Goal: Information Seeking & Learning: Check status

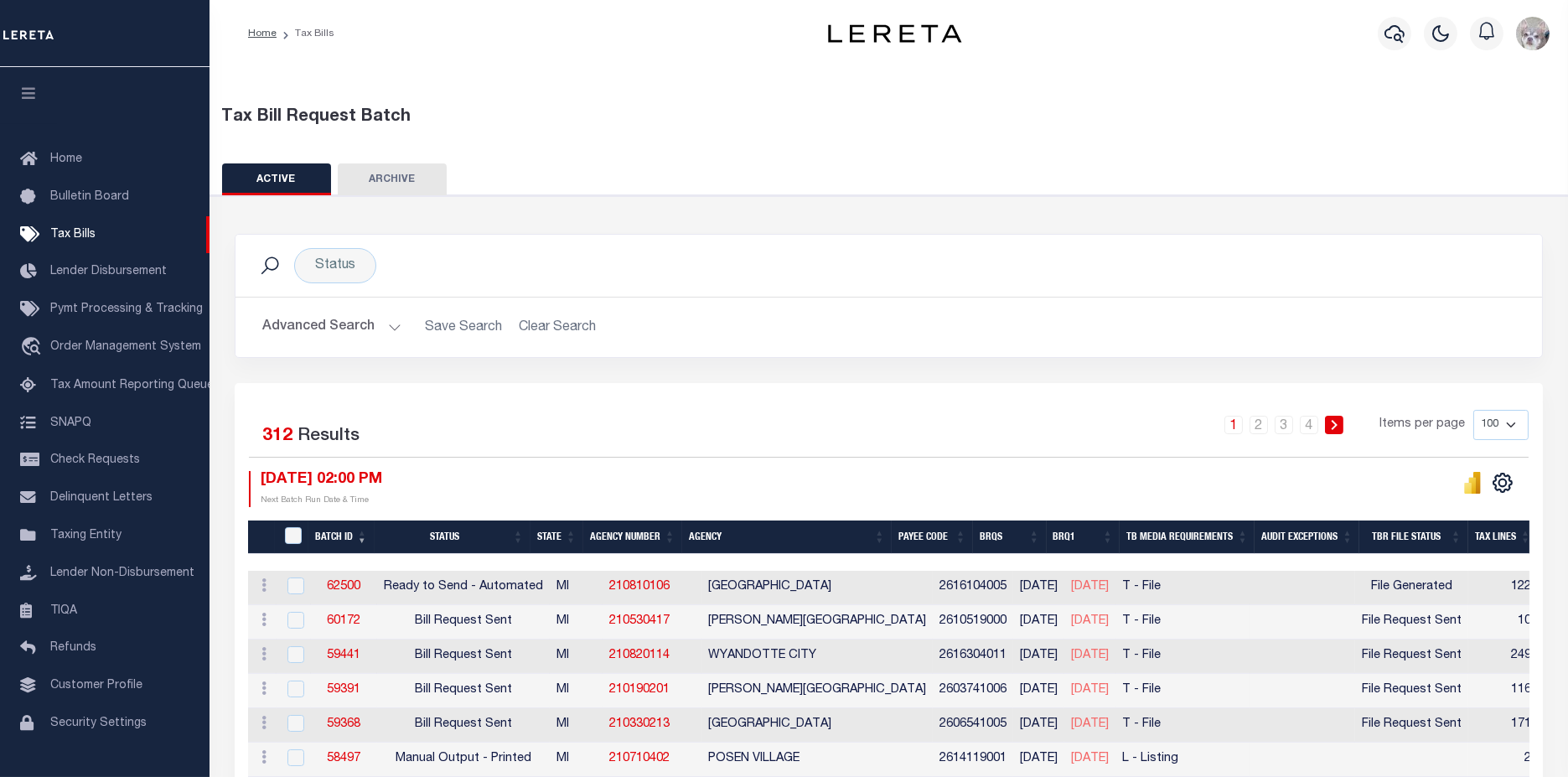
click at [303, 328] on button "Advanced Search" at bounding box center [332, 327] width 139 height 33
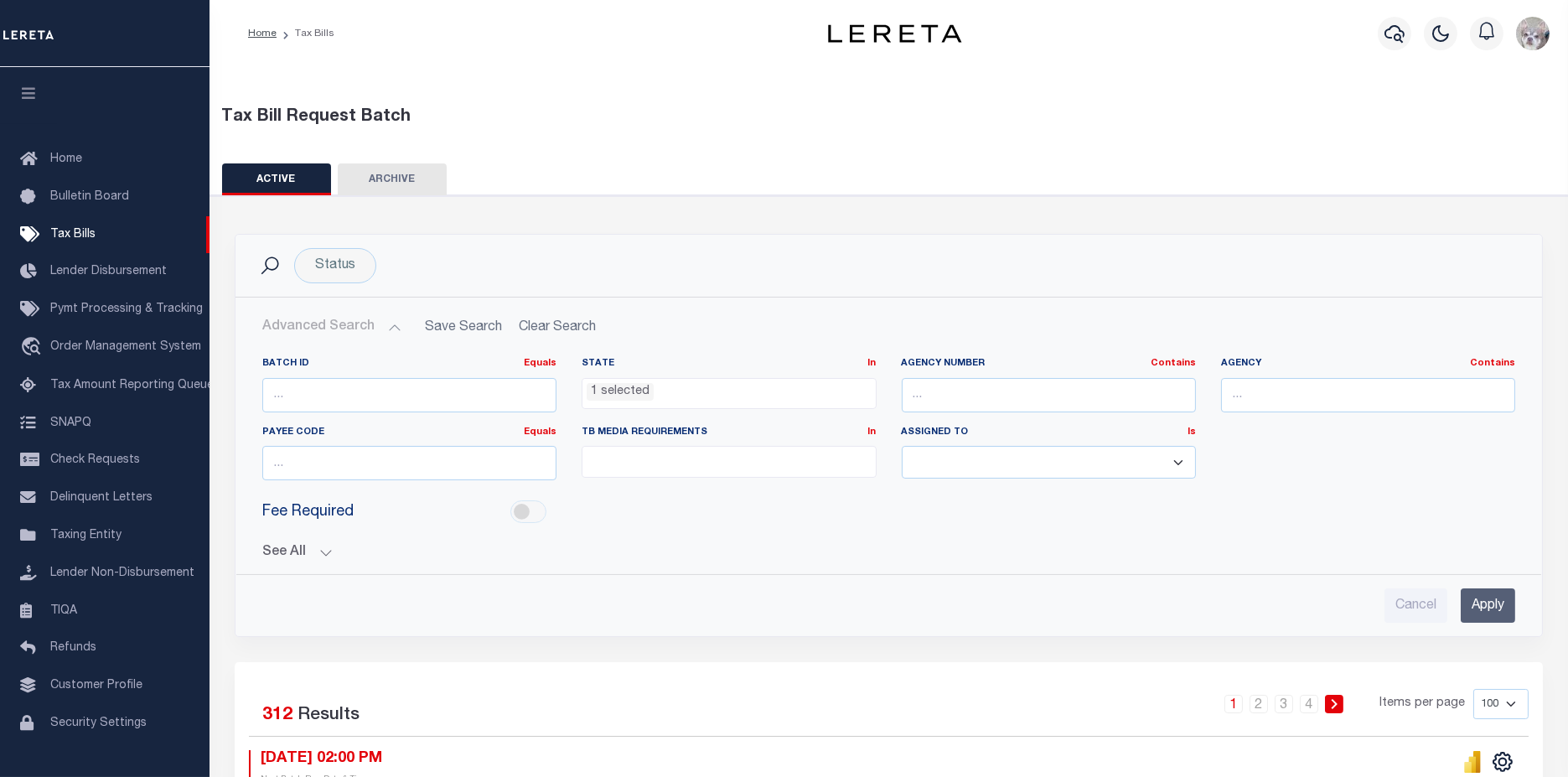
click at [285, 549] on button "See All" at bounding box center [888, 552] width 1253 height 16
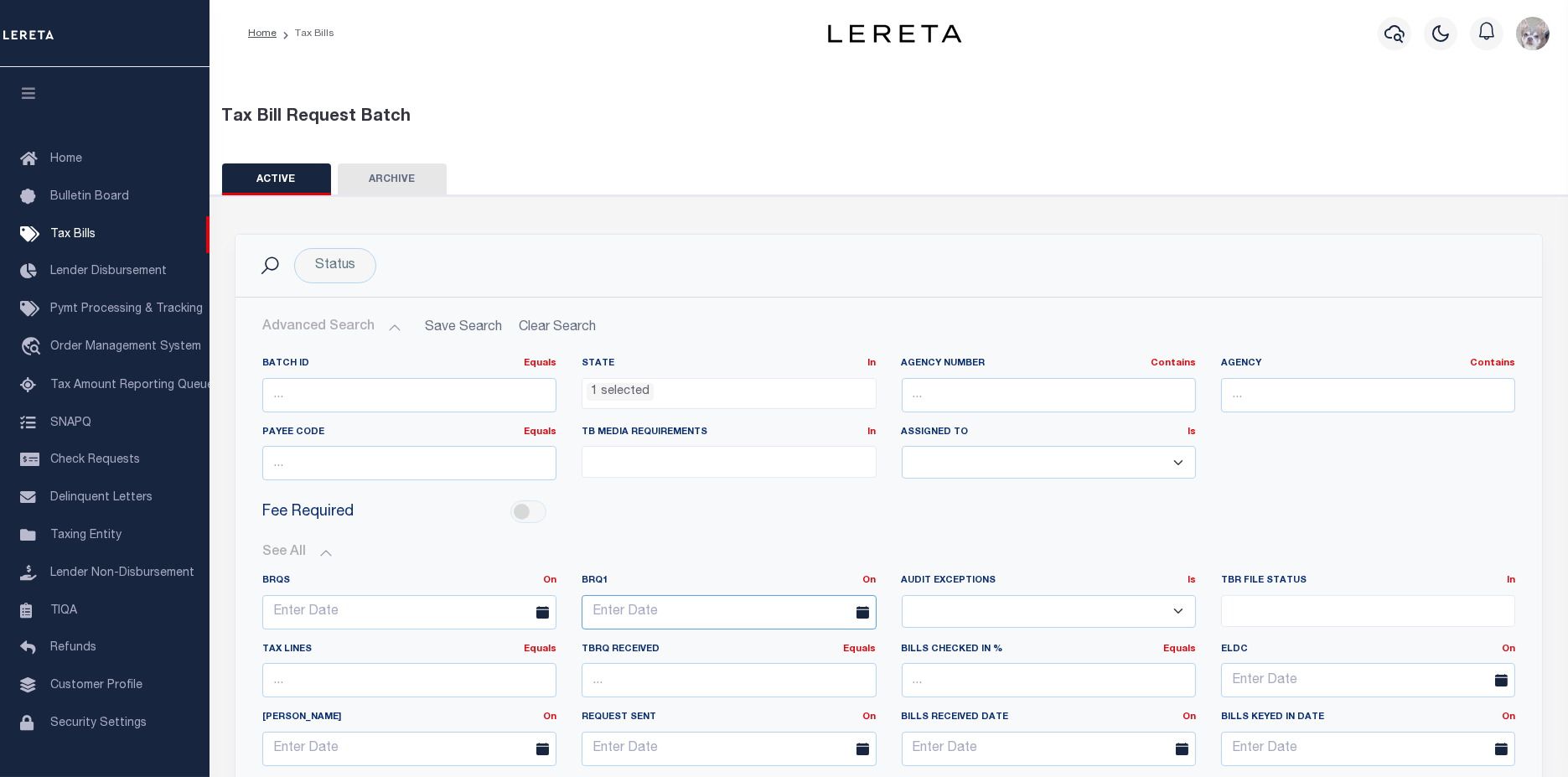
click at [722, 607] on input "text" at bounding box center [729, 611] width 294 height 34
click at [742, 541] on span "28" at bounding box center [747, 541] width 33 height 33
type input "08-28-2025"
click at [678, 465] on ul at bounding box center [729, 457] width 292 height 23
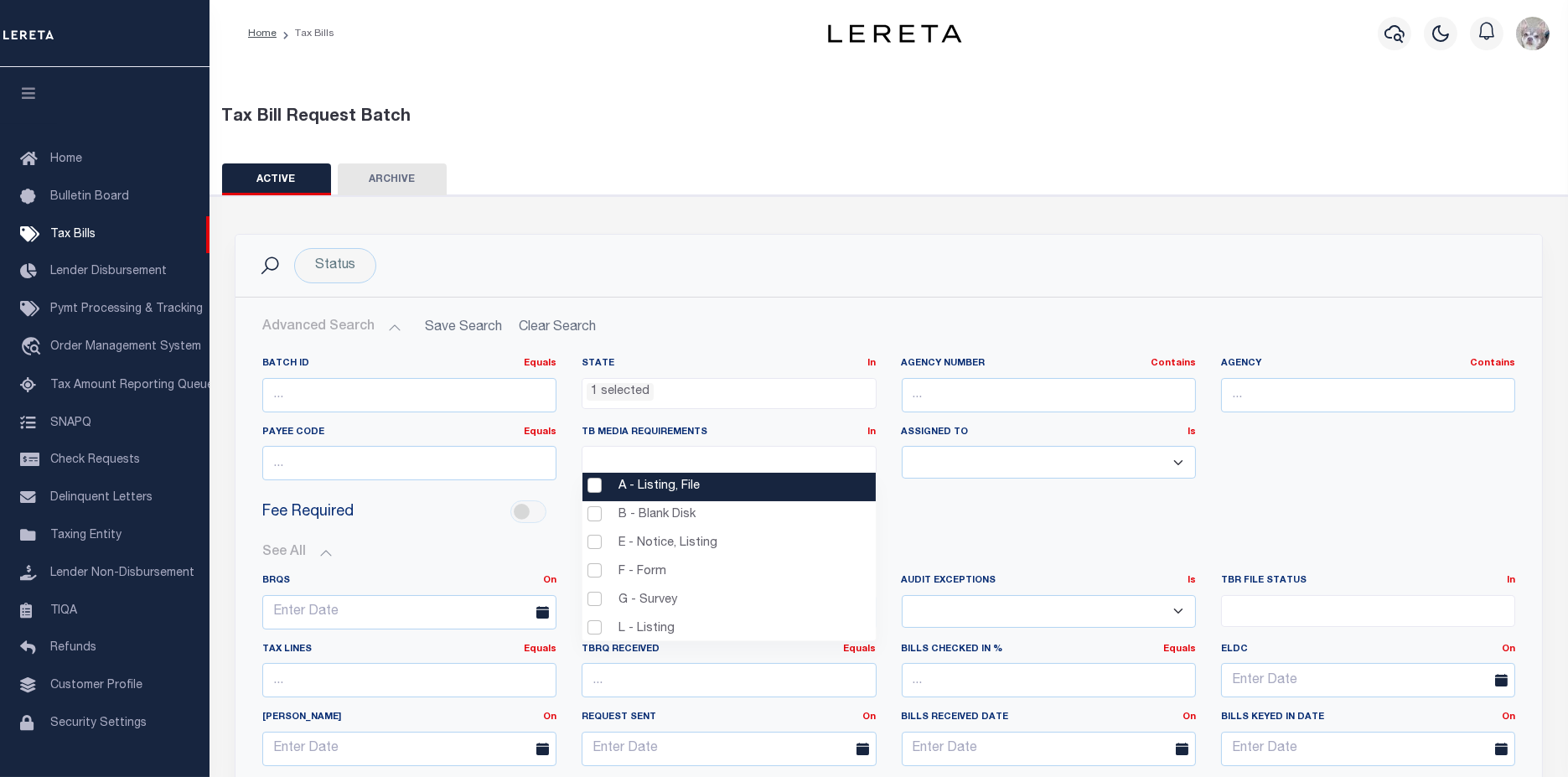
click at [641, 483] on li "A - Listing, File" at bounding box center [729, 487] width 293 height 28
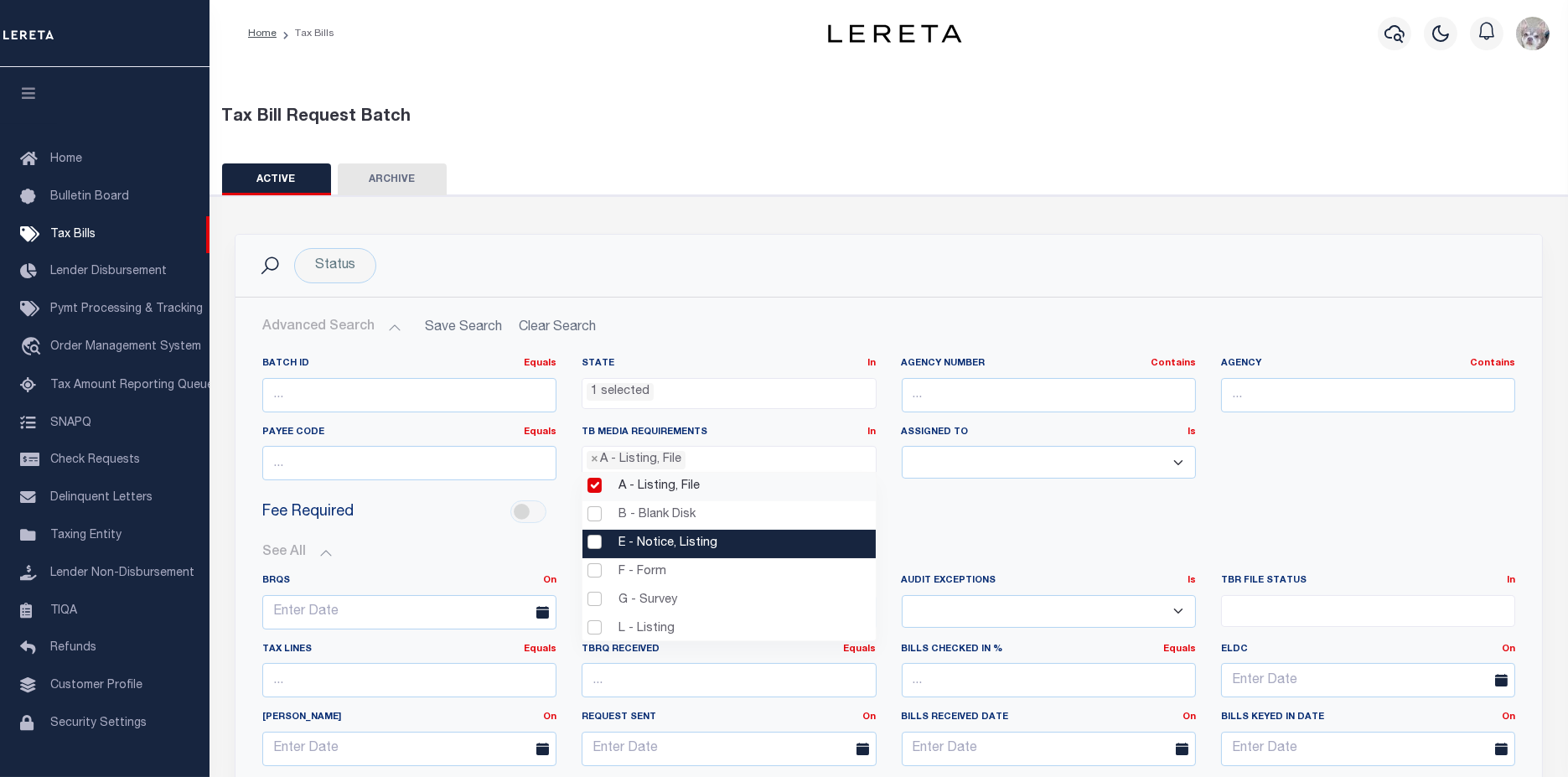
click at [641, 541] on li "E - Notice, Listing" at bounding box center [729, 543] width 293 height 28
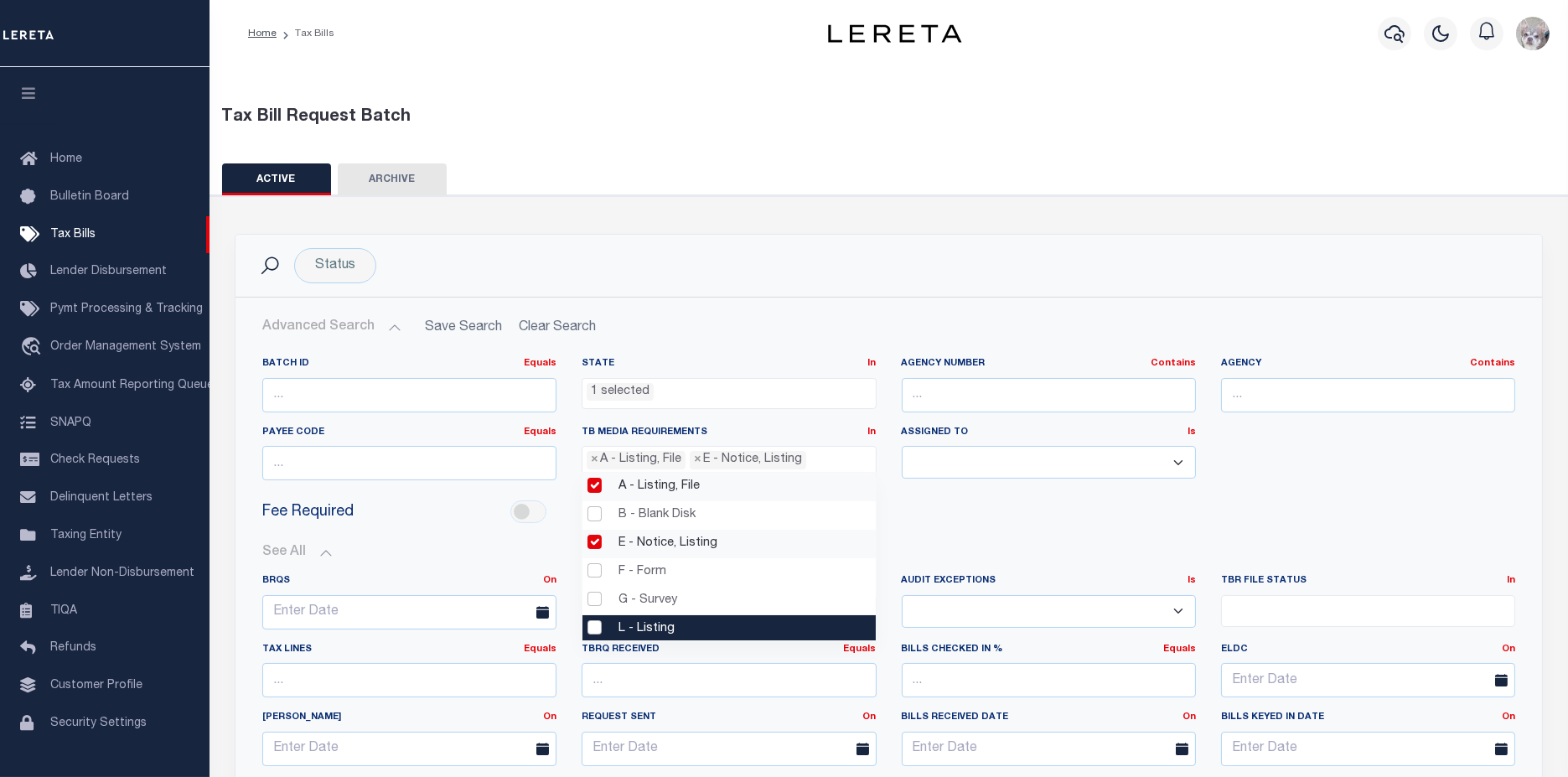
click at [636, 627] on li "L - Listing" at bounding box center [729, 629] width 293 height 28
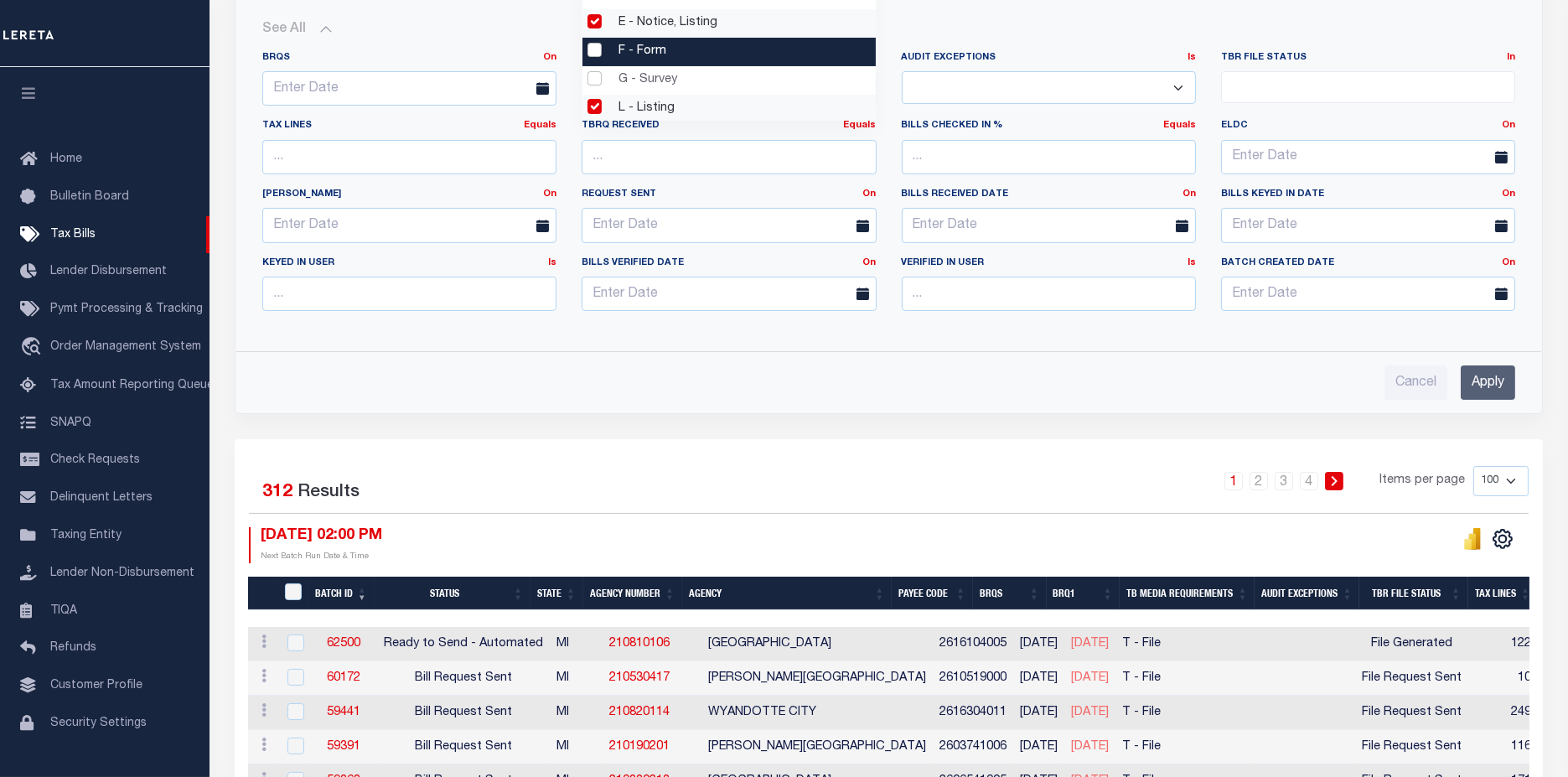
scroll to position [558, 0]
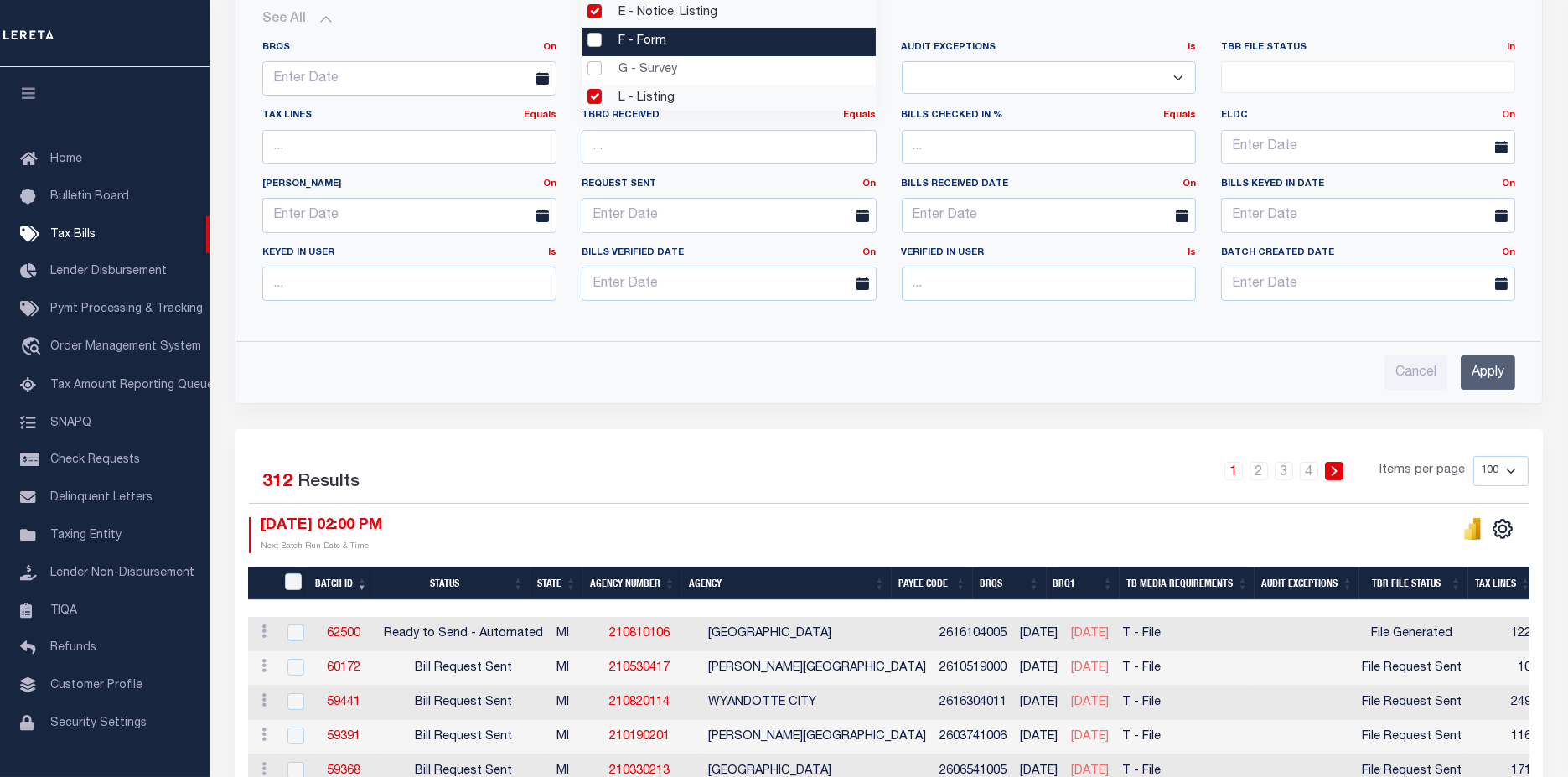
click at [1496, 367] on input "Apply" at bounding box center [1487, 372] width 54 height 34
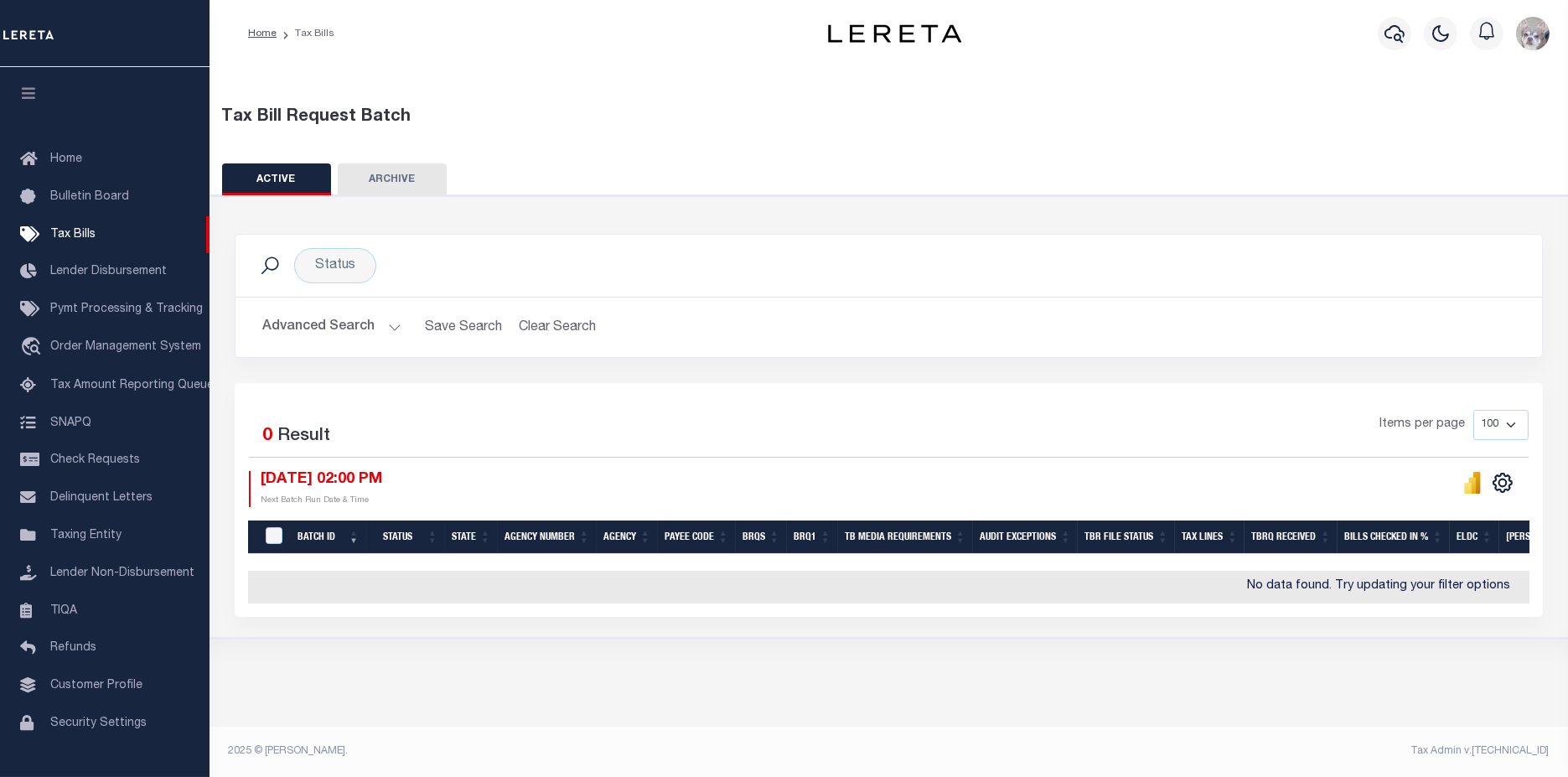
scroll to position [0, 0]
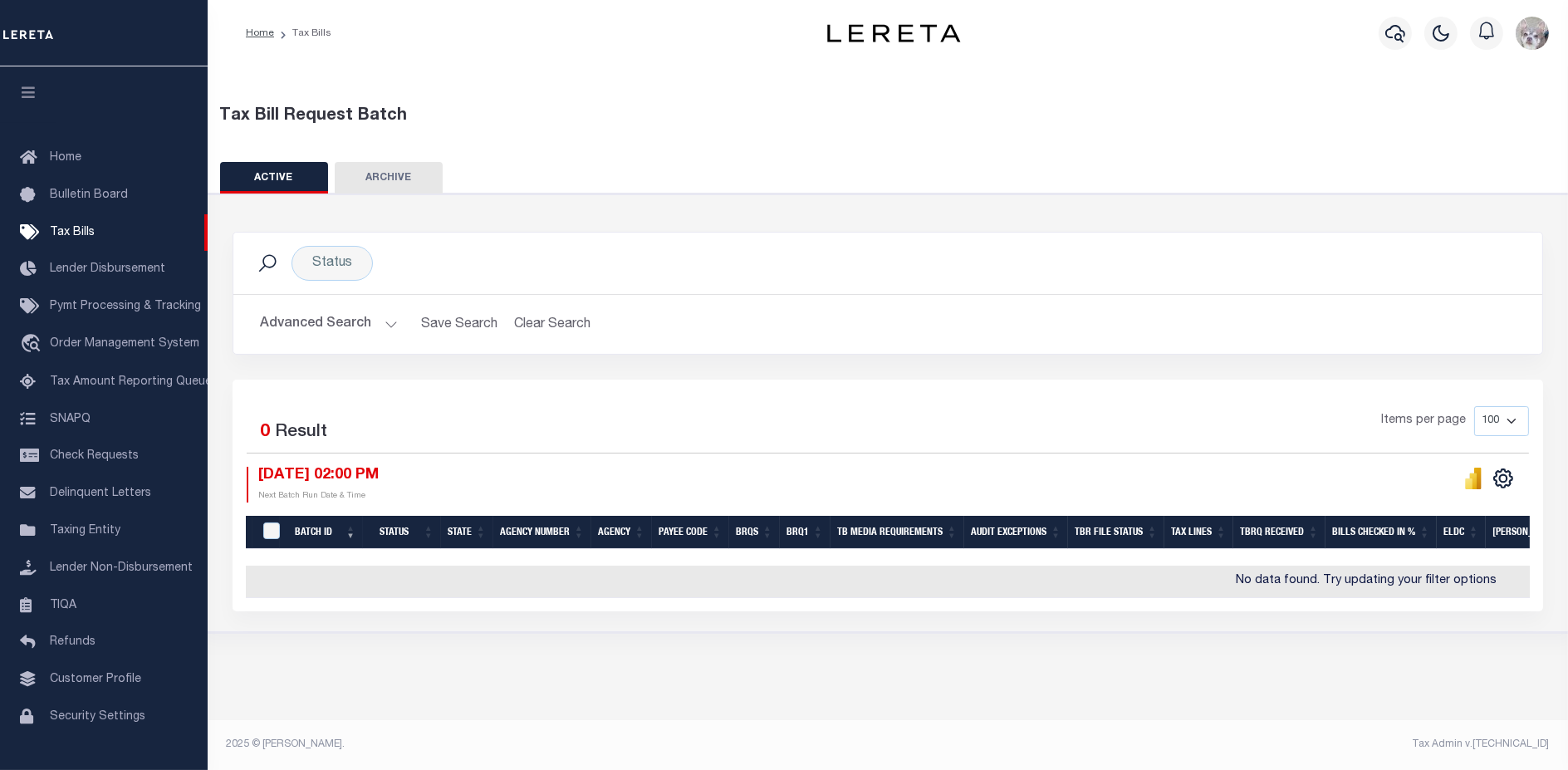
click at [316, 330] on button "Advanced Search" at bounding box center [329, 324] width 138 height 33
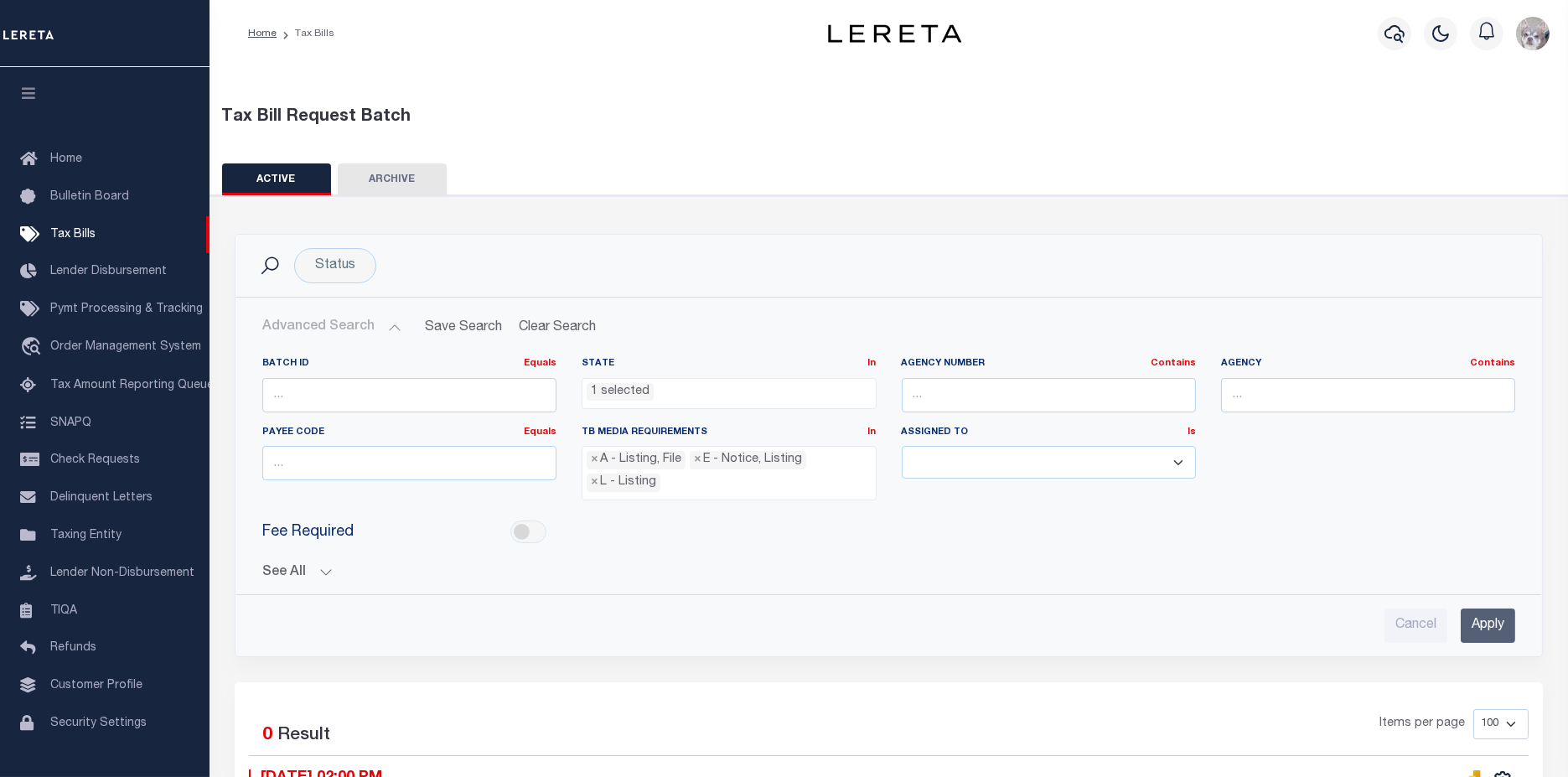
click at [272, 564] on button "See All" at bounding box center [888, 572] width 1253 height 16
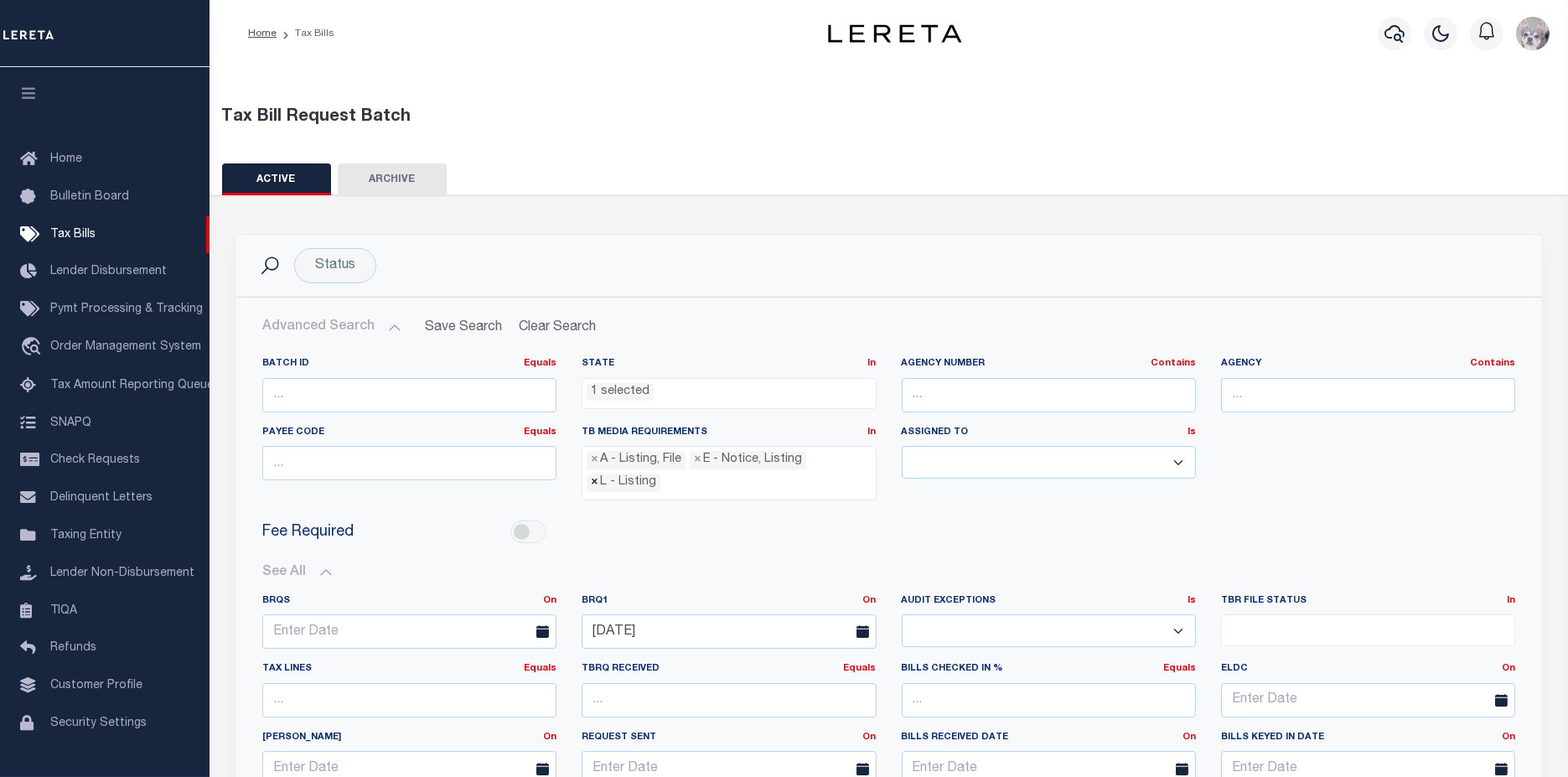
click at [591, 476] on span "×" at bounding box center [595, 483] width 7 height 18
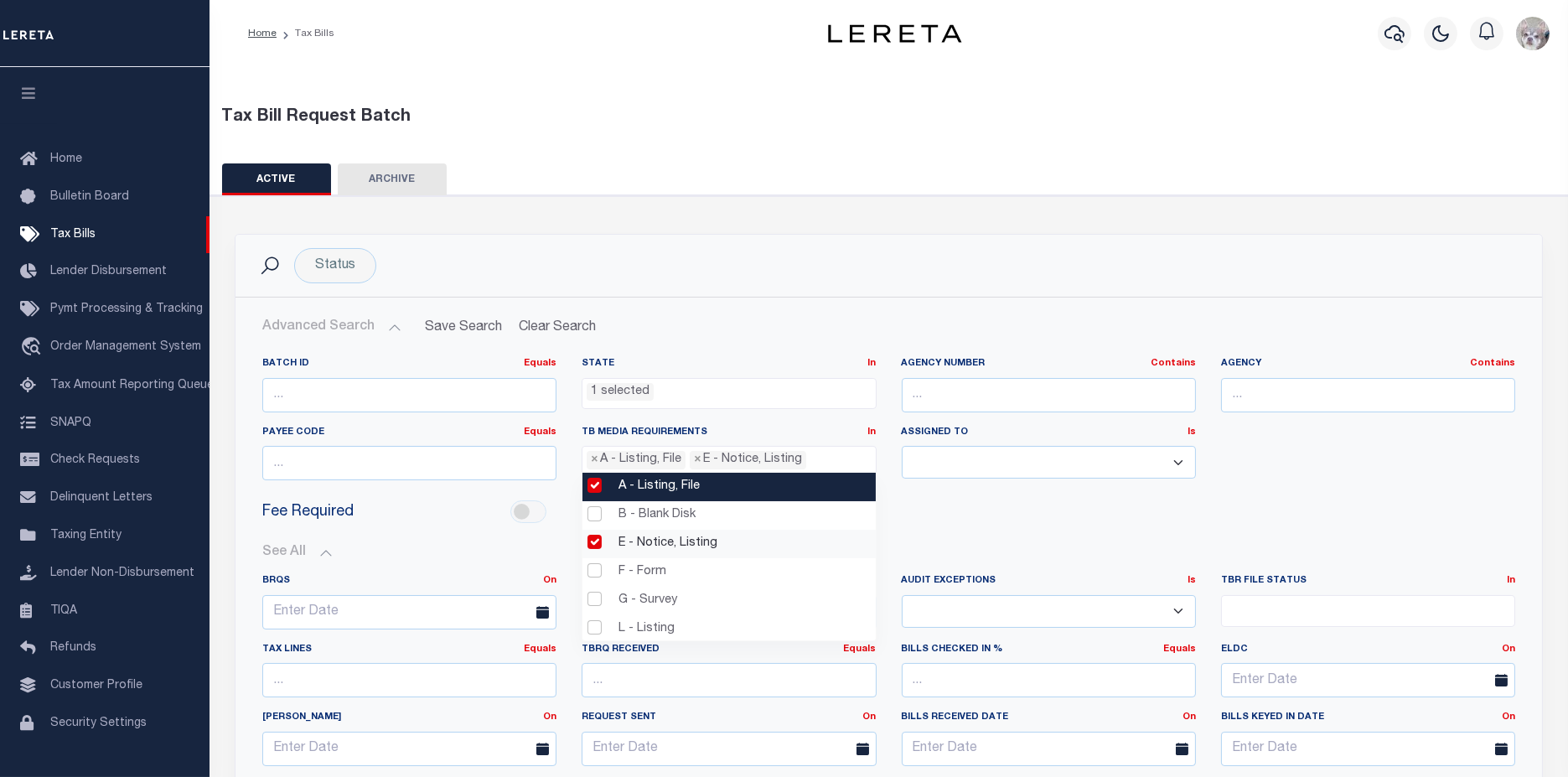
click at [587, 487] on li "A - Listing, File" at bounding box center [729, 487] width 293 height 28
select select "18"
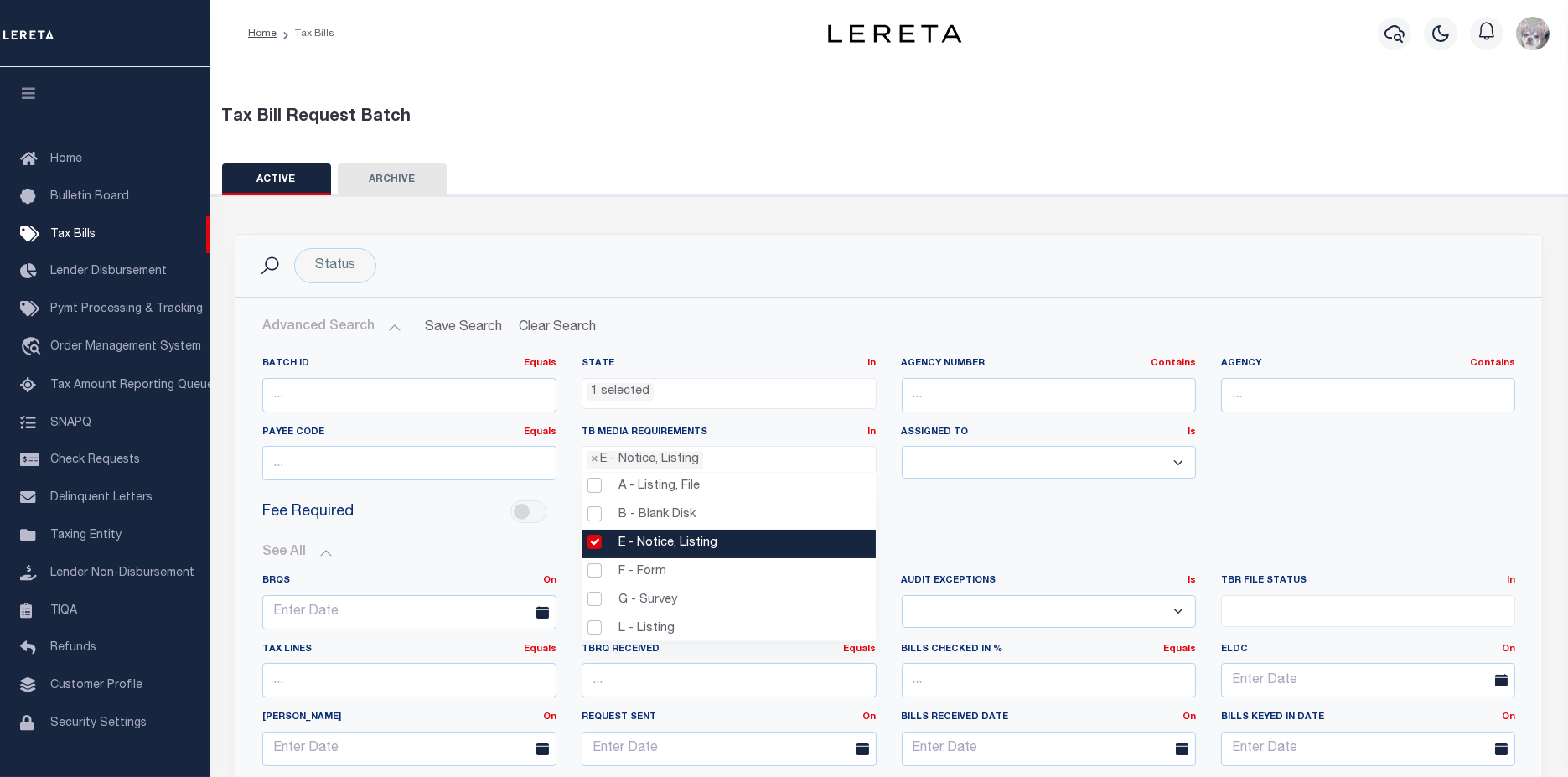
click at [592, 531] on li "E - Notice, Listing" at bounding box center [729, 543] width 293 height 28
select select
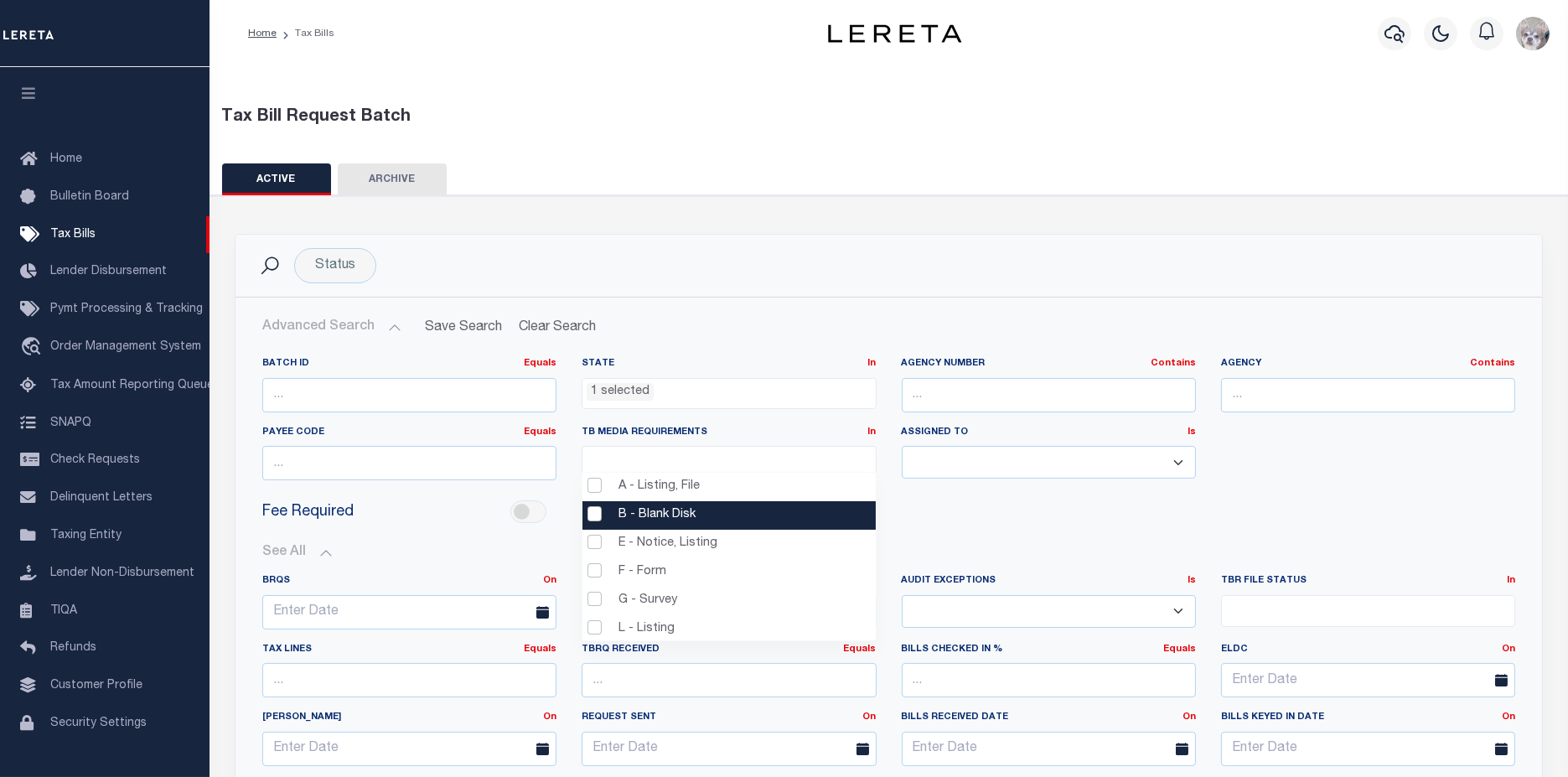
click at [1009, 532] on div "See All BRQS On On After Before Between On On After Is" at bounding box center [888, 695] width 1253 height 329
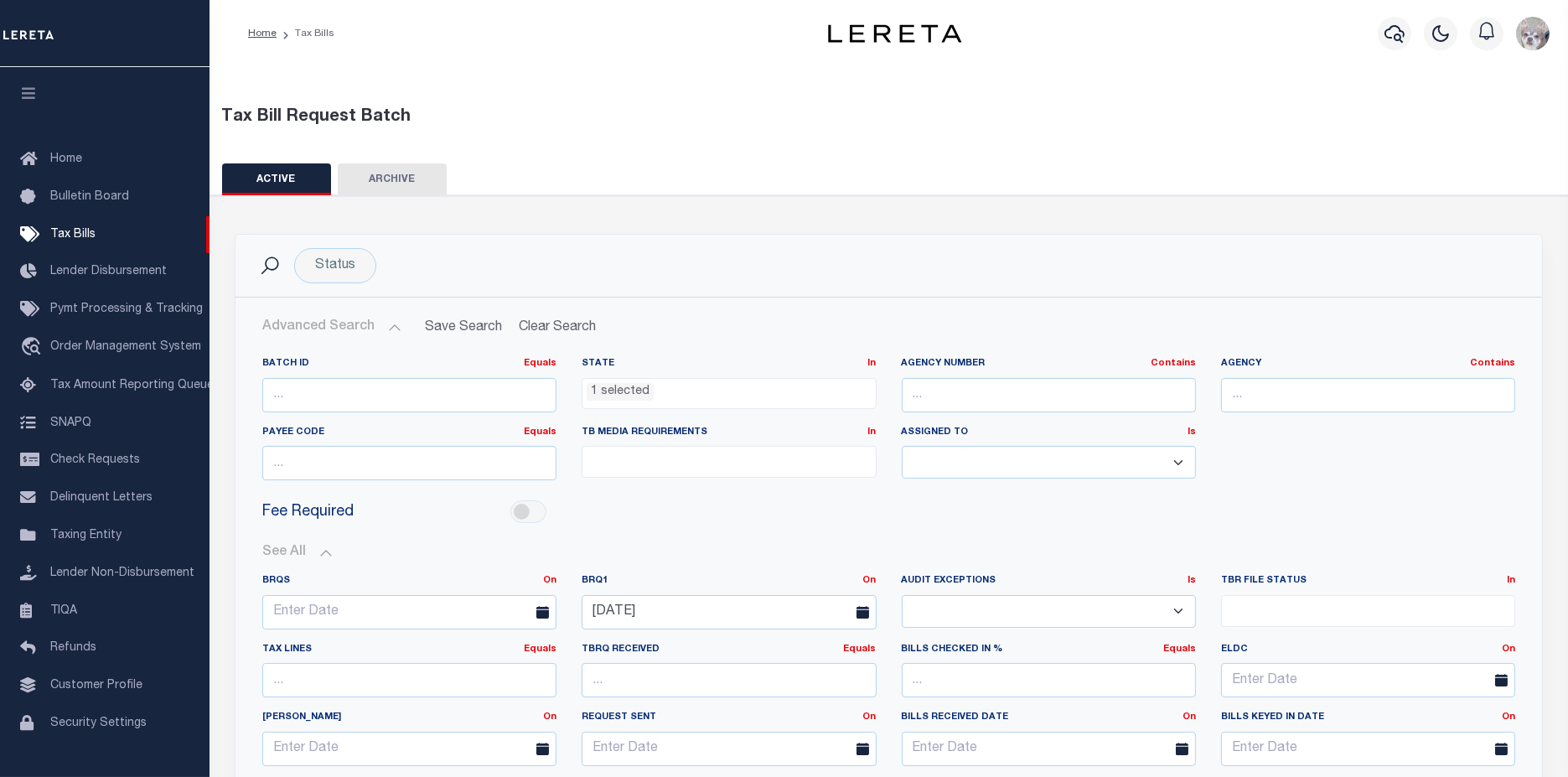
click at [404, 178] on button "ARCHIVE" at bounding box center [392, 179] width 109 height 32
select select "MI"
select select
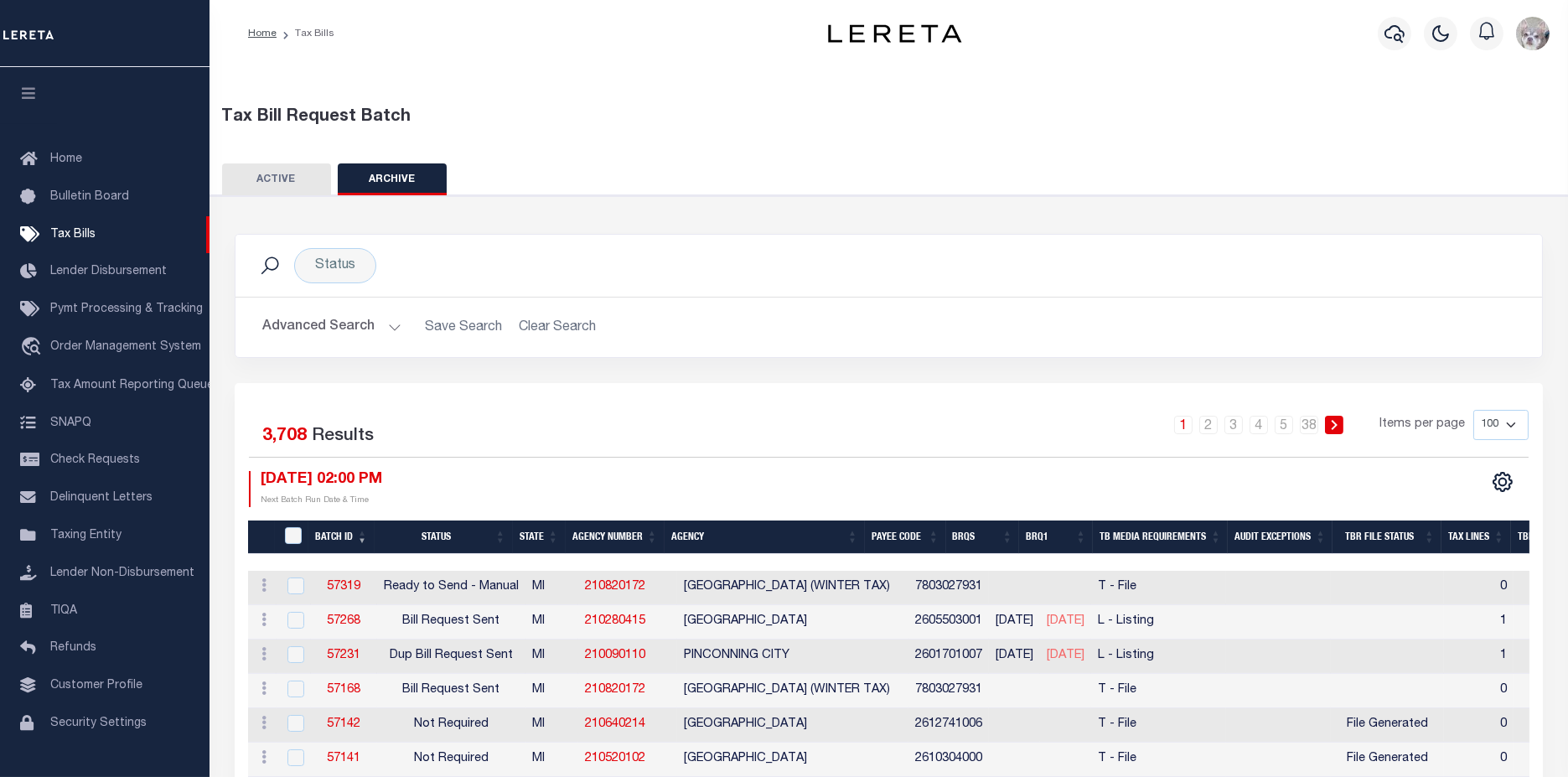
click at [344, 325] on button "Advanced Search" at bounding box center [332, 327] width 139 height 33
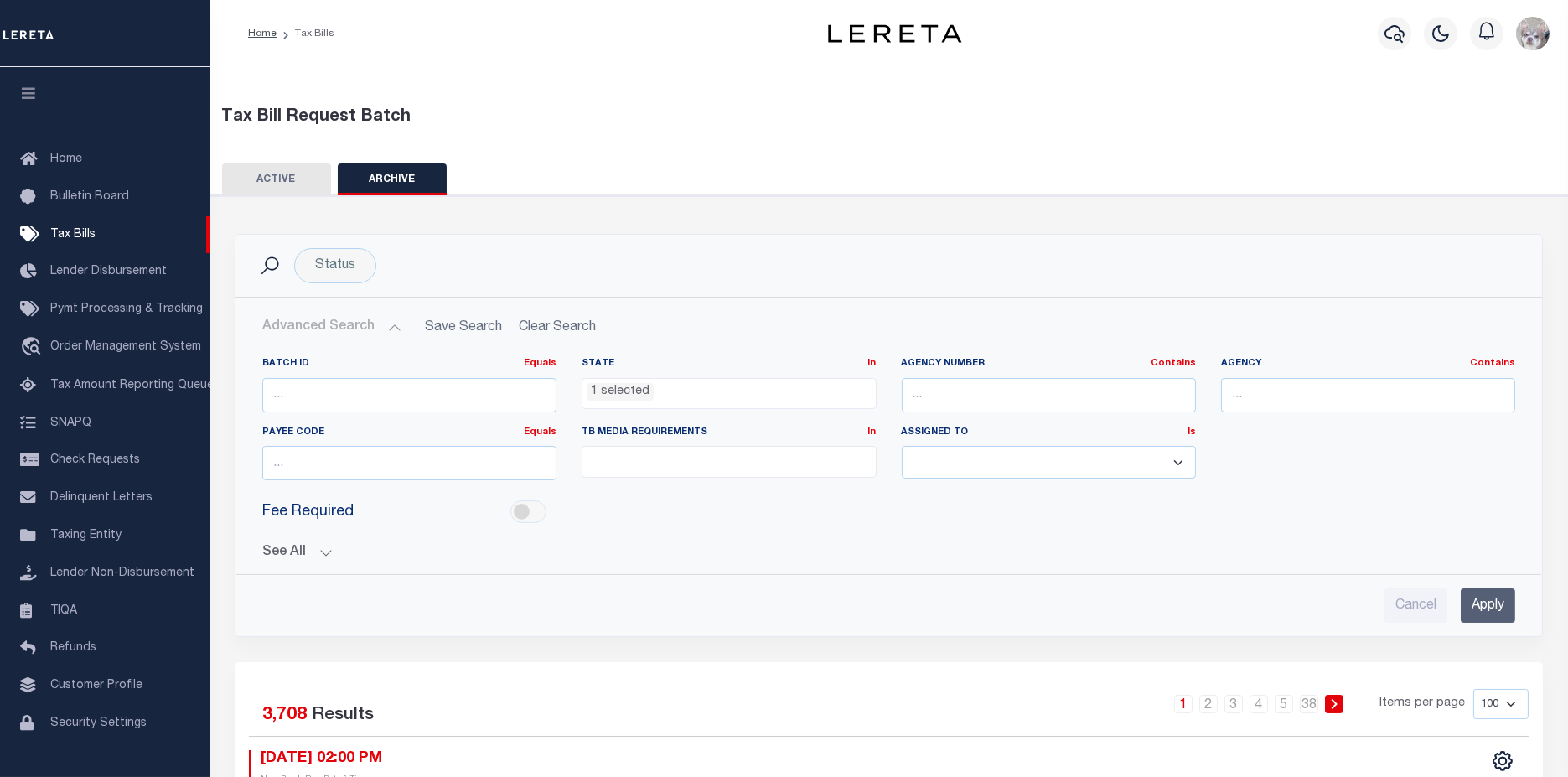
click at [612, 399] on span "1 selected" at bounding box center [729, 393] width 294 height 32
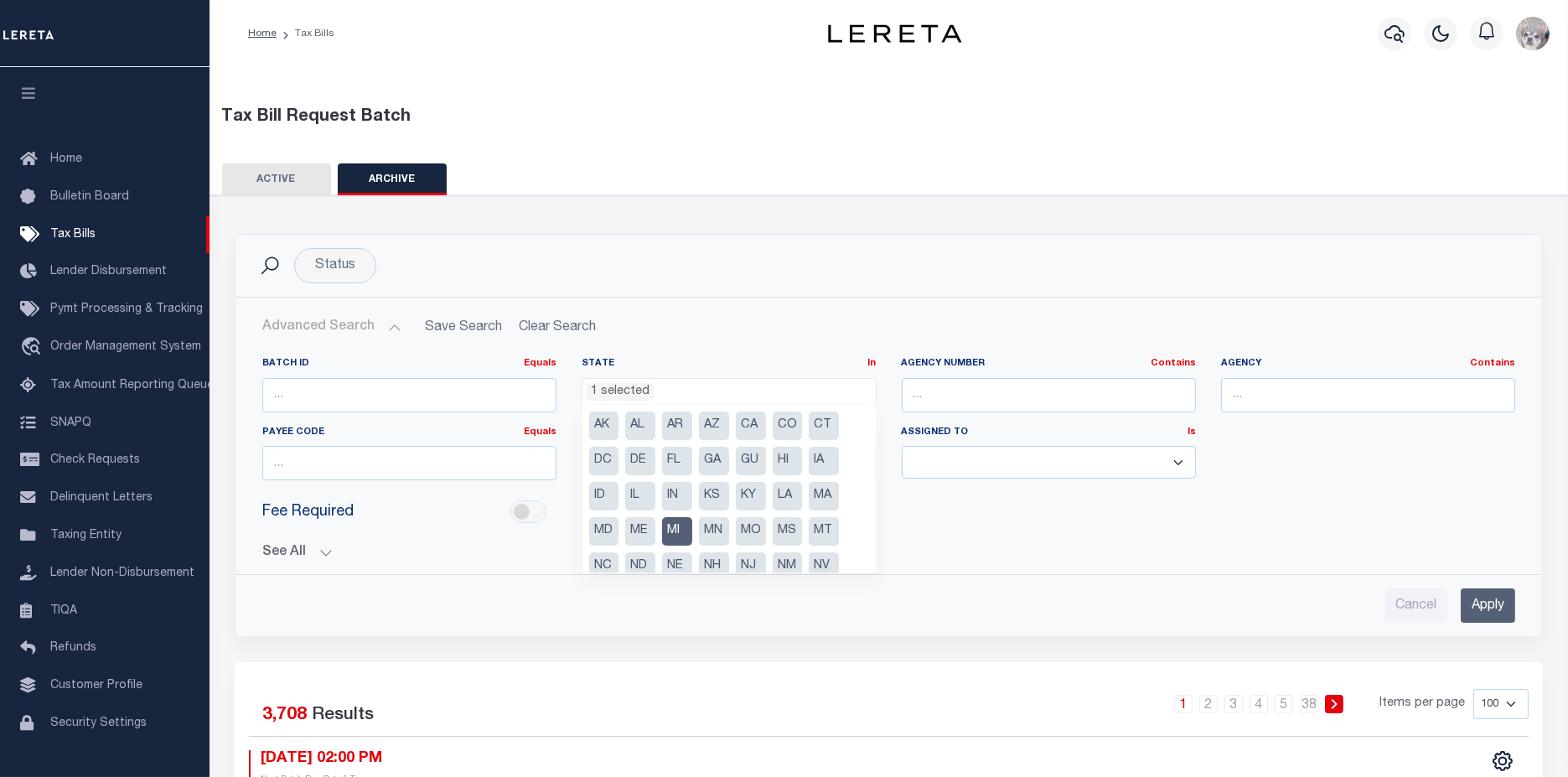
click at [683, 533] on li "MI" at bounding box center [676, 531] width 30 height 28
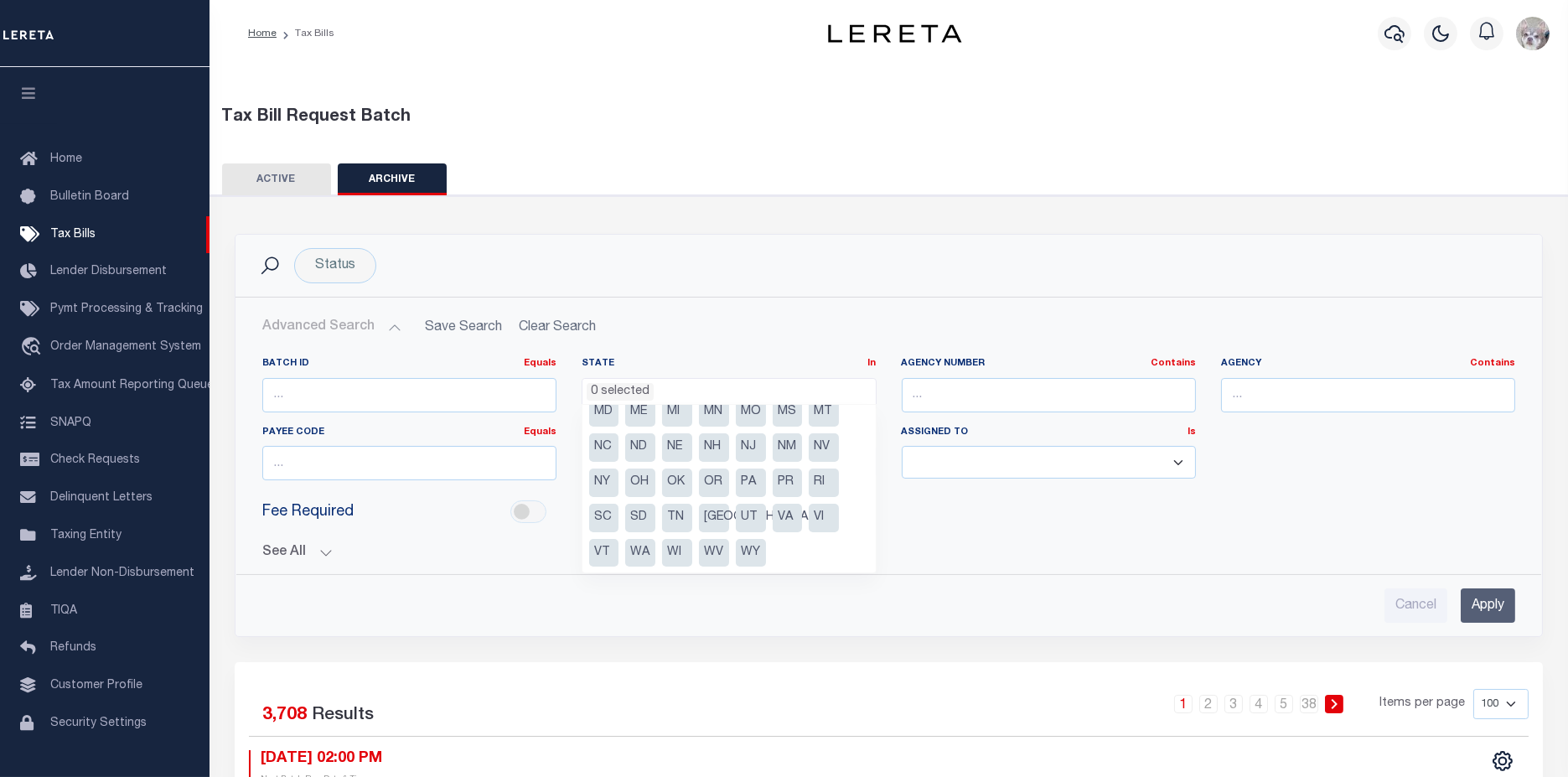
click at [718, 517] on li "[GEOGRAPHIC_DATA]" at bounding box center [714, 518] width 30 height 28
select select "[GEOGRAPHIC_DATA]"
click at [270, 553] on button "See All" at bounding box center [888, 552] width 1253 height 16
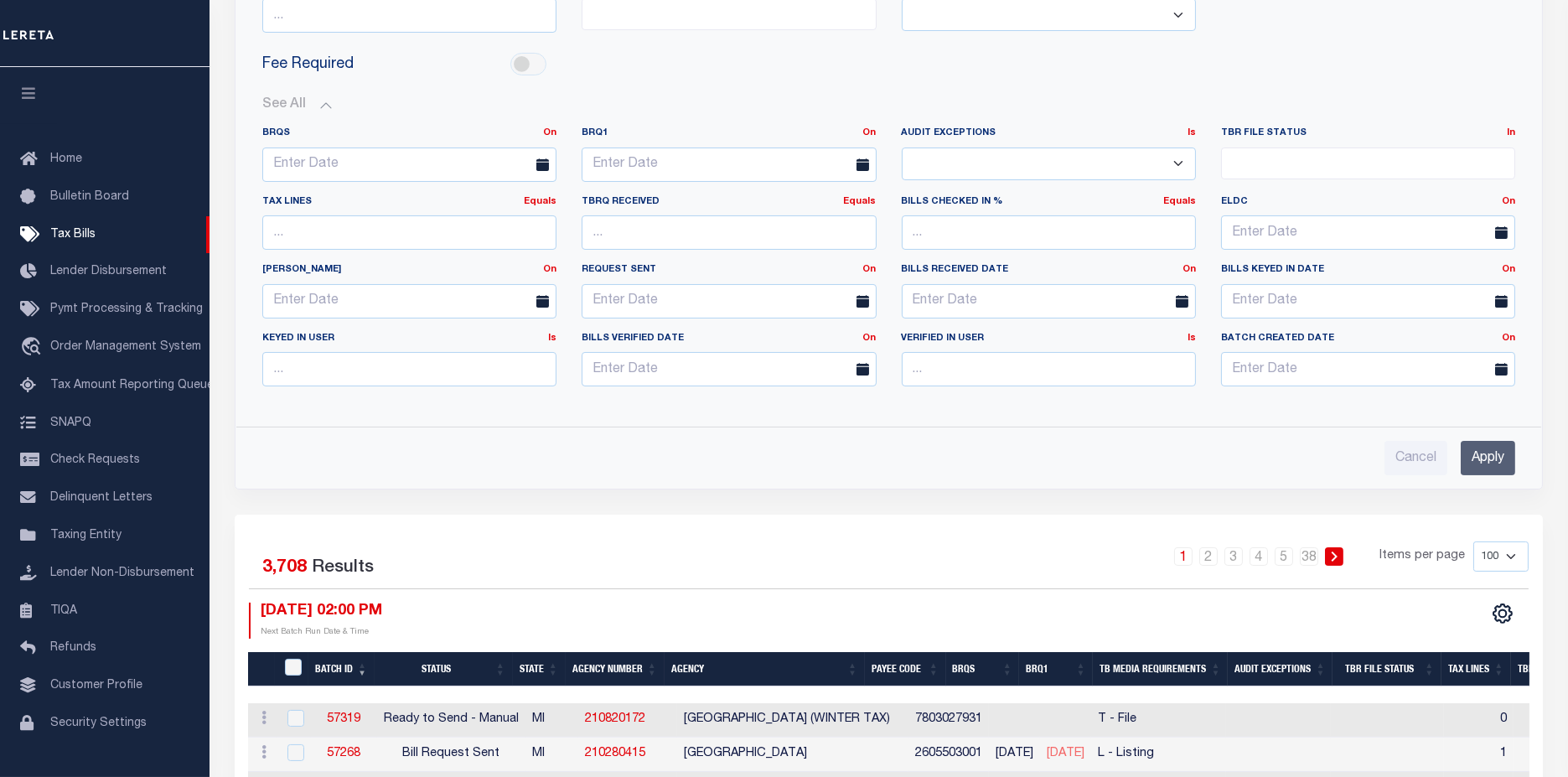
scroll to position [465, 0]
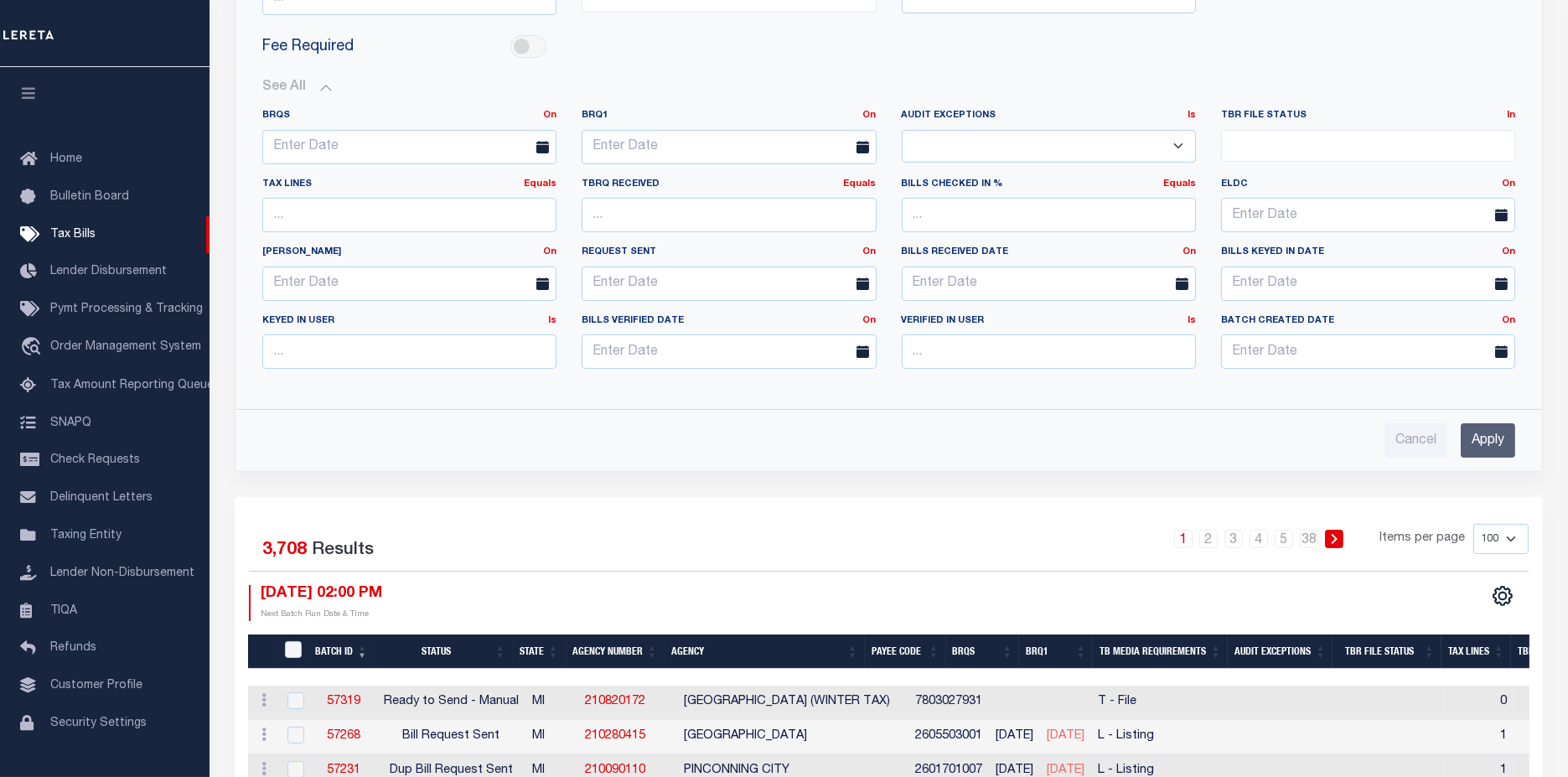
click at [1489, 443] on input "Apply" at bounding box center [1487, 440] width 54 height 34
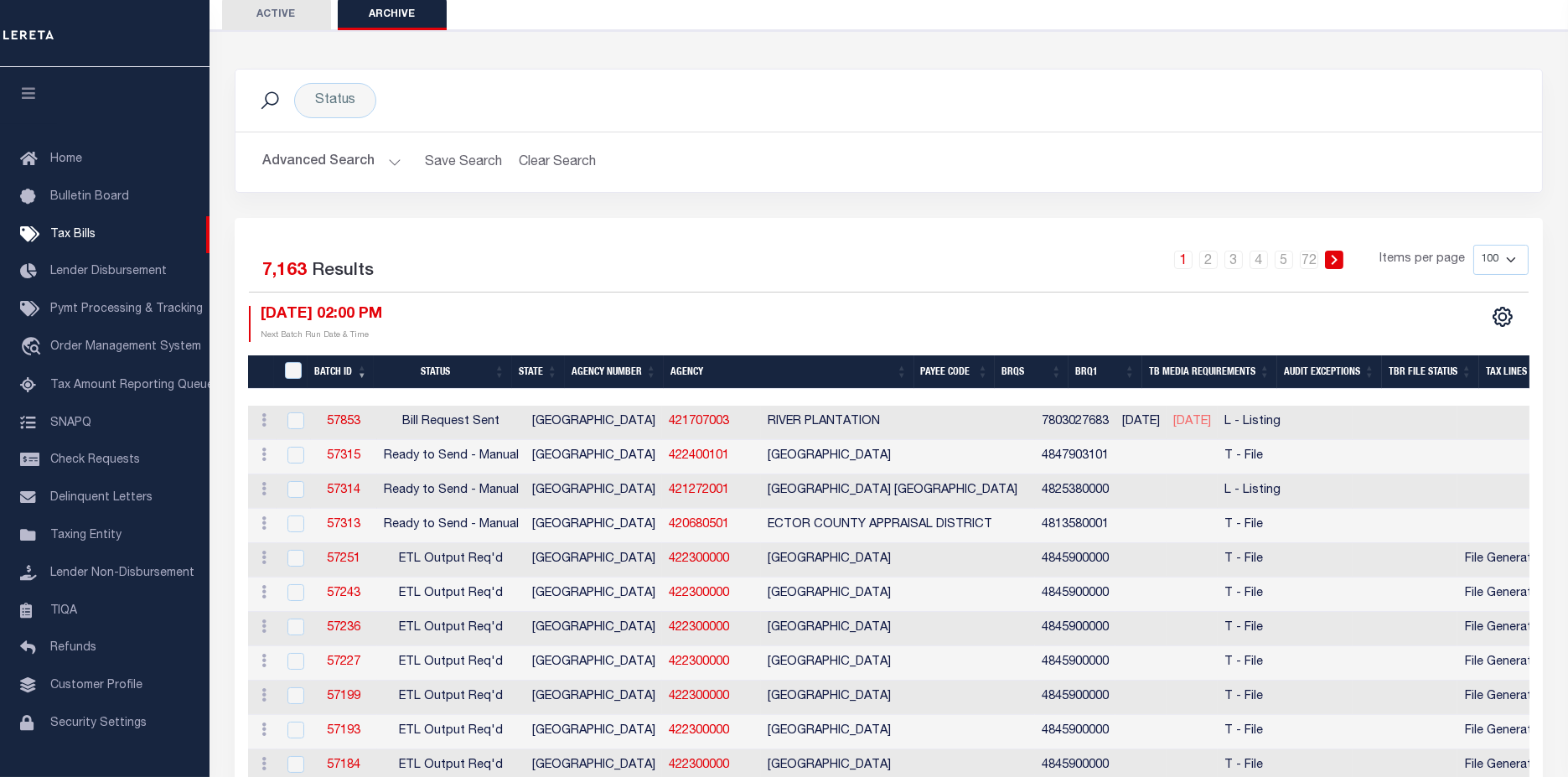
scroll to position [0, 0]
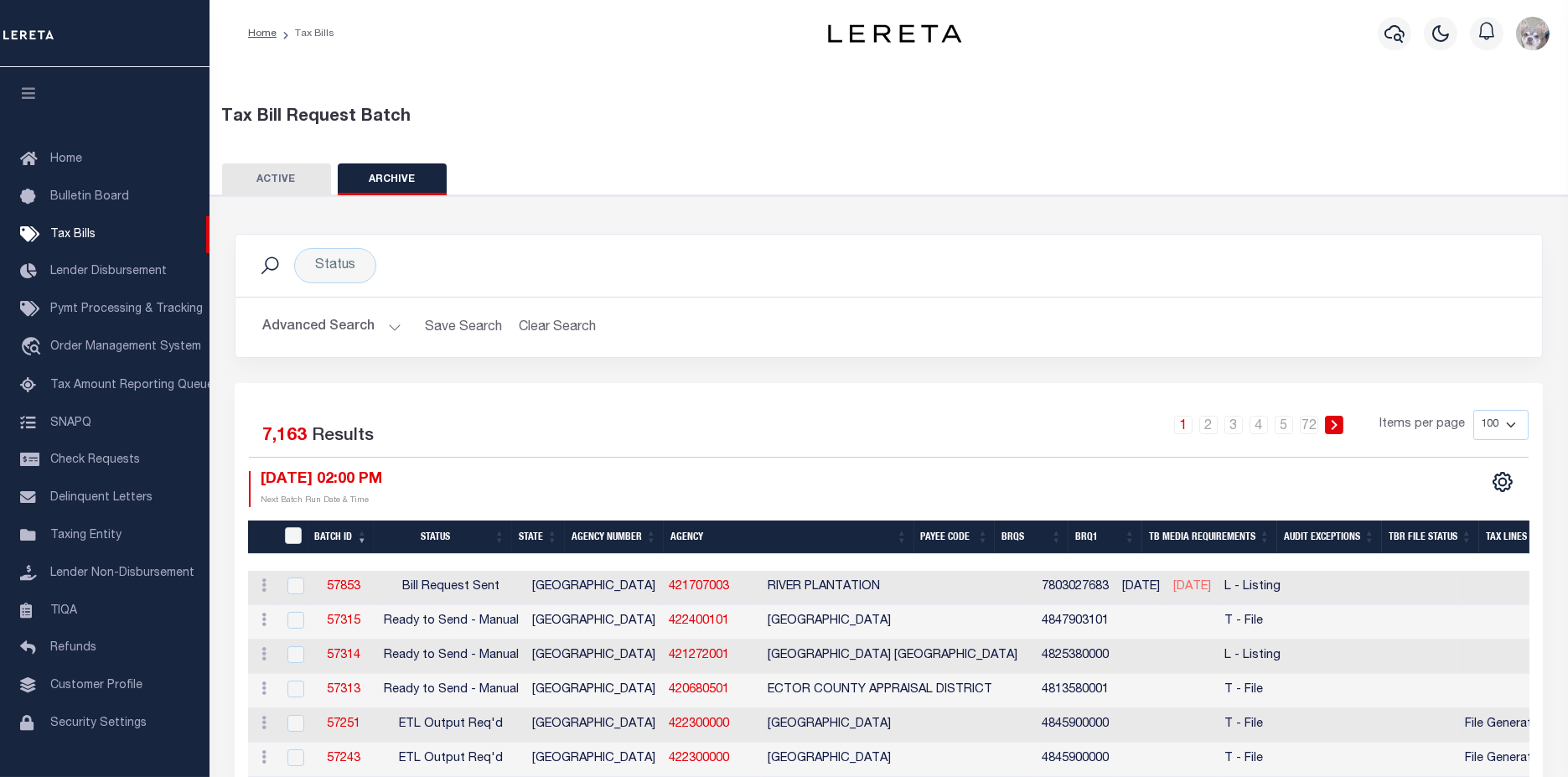
click at [303, 316] on button "Advanced Search" at bounding box center [332, 327] width 139 height 33
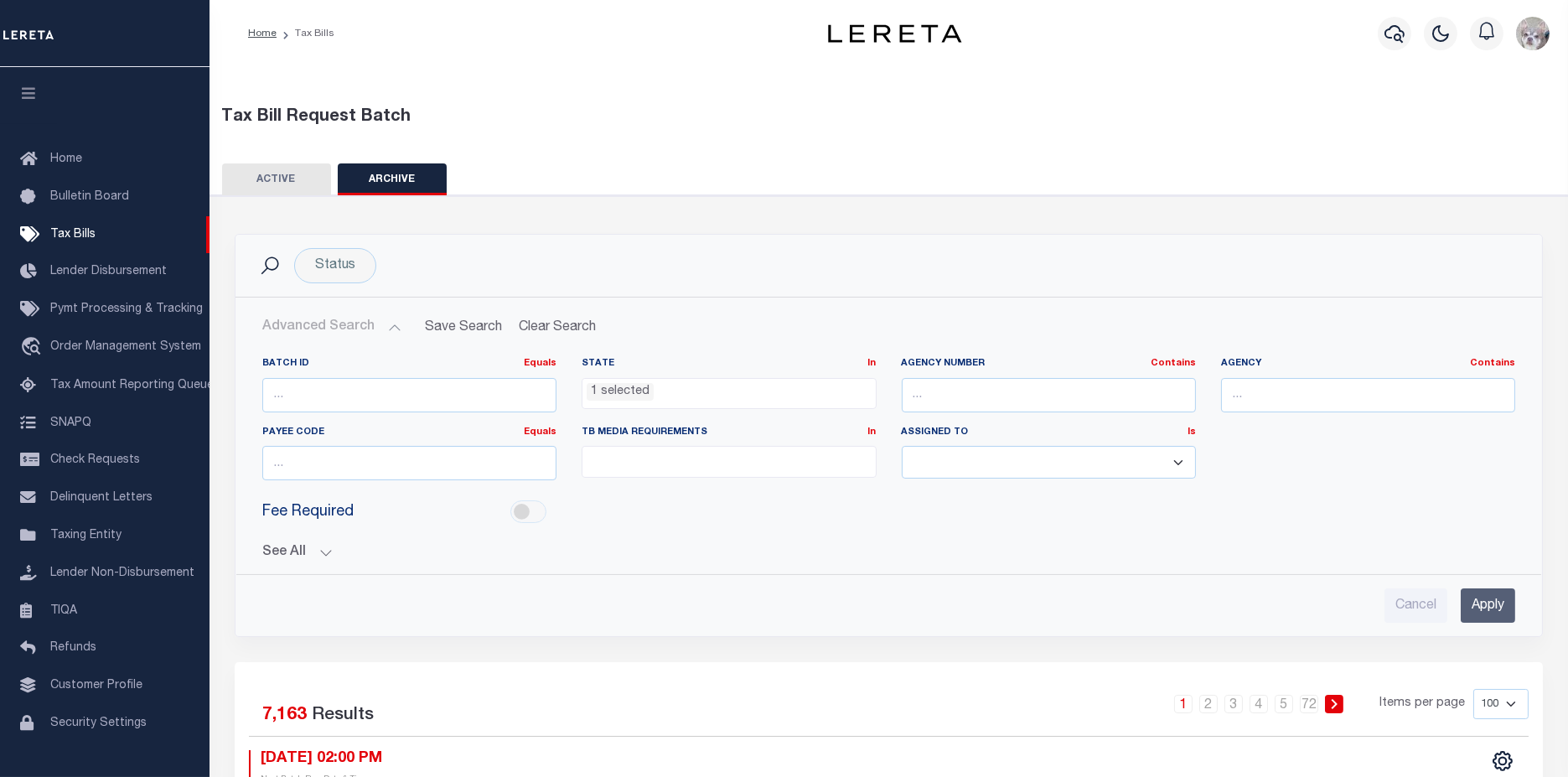
drag, startPoint x: 276, startPoint y: 553, endPoint x: 310, endPoint y: 558, distance: 34.4
click at [280, 554] on button "See All" at bounding box center [888, 552] width 1253 height 16
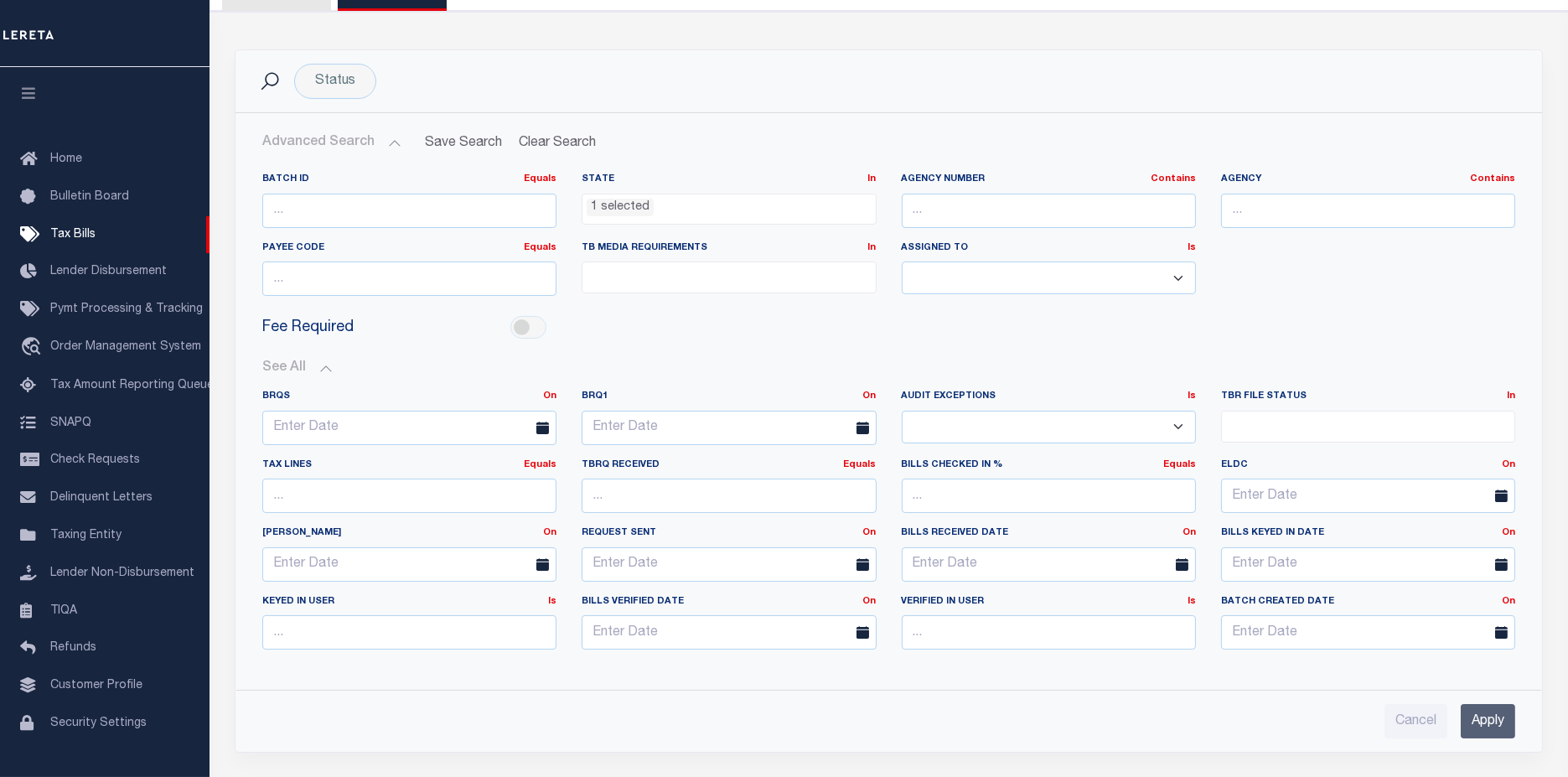
scroll to position [186, 0]
click at [998, 208] on input "text" at bounding box center [1048, 208] width 294 height 34
type input "421238801"
click at [1487, 713] on input "Apply" at bounding box center [1487, 718] width 54 height 34
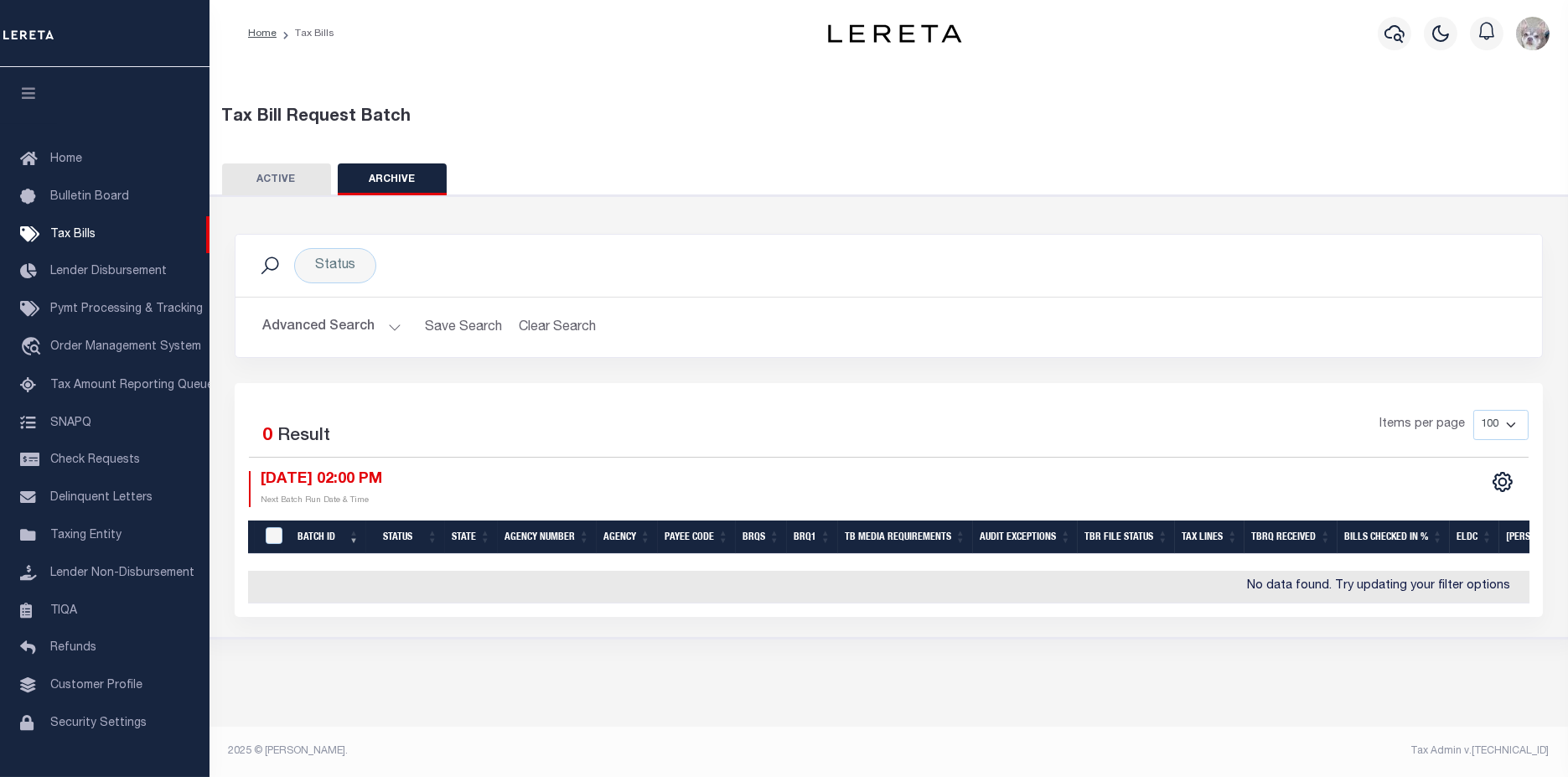
scroll to position [0, 0]
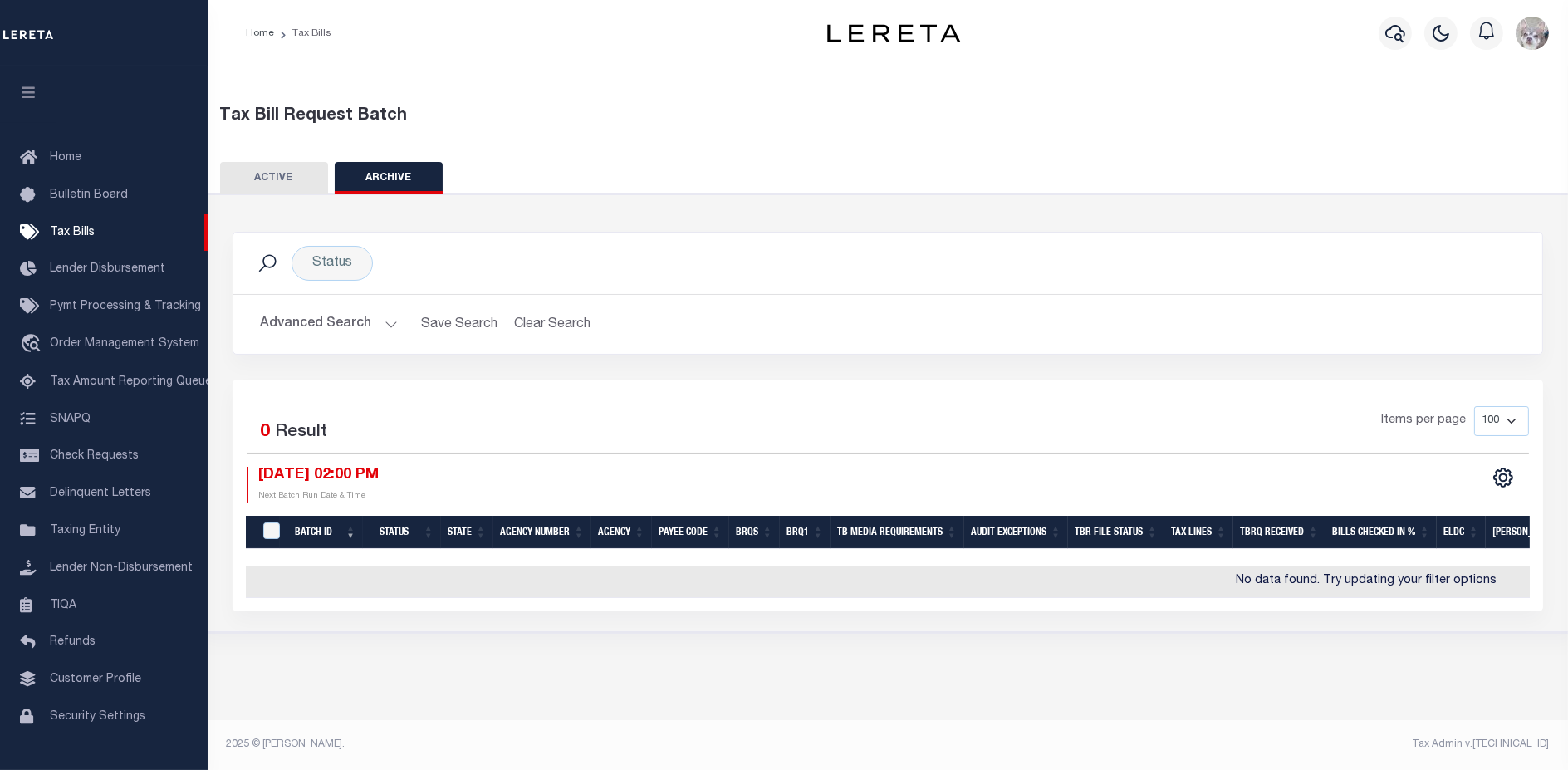
click at [299, 321] on button "Advanced Search" at bounding box center [329, 324] width 138 height 33
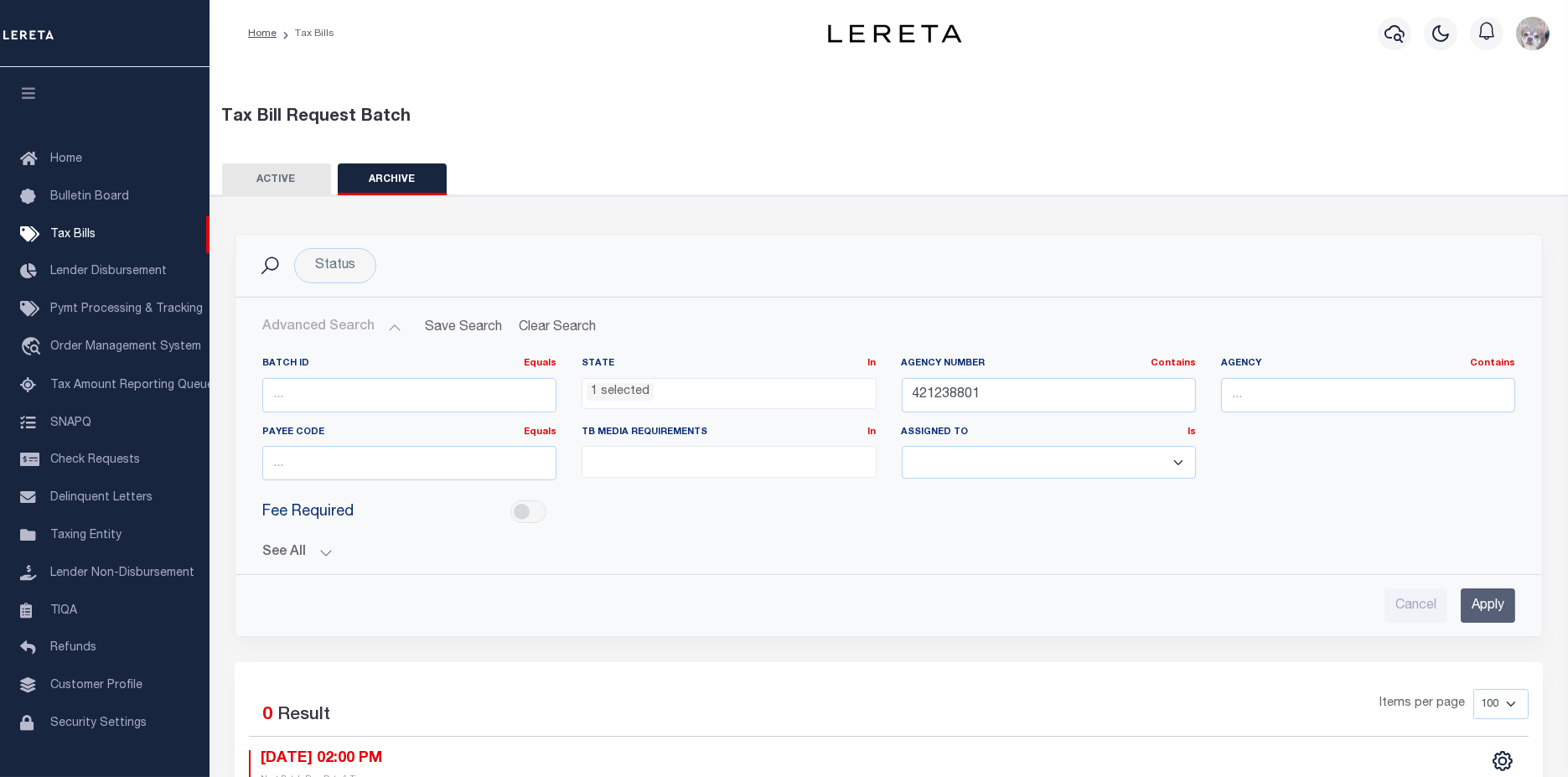
click at [273, 552] on button "See All" at bounding box center [888, 552] width 1253 height 16
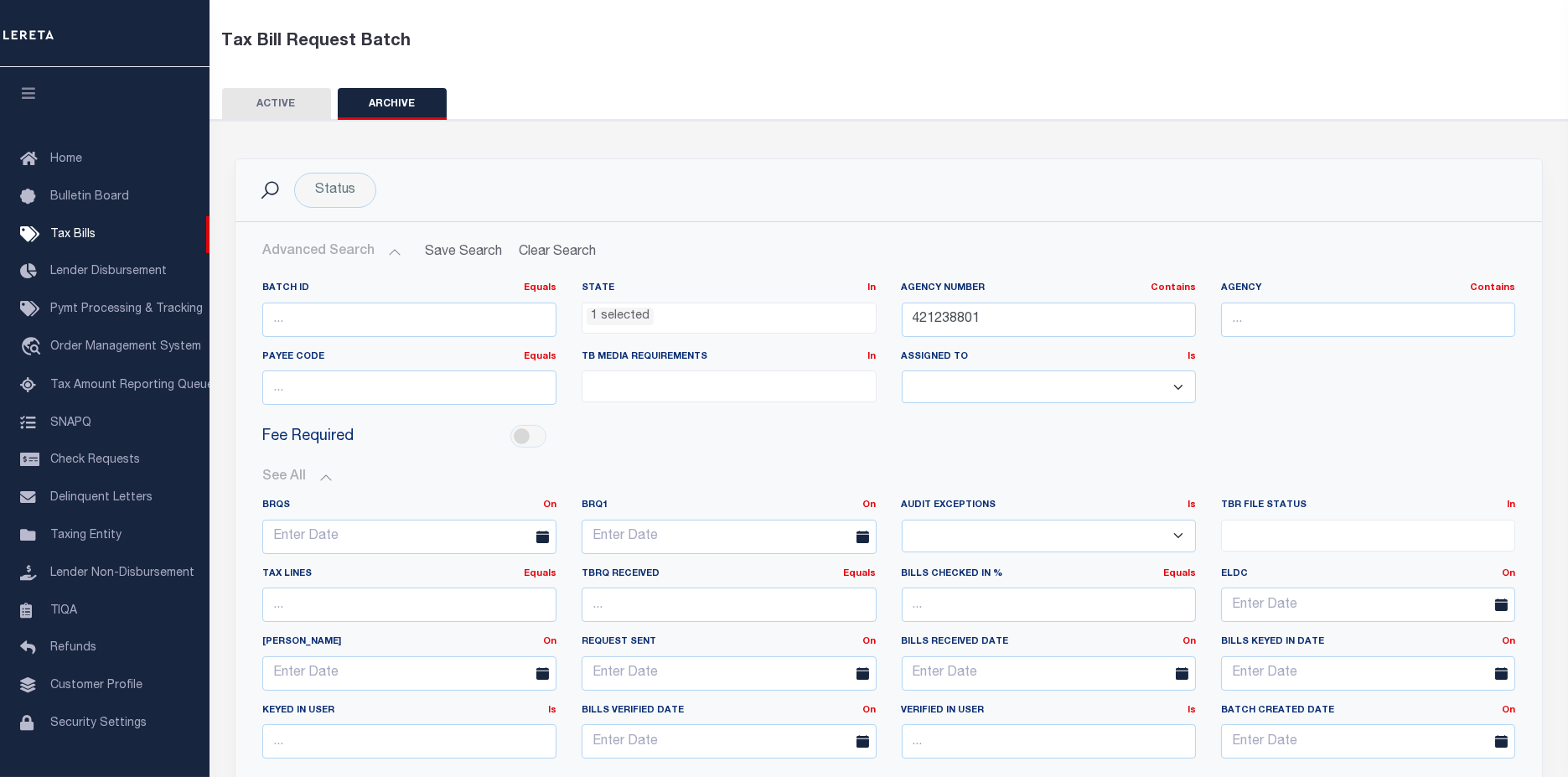
scroll to position [93, 0]
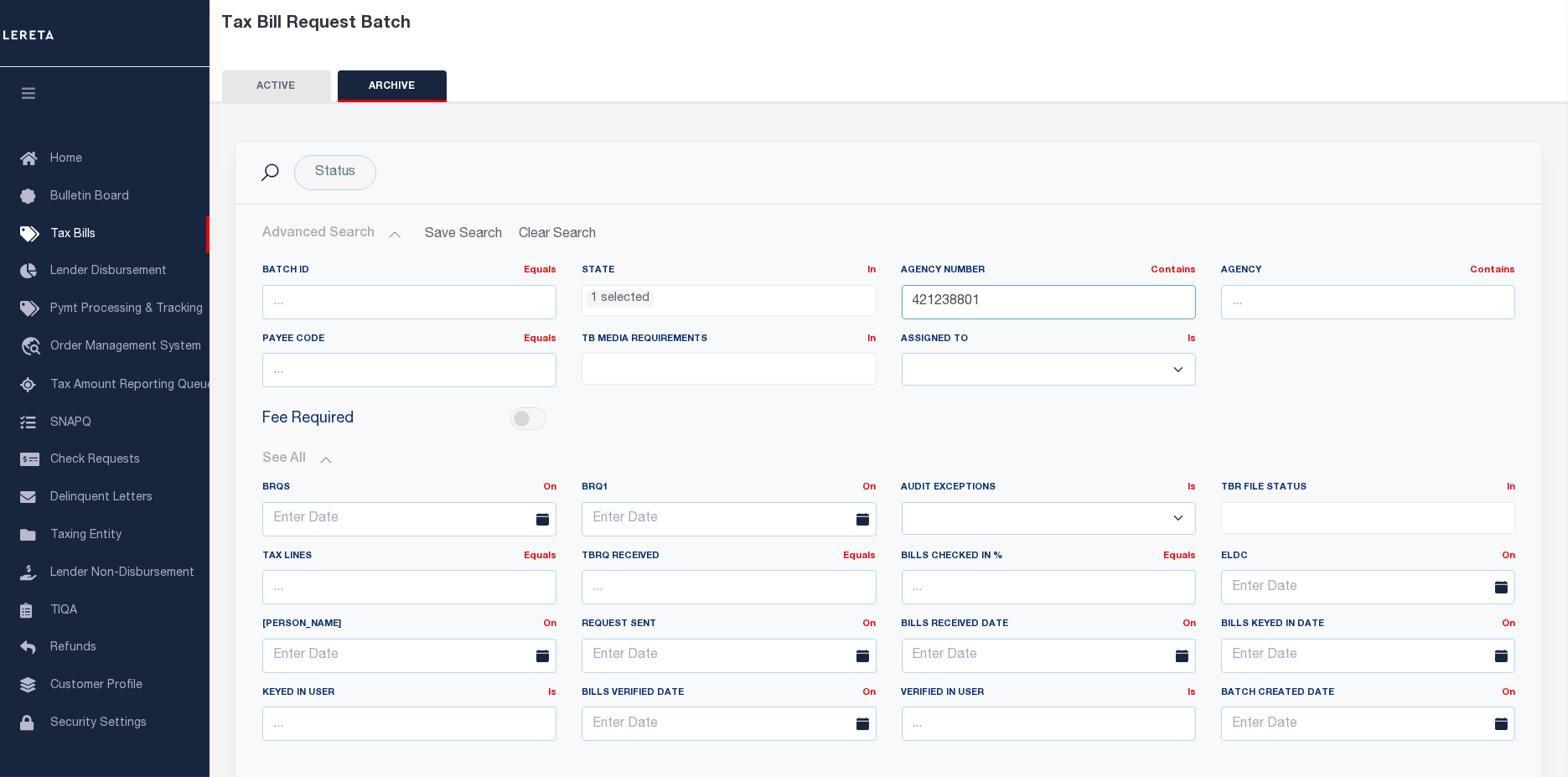
drag, startPoint x: 1014, startPoint y: 290, endPoint x: 531, endPoint y: 311, distance: 483.5
click at [532, 312] on div "Batch ID Equals Equals Is Not Equal To Is Greater Than Is Less Than State In In…" at bounding box center [888, 332] width 1277 height 137
click at [633, 299] on li "1 selected" at bounding box center [620, 299] width 67 height 18
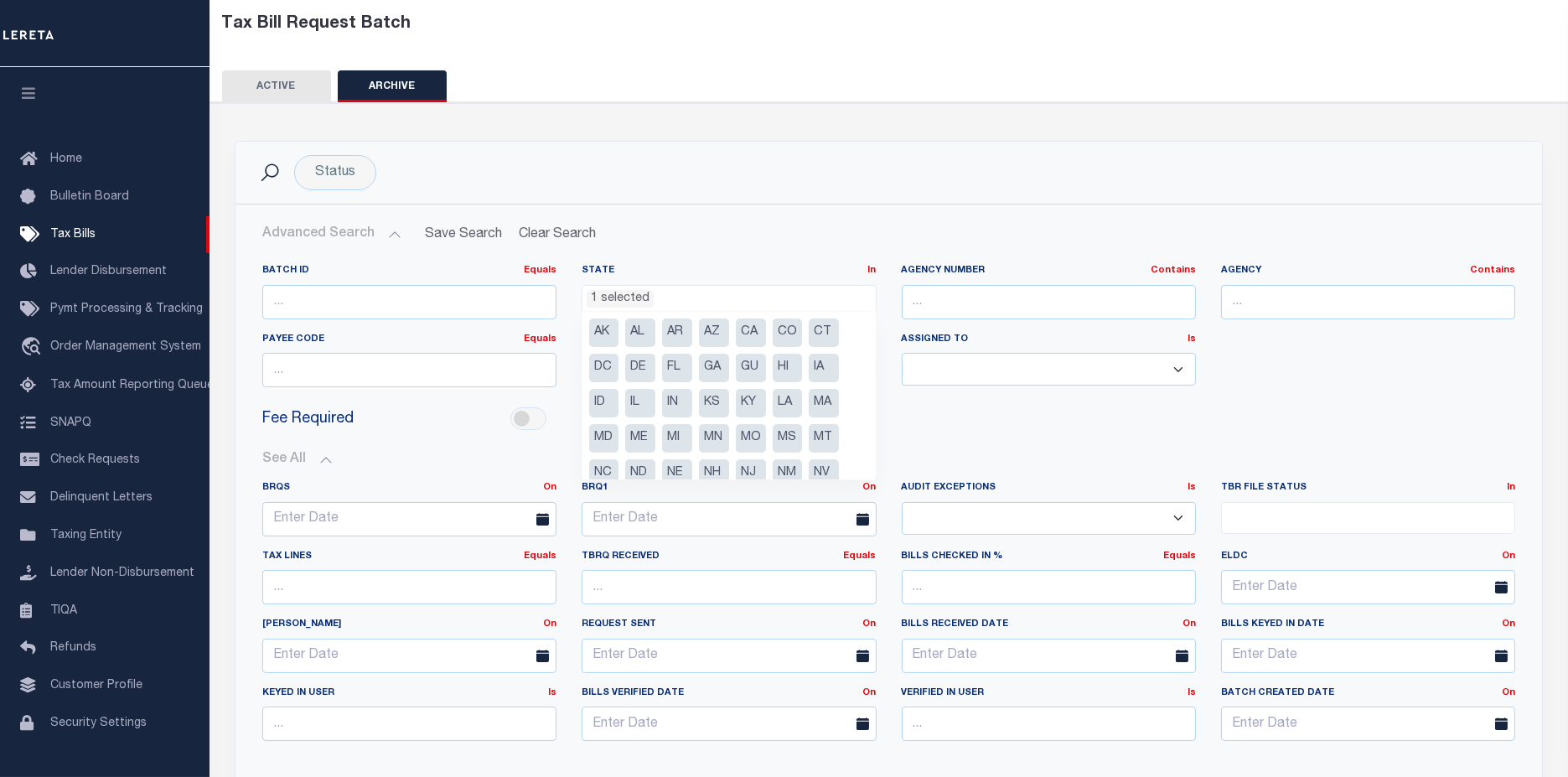
scroll to position [84, 0]
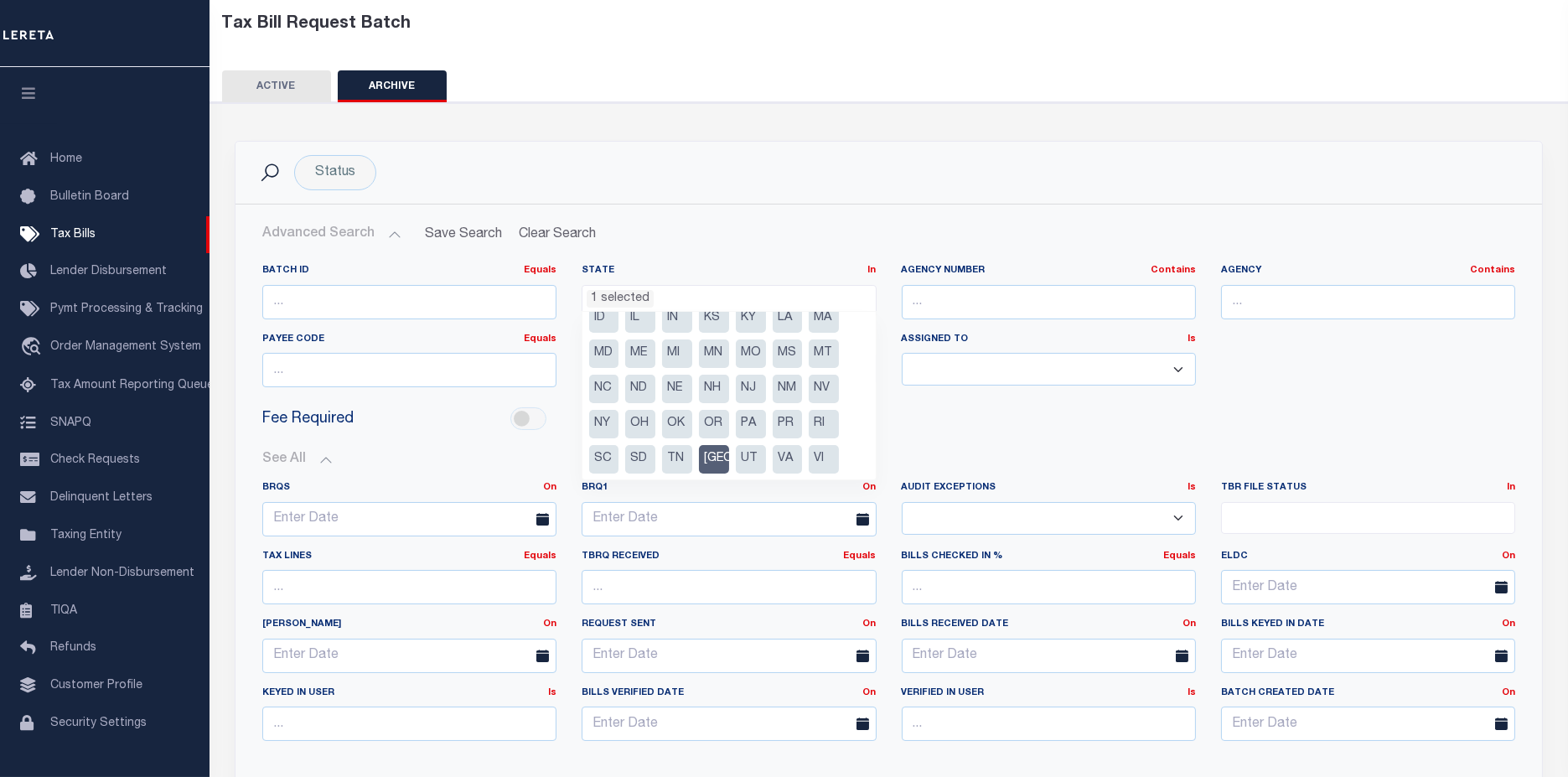
click at [706, 455] on li "[GEOGRAPHIC_DATA]" at bounding box center [714, 459] width 30 height 28
select select
click at [271, 85] on button "ACTIVE" at bounding box center [276, 86] width 109 height 32
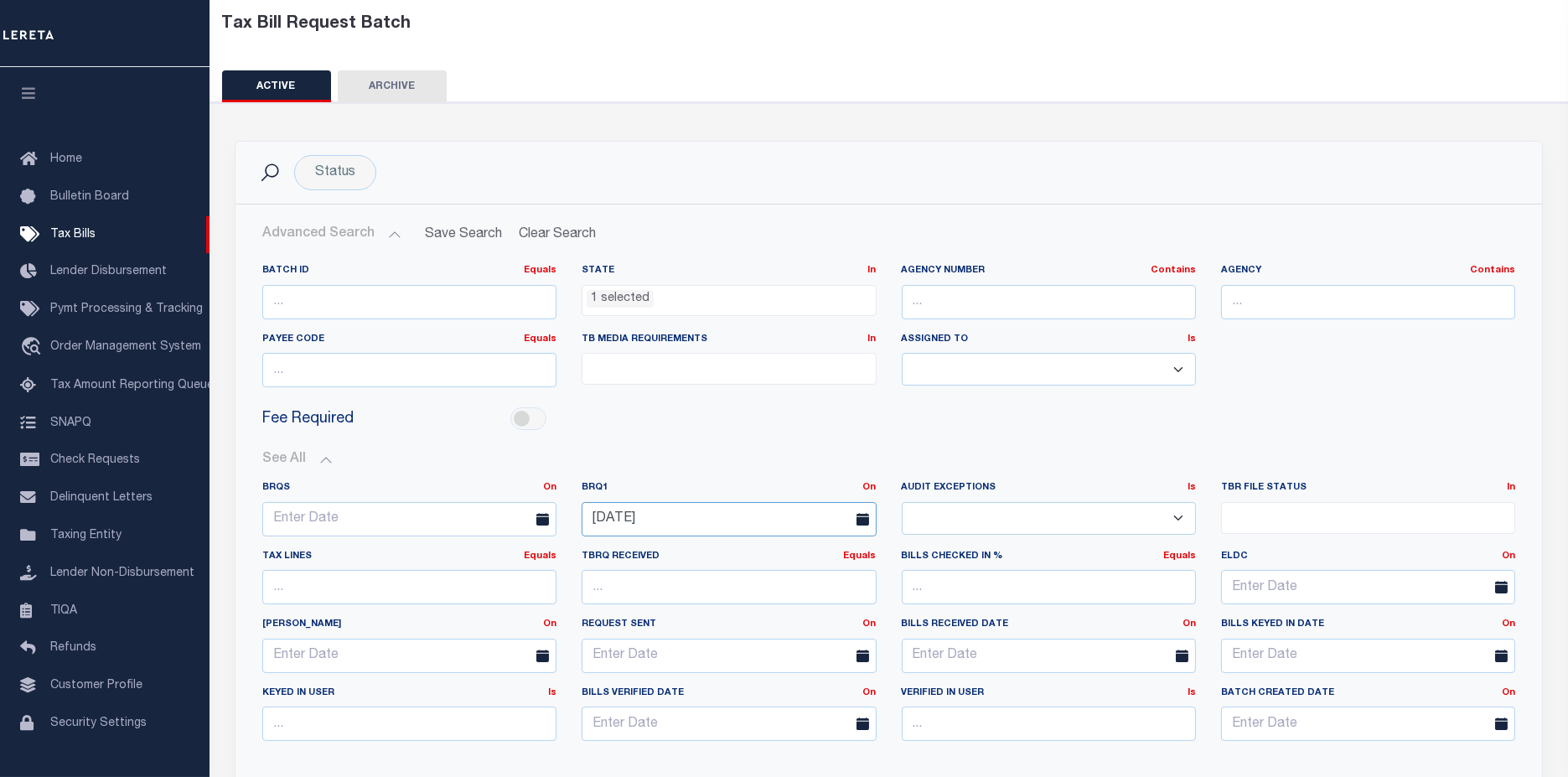
drag, startPoint x: 715, startPoint y: 524, endPoint x: 249, endPoint y: 495, distance: 466.9
click at [249, 495] on div "BRQS On On After Before Between BRQ1 On On After Before Between 08-28-2025 Is Is" at bounding box center [888, 618] width 1277 height 273
click at [680, 129] on div "Status Search Advanced Search Save Search Clear Search TaxBillBatches_dynamicta…" at bounding box center [889, 613] width 1331 height 979
click at [600, 296] on li "1 selected" at bounding box center [620, 299] width 67 height 18
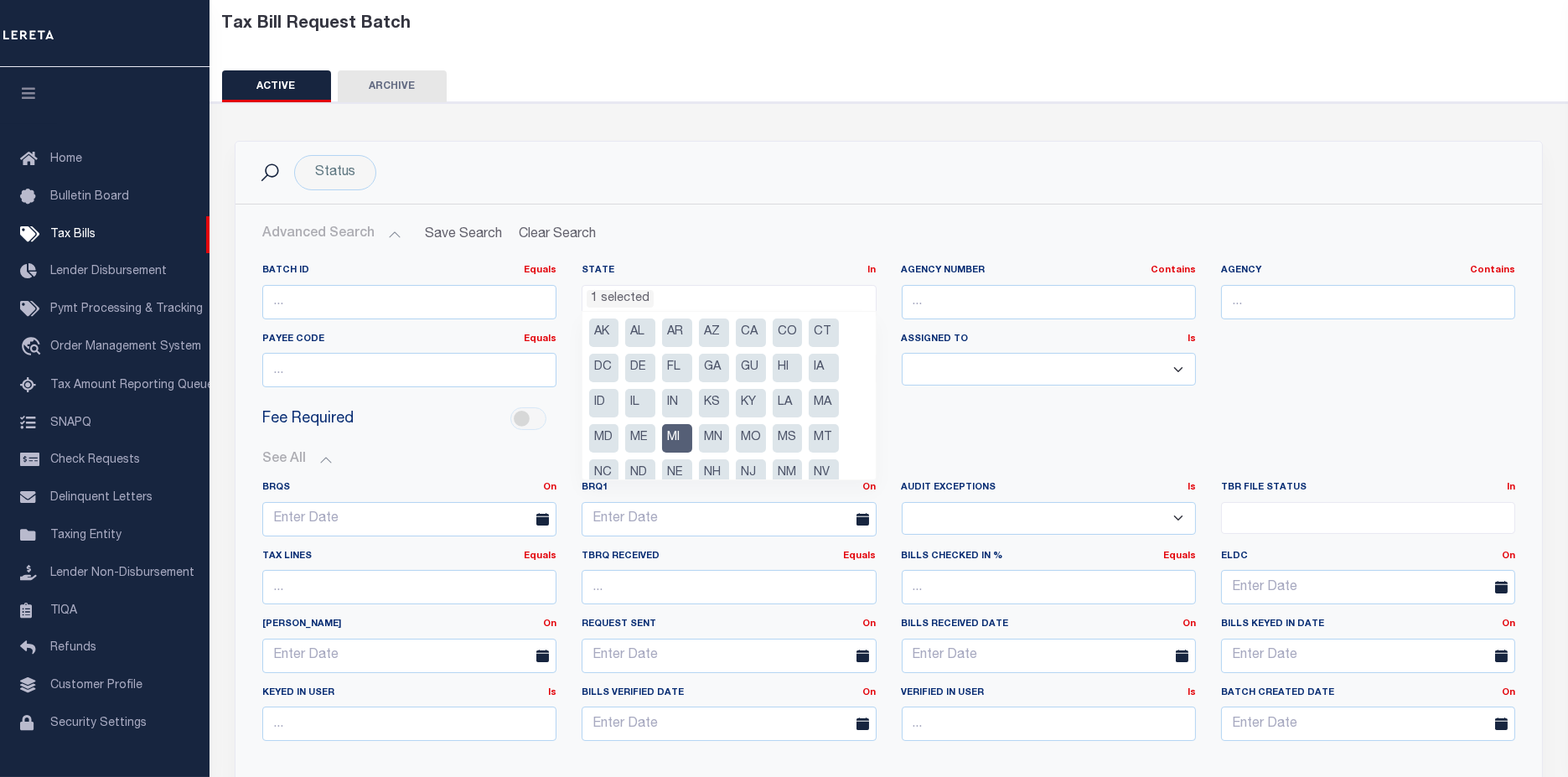
click at [679, 437] on li "MI" at bounding box center [676, 438] width 30 height 28
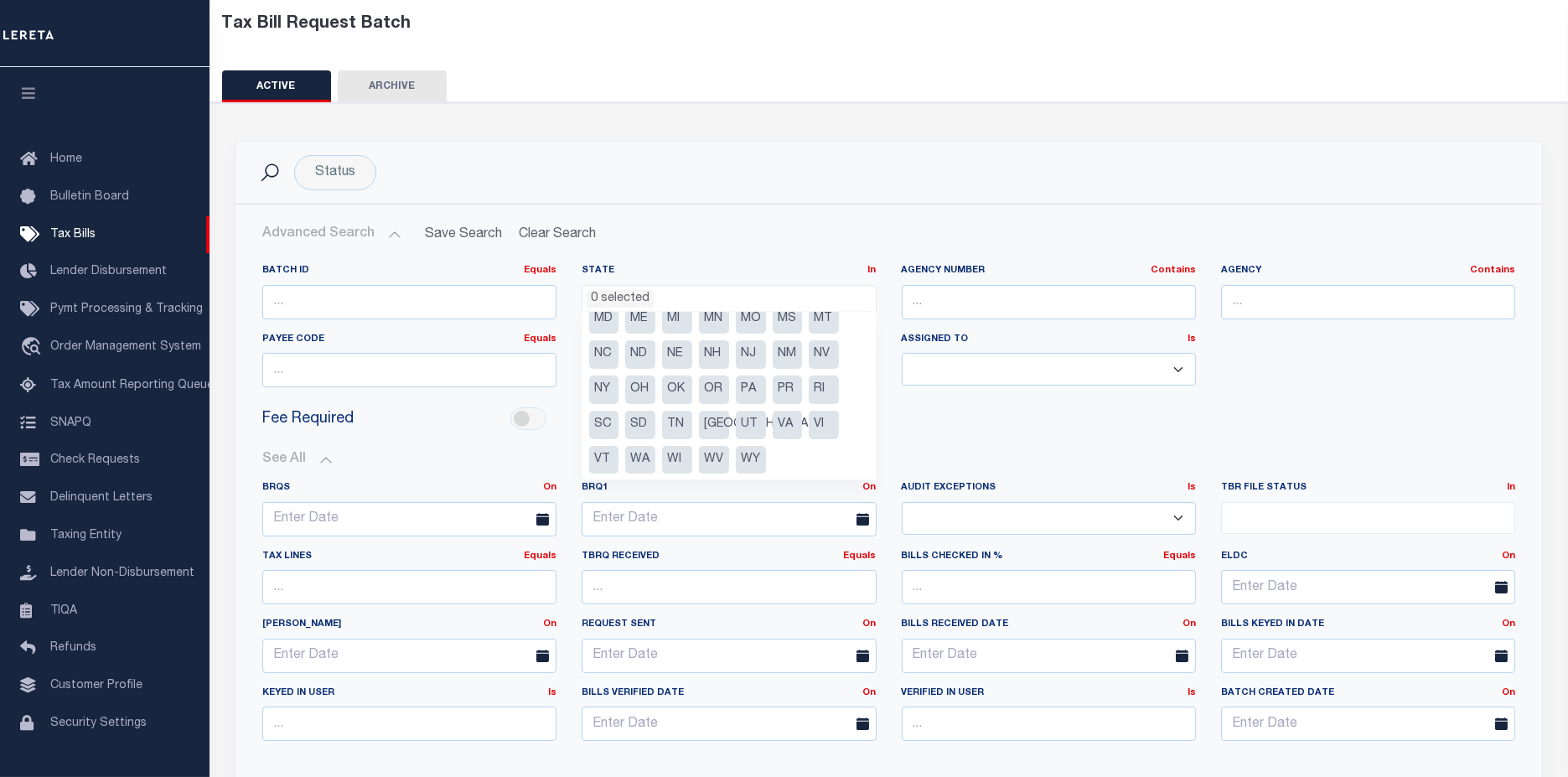
click at [718, 430] on li "[GEOGRAPHIC_DATA]" at bounding box center [714, 424] width 30 height 28
select select "[GEOGRAPHIC_DATA]"
click at [356, 174] on div "Status" at bounding box center [335, 172] width 82 height 35
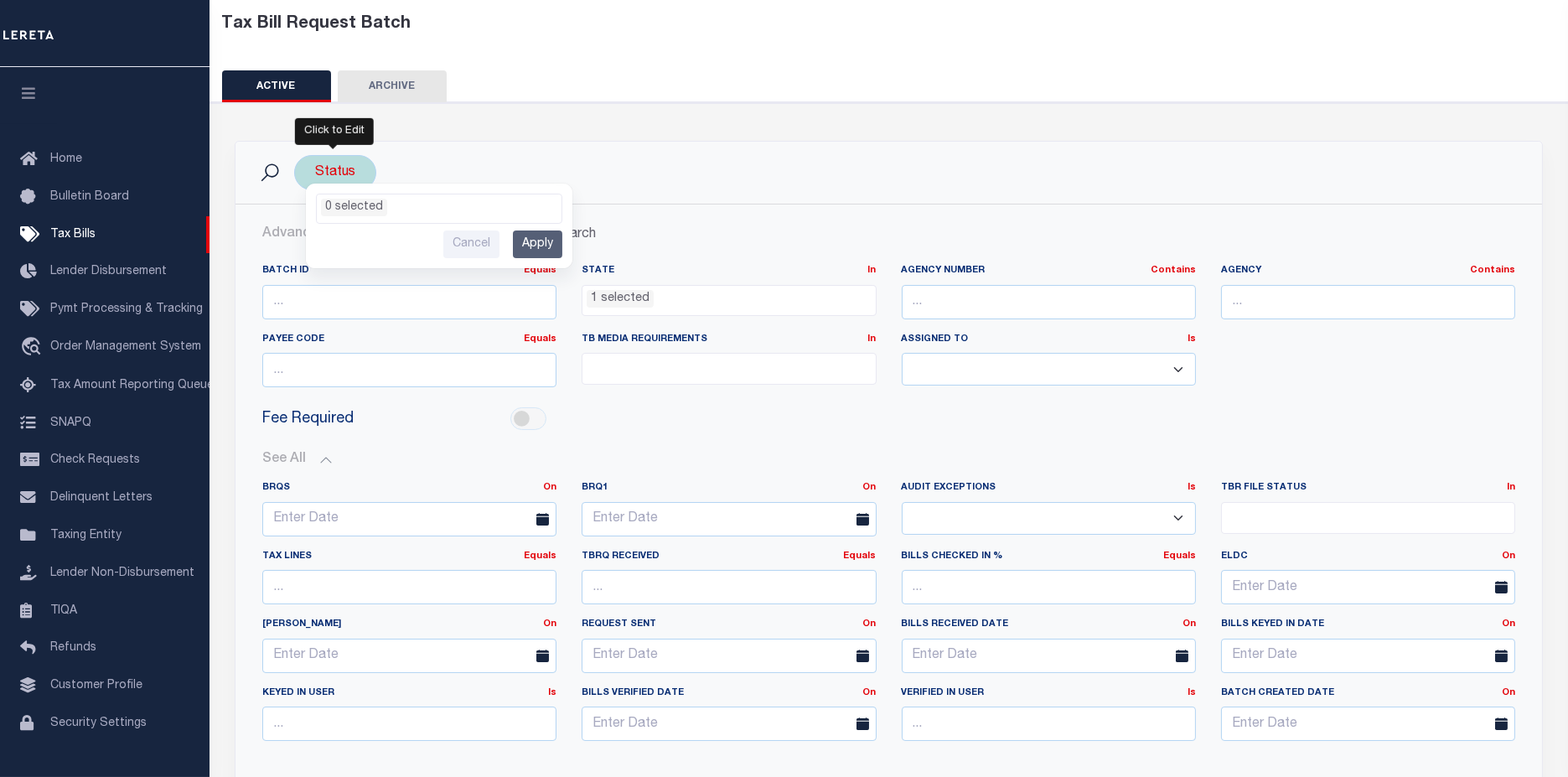
click at [351, 202] on li "0 selected" at bounding box center [354, 207] width 66 height 17
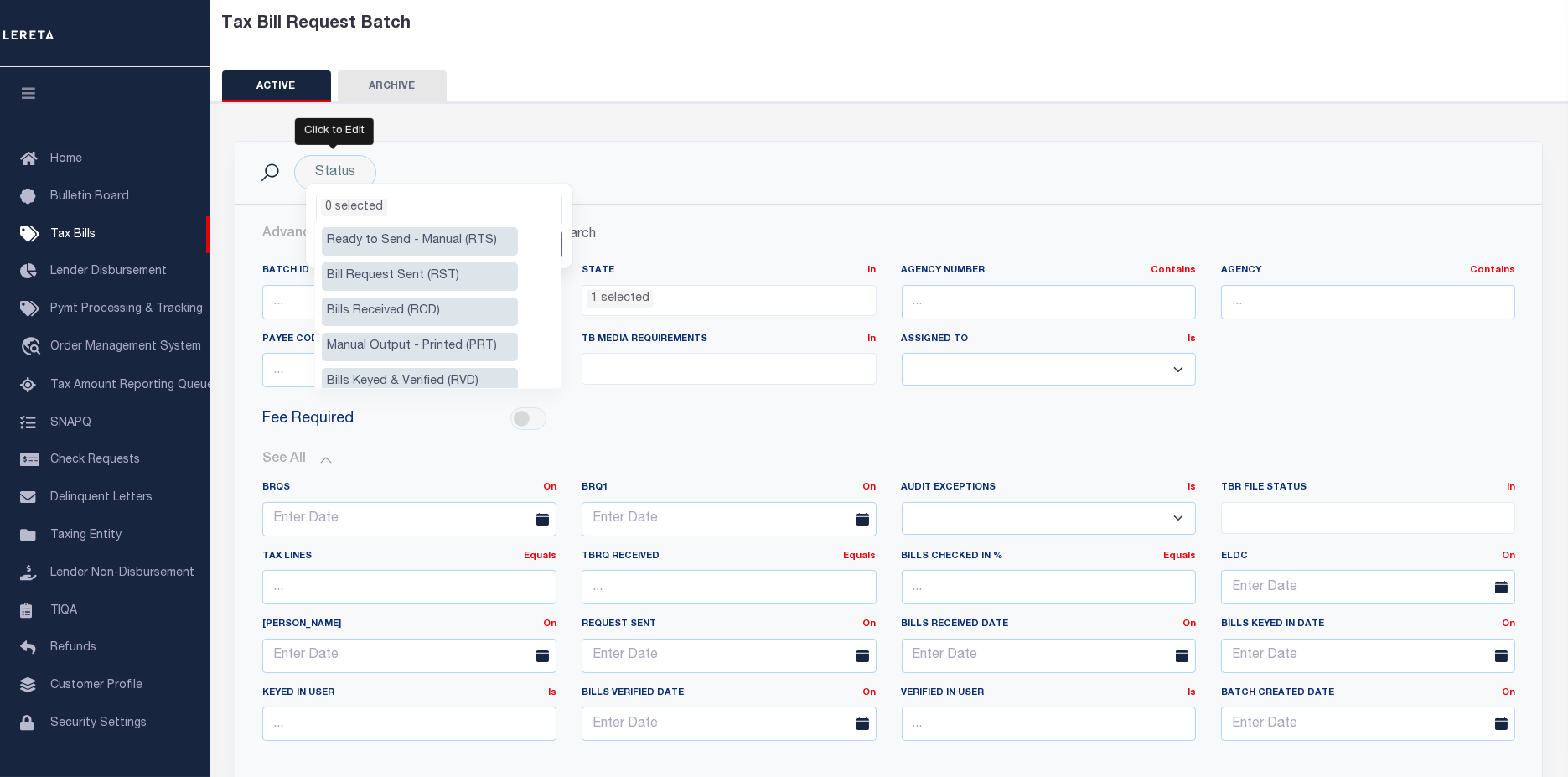
click at [370, 273] on li "Bill Request Sent (RST)" at bounding box center [420, 276] width 196 height 28
select select "RST"
click at [442, 282] on li "Bill Request Sent (RST)" at bounding box center [420, 276] width 196 height 28
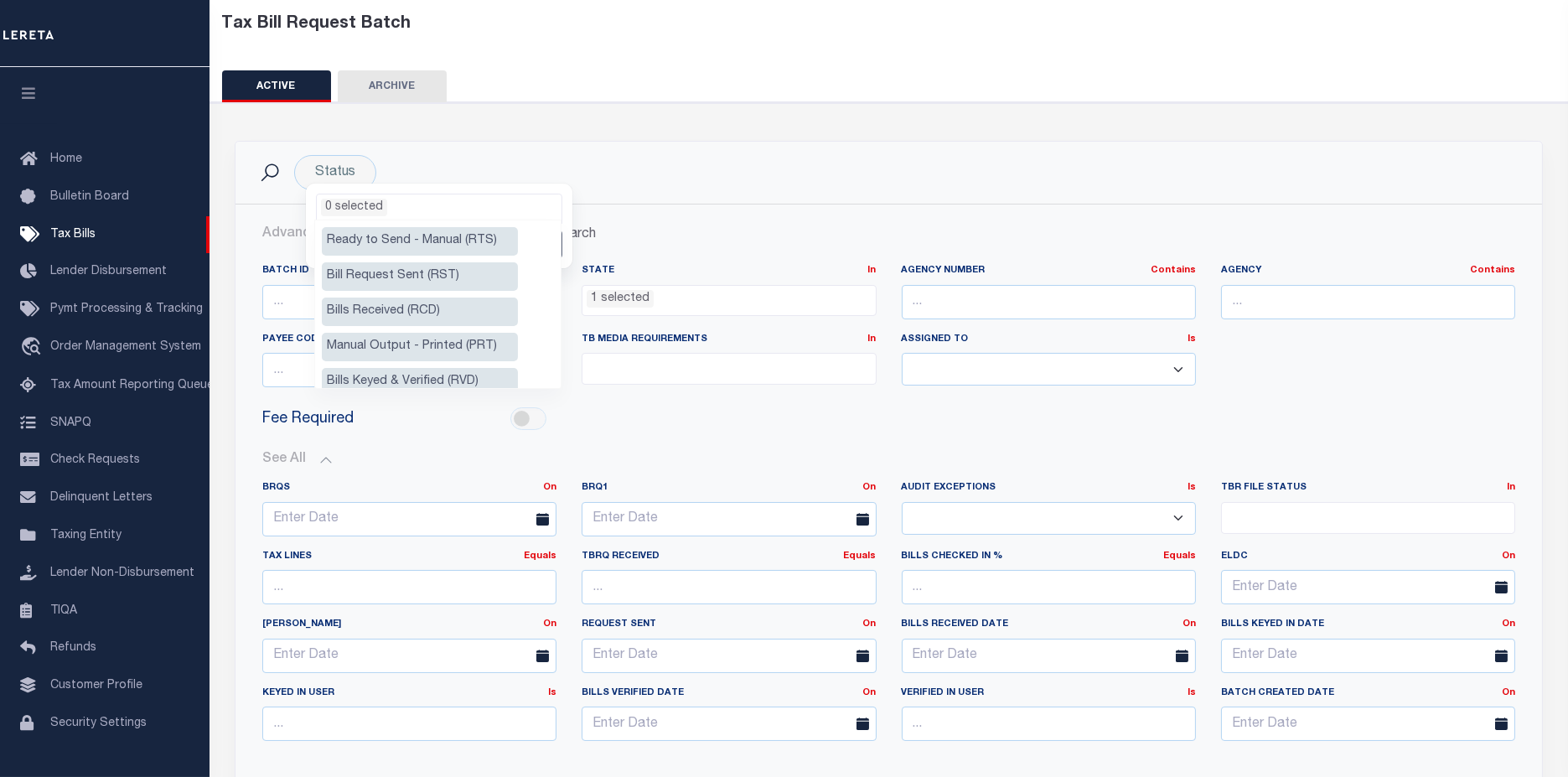
select select "RST"
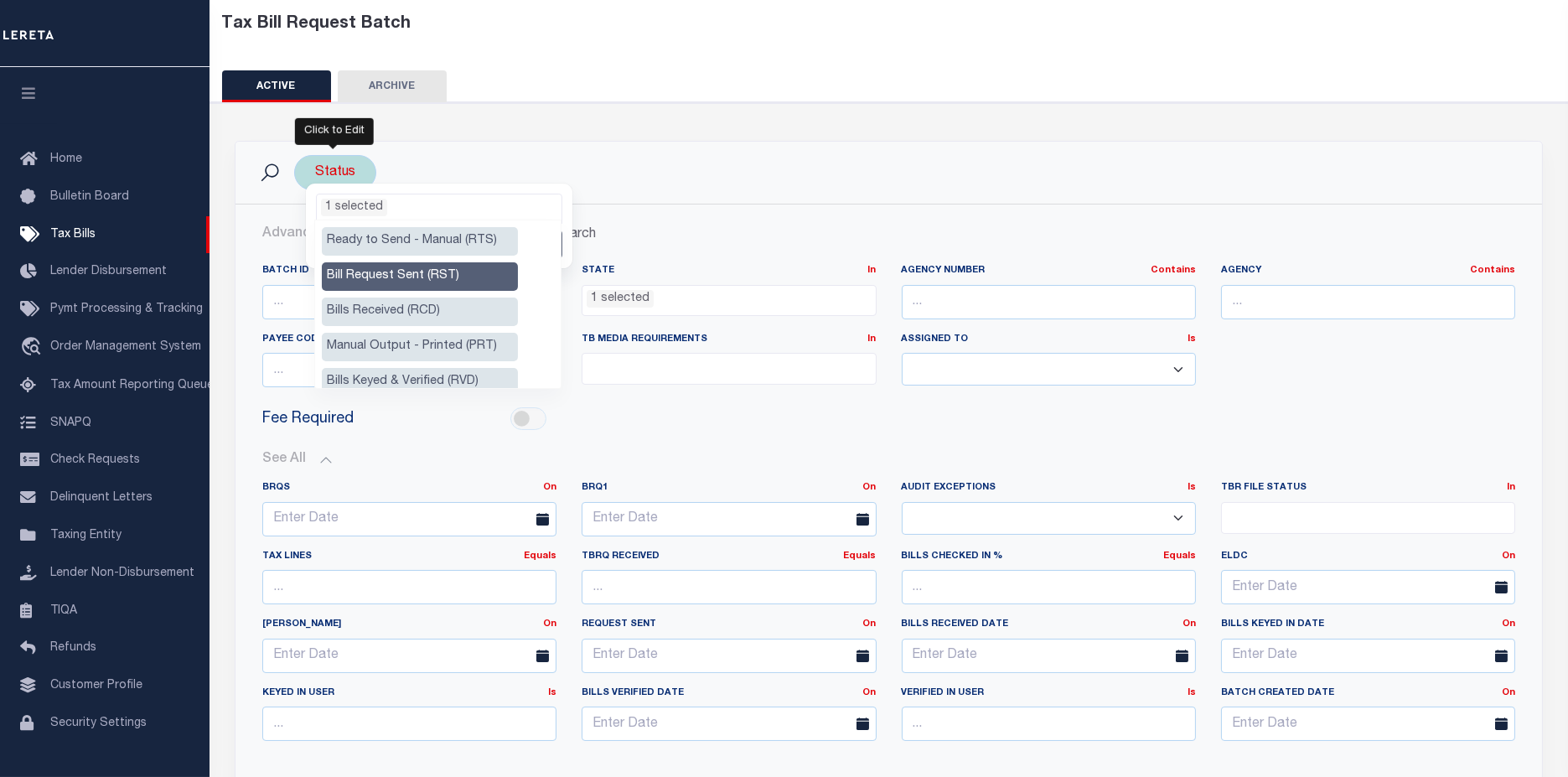
click at [455, 205] on ul "1 selected" at bounding box center [439, 205] width 245 height 22
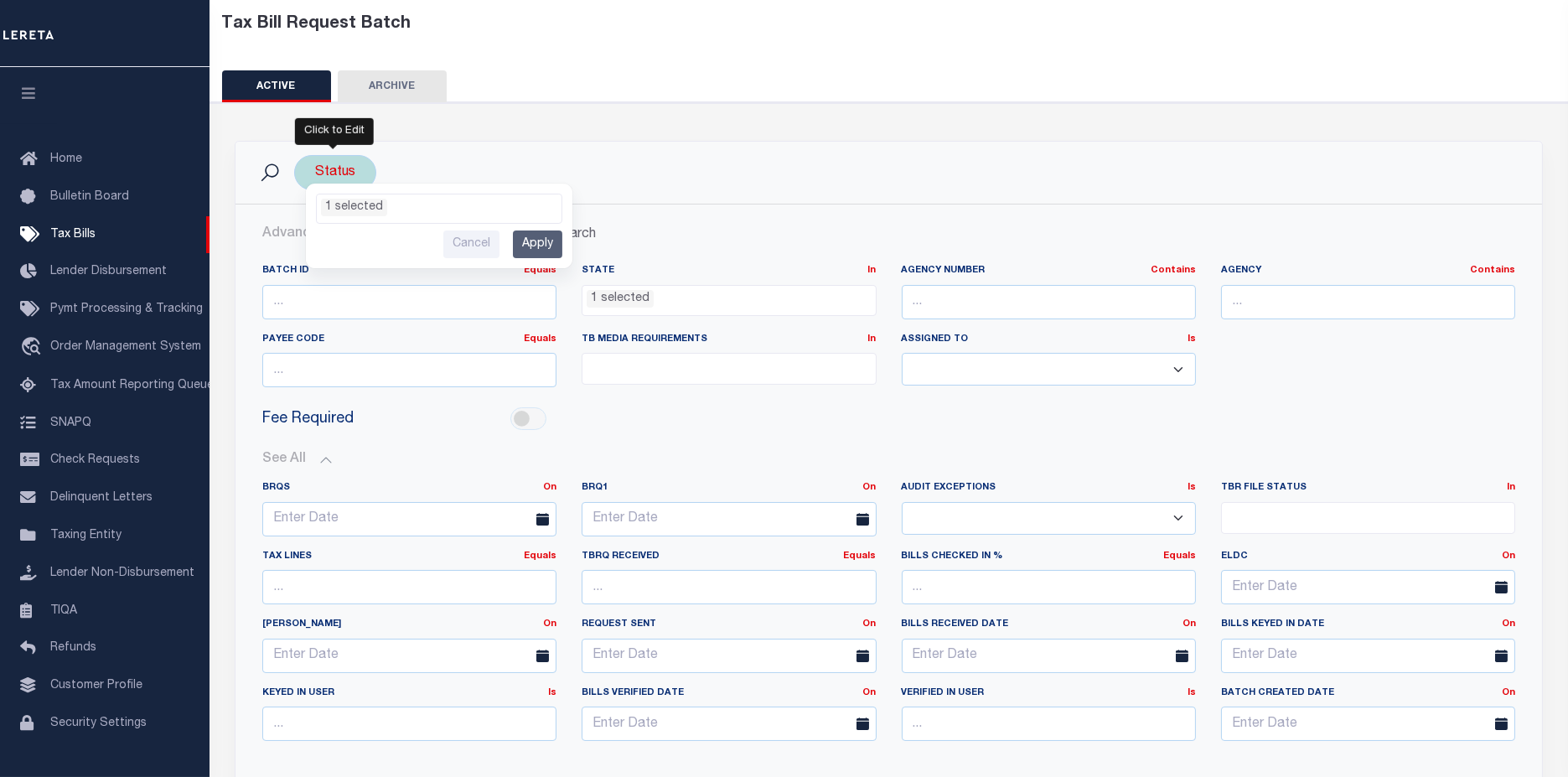
click at [527, 240] on input "Apply" at bounding box center [538, 244] width 49 height 27
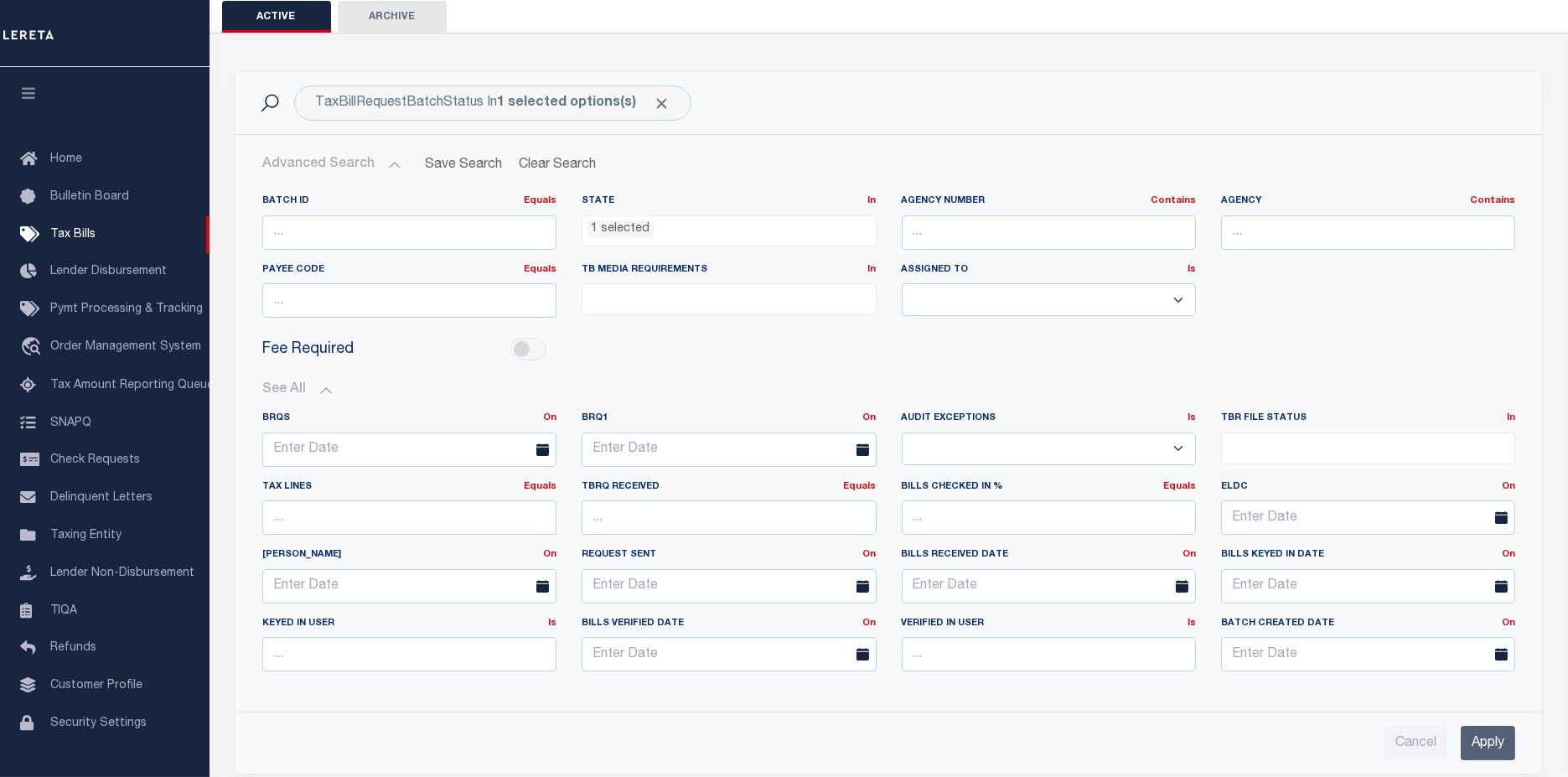
scroll to position [372, 0]
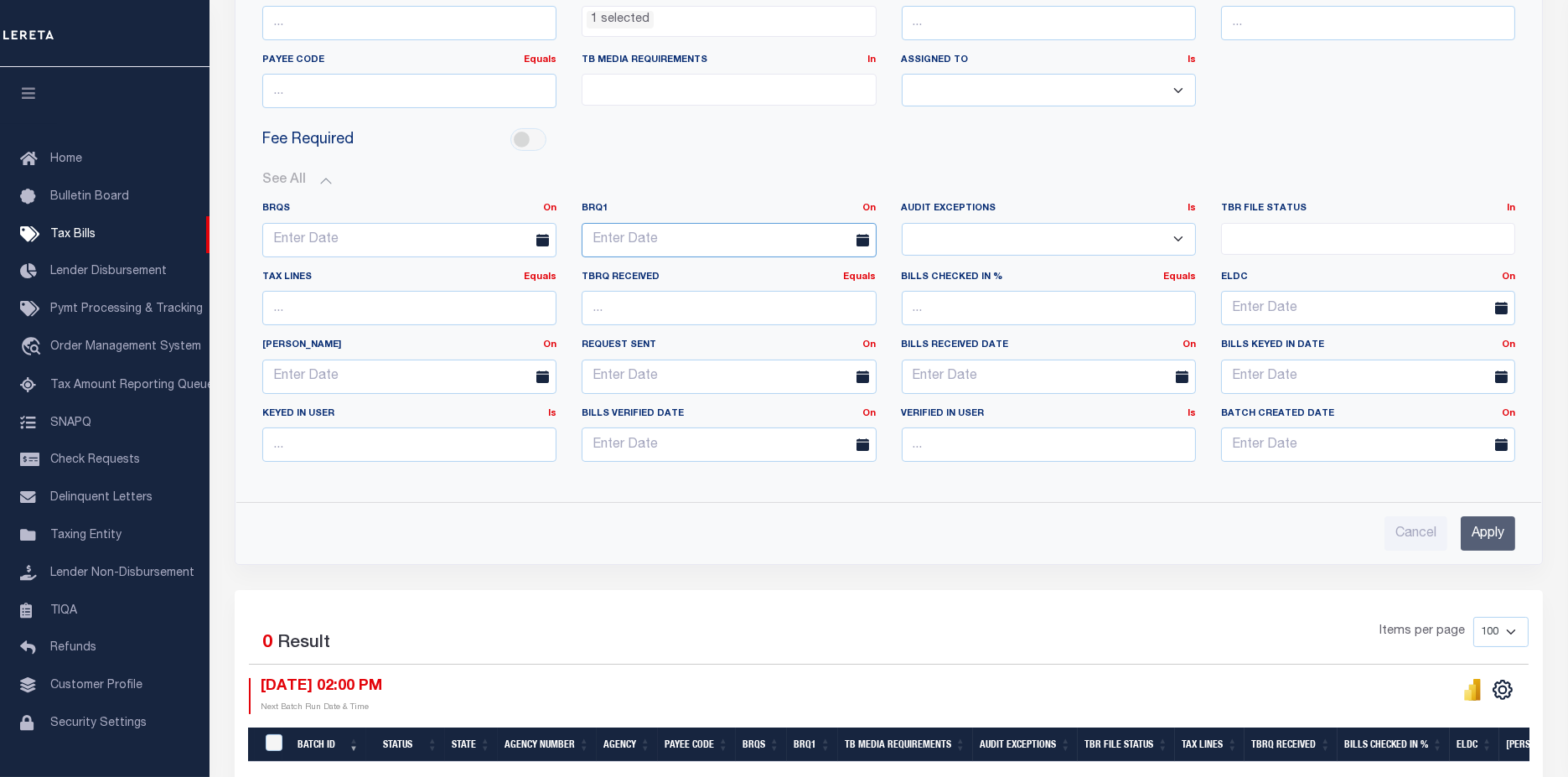
click at [716, 241] on input "text" at bounding box center [729, 239] width 294 height 34
click at [782, 430] on span "22" at bounding box center [784, 428] width 33 height 33
type input "[DATE]"
click at [1503, 538] on input "Apply" at bounding box center [1487, 532] width 54 height 34
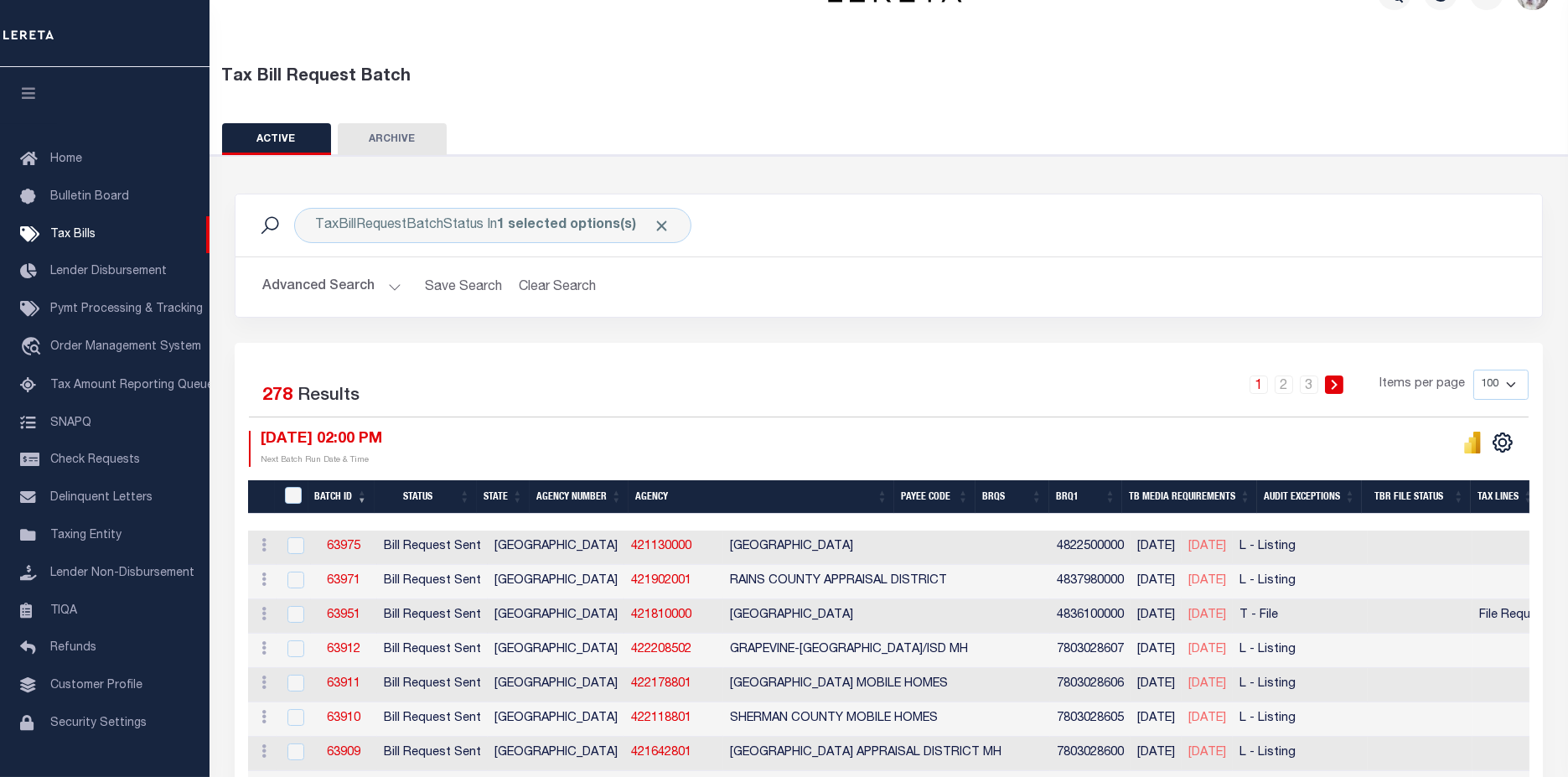
scroll to position [0, 0]
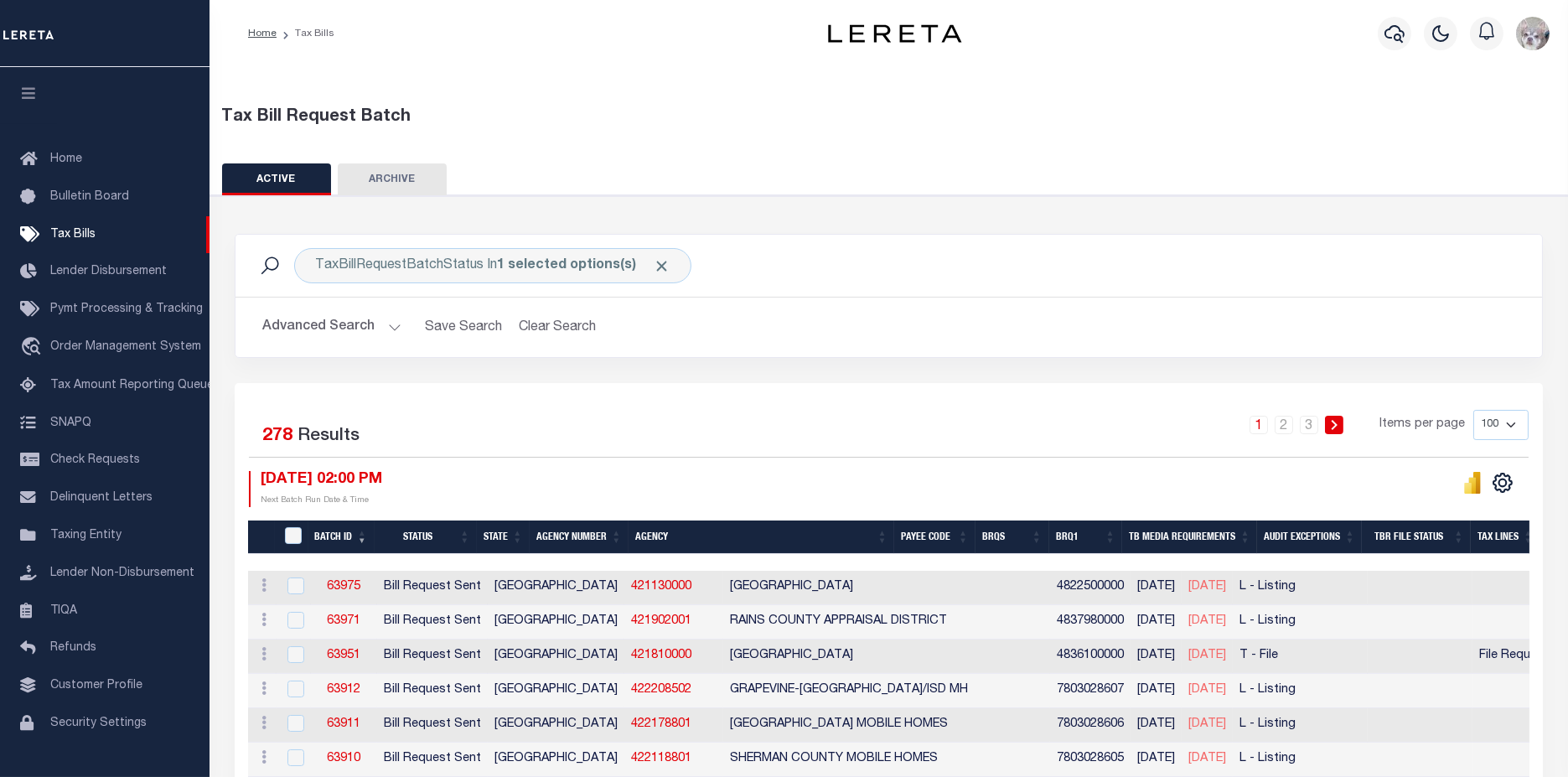
click at [315, 318] on button "Advanced Search" at bounding box center [332, 327] width 139 height 33
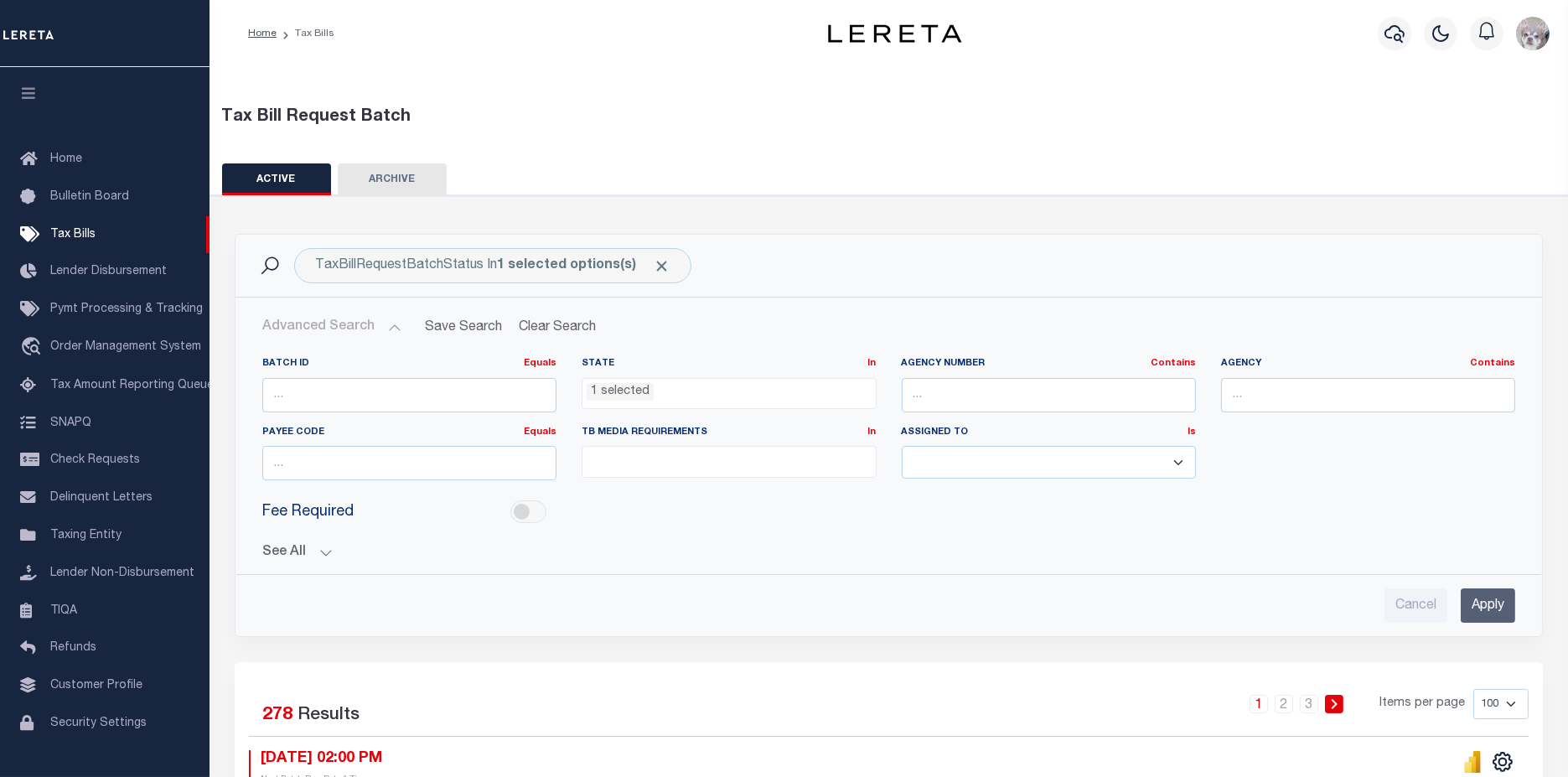
click at [280, 545] on button "See All" at bounding box center [888, 552] width 1253 height 16
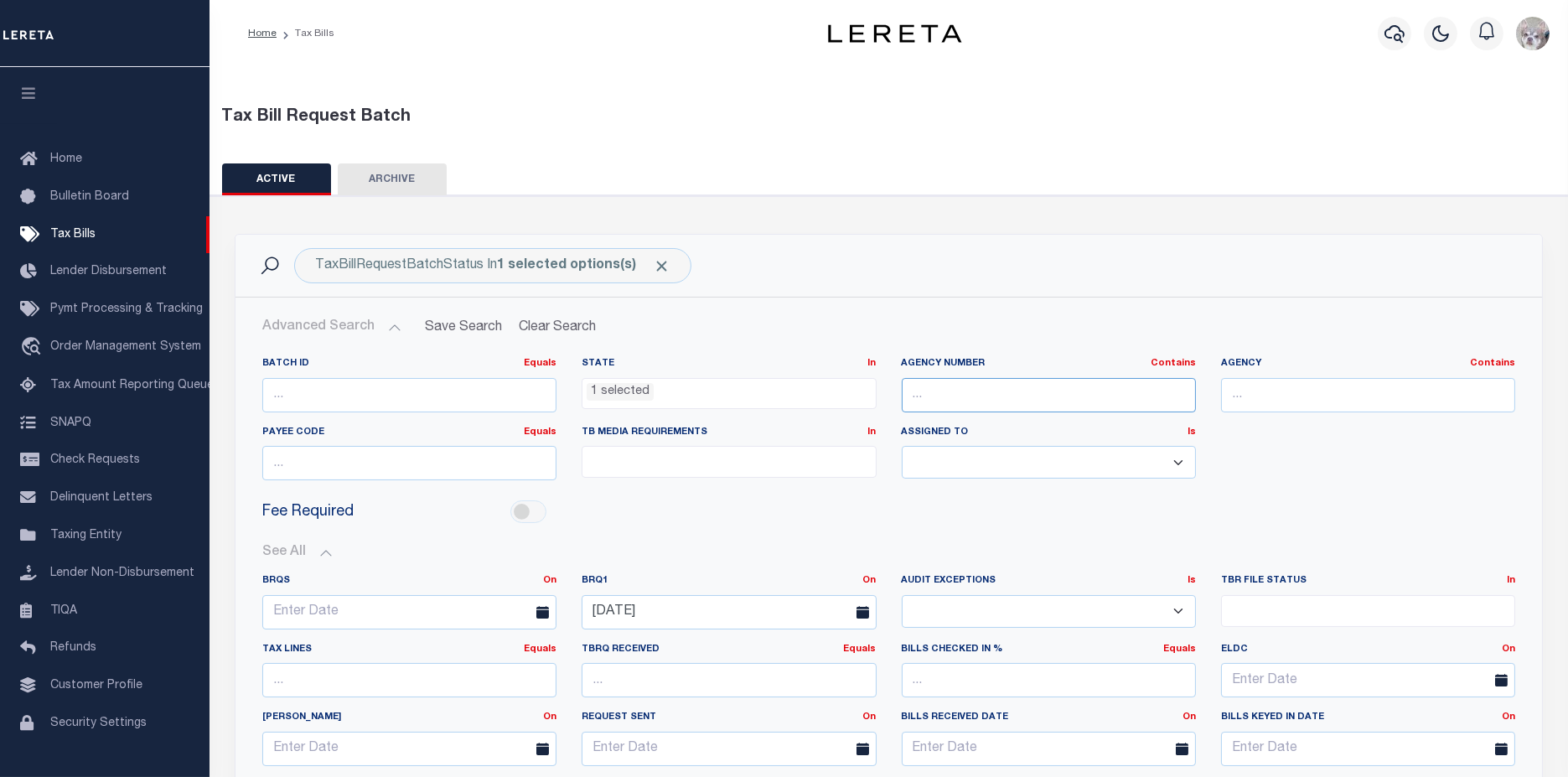
click at [956, 397] on input "text" at bounding box center [1048, 394] width 294 height 34
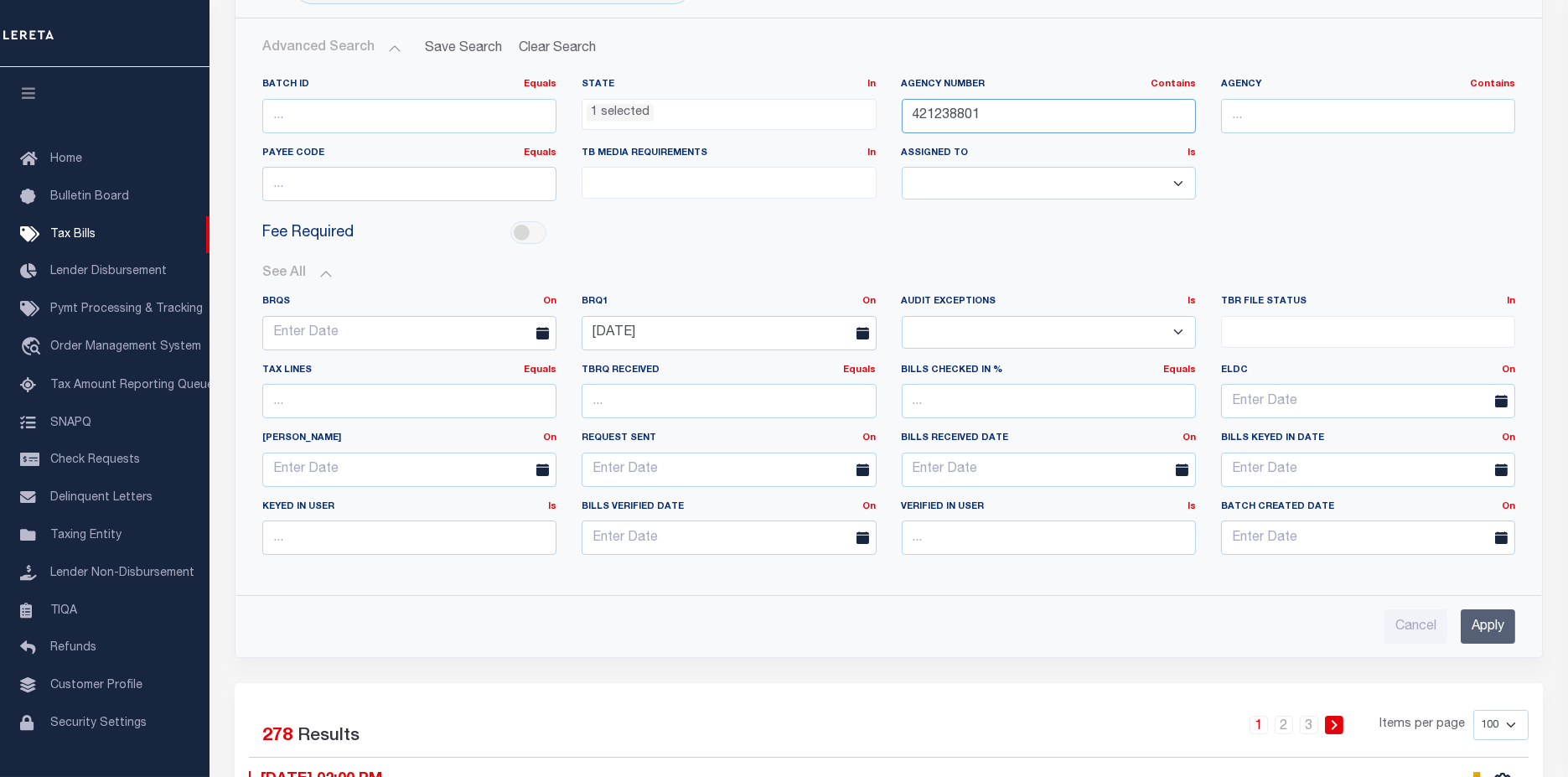
scroll to position [558, 0]
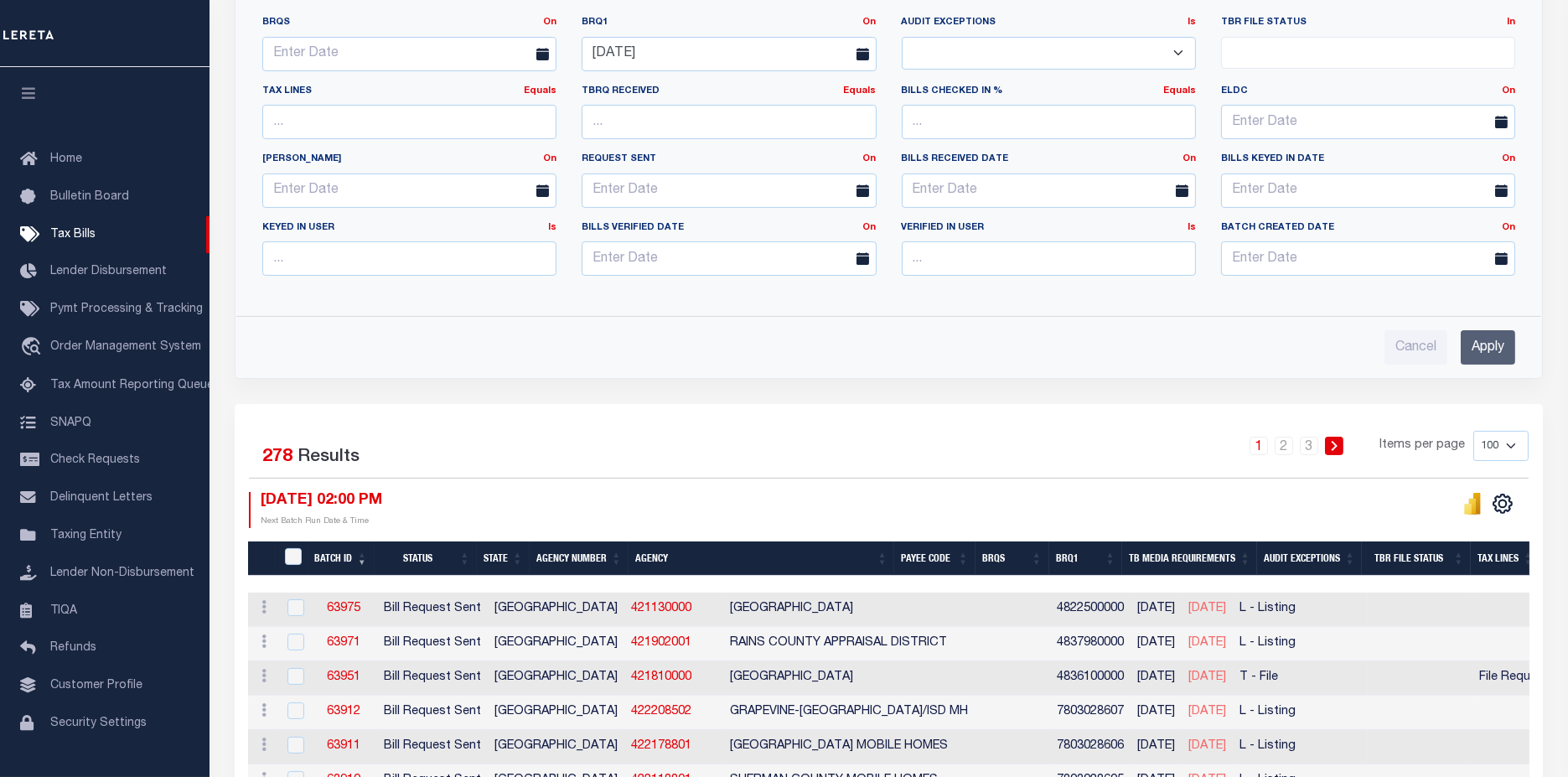
type input "421238801"
click at [1497, 345] on input "Apply" at bounding box center [1487, 346] width 54 height 34
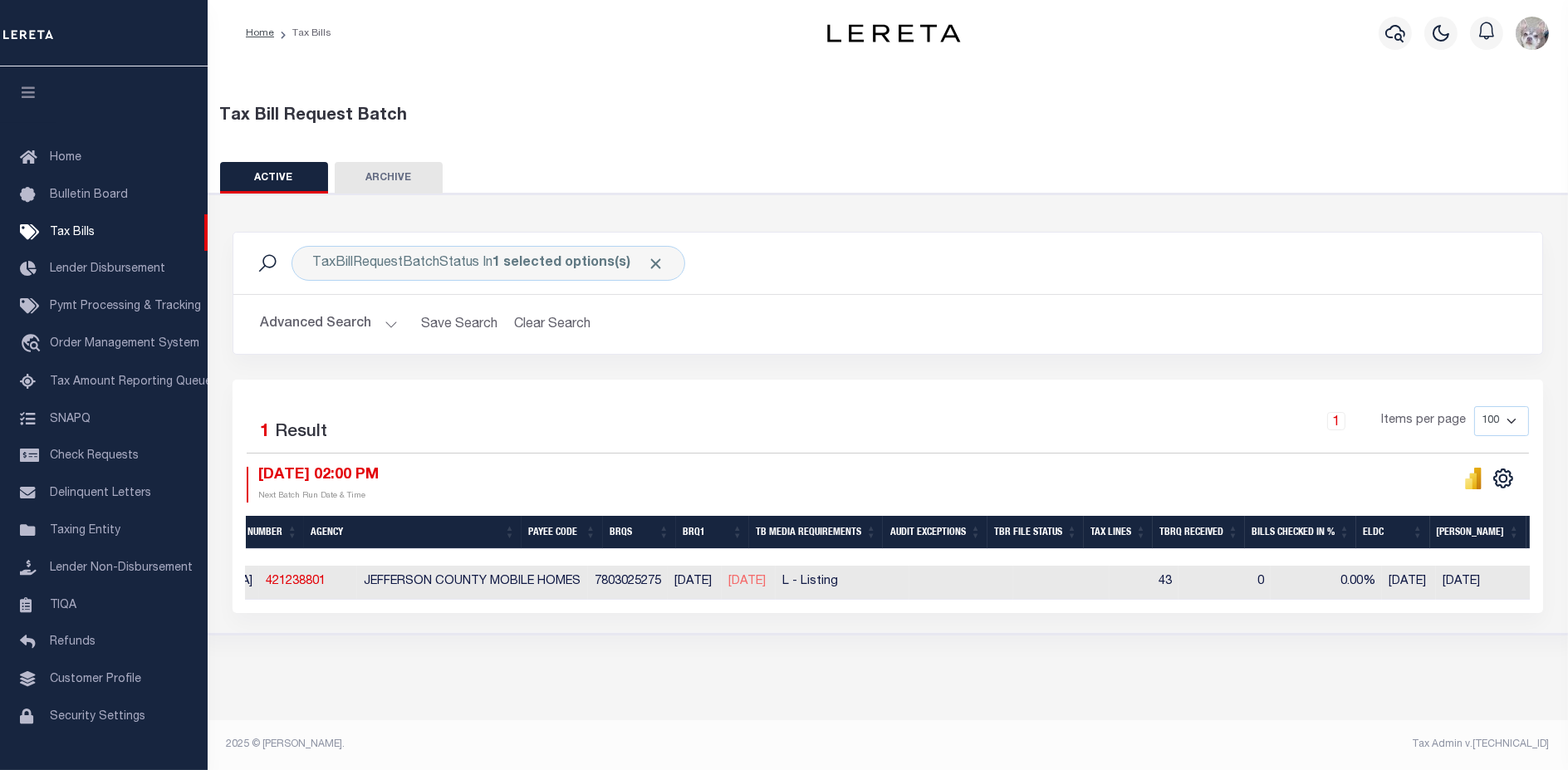
scroll to position [0, 0]
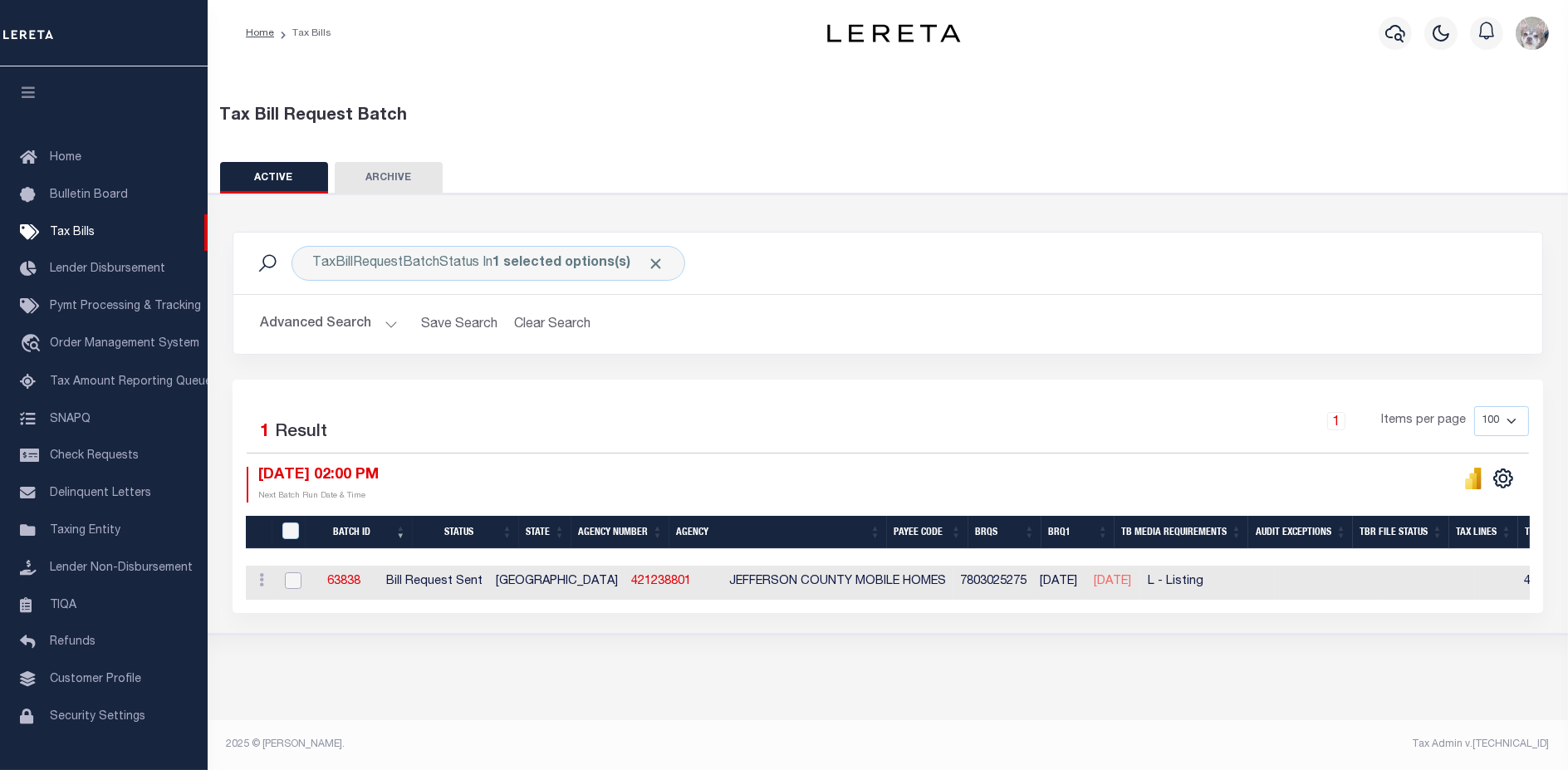
click at [285, 578] on input "checkbox" at bounding box center [293, 580] width 16 height 16
checkbox input "true"
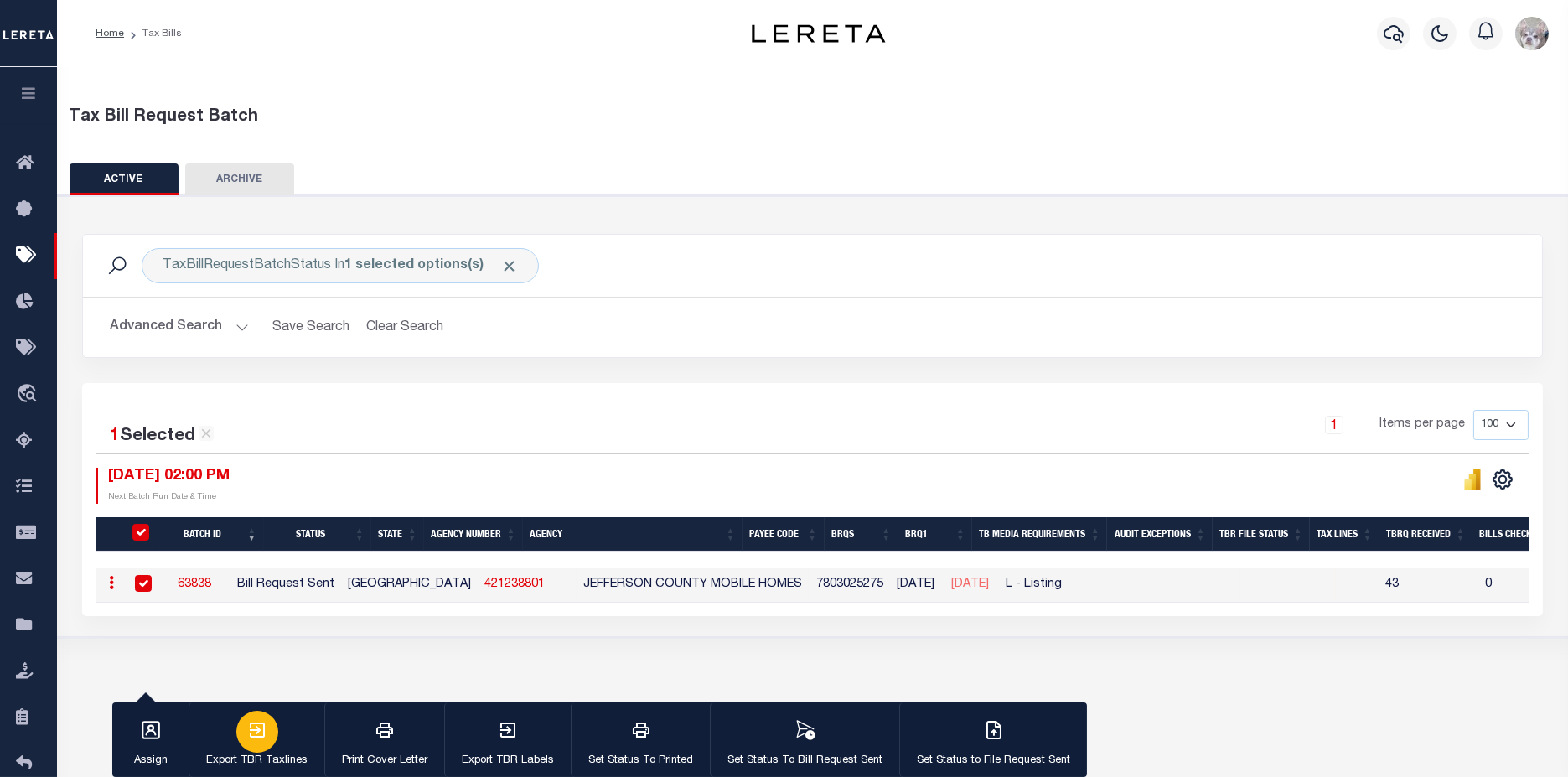
click at [281, 743] on button "Export TBR Taxlines" at bounding box center [257, 739] width 136 height 75
click at [139, 584] on input "checkbox" at bounding box center [143, 583] width 16 height 16
checkbox input "false"
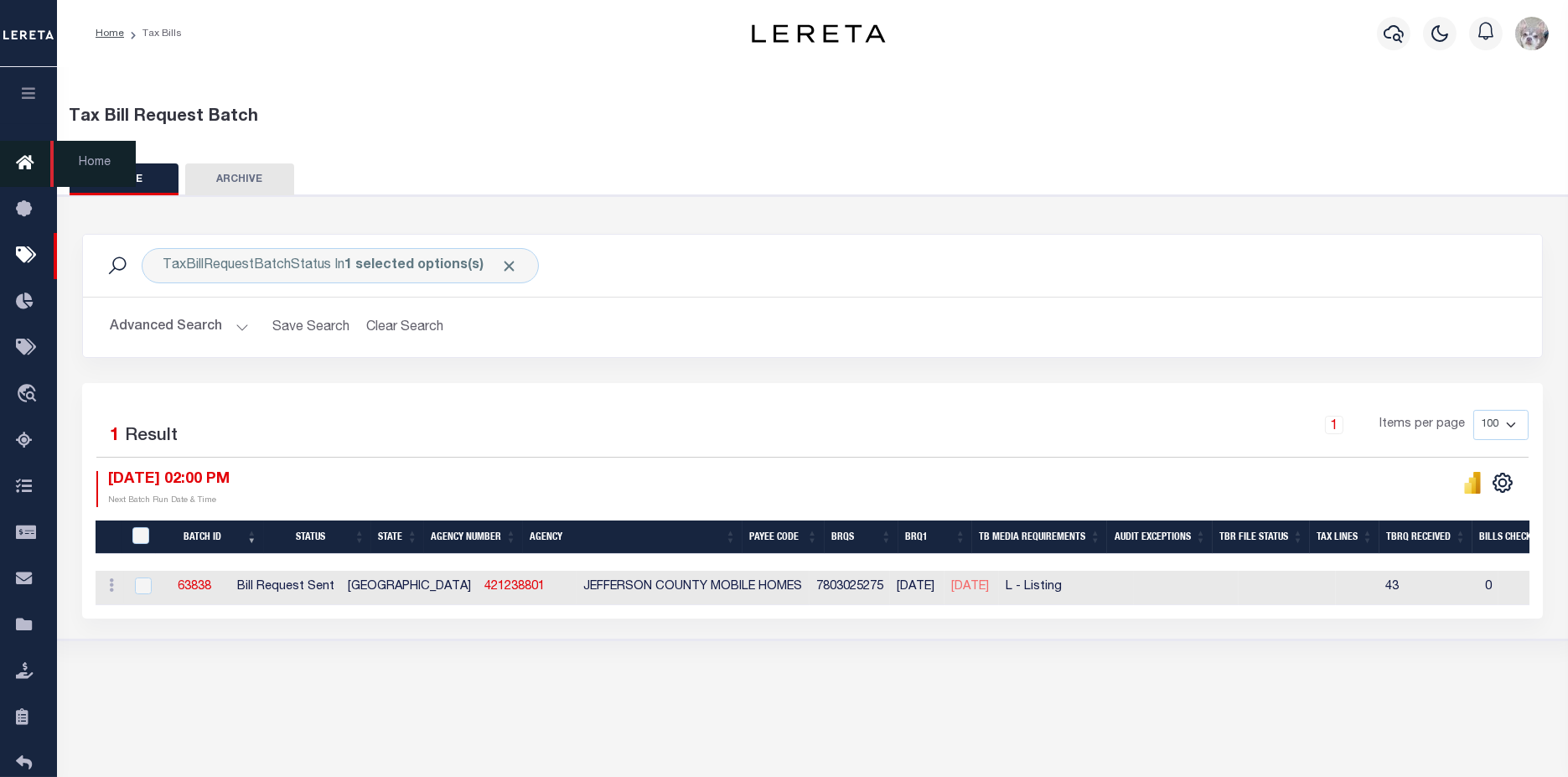
click at [26, 173] on icon at bounding box center [28, 163] width 27 height 21
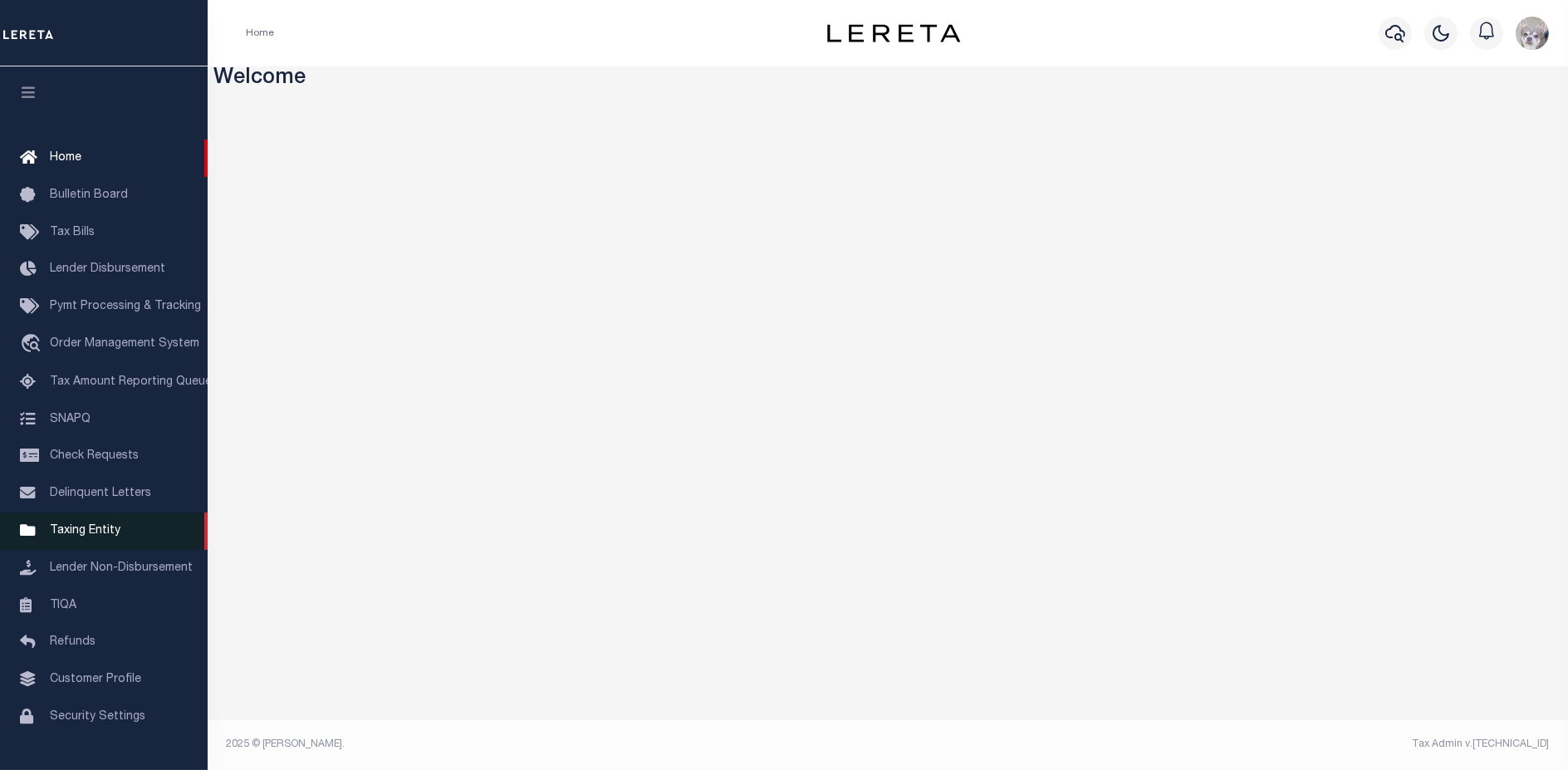
click at [66, 537] on span "Taxing Entity" at bounding box center [85, 530] width 71 height 12
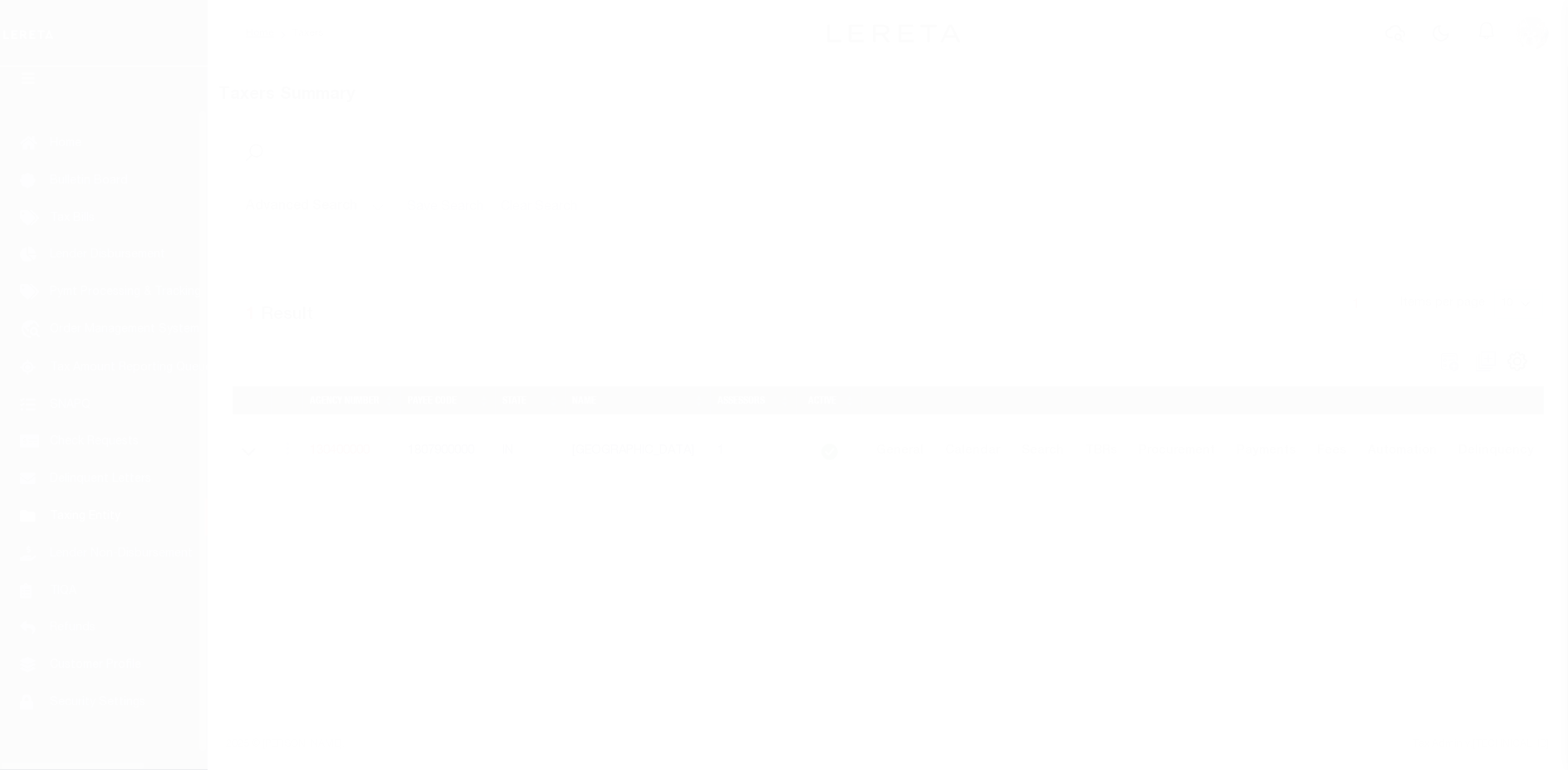
scroll to position [46, 0]
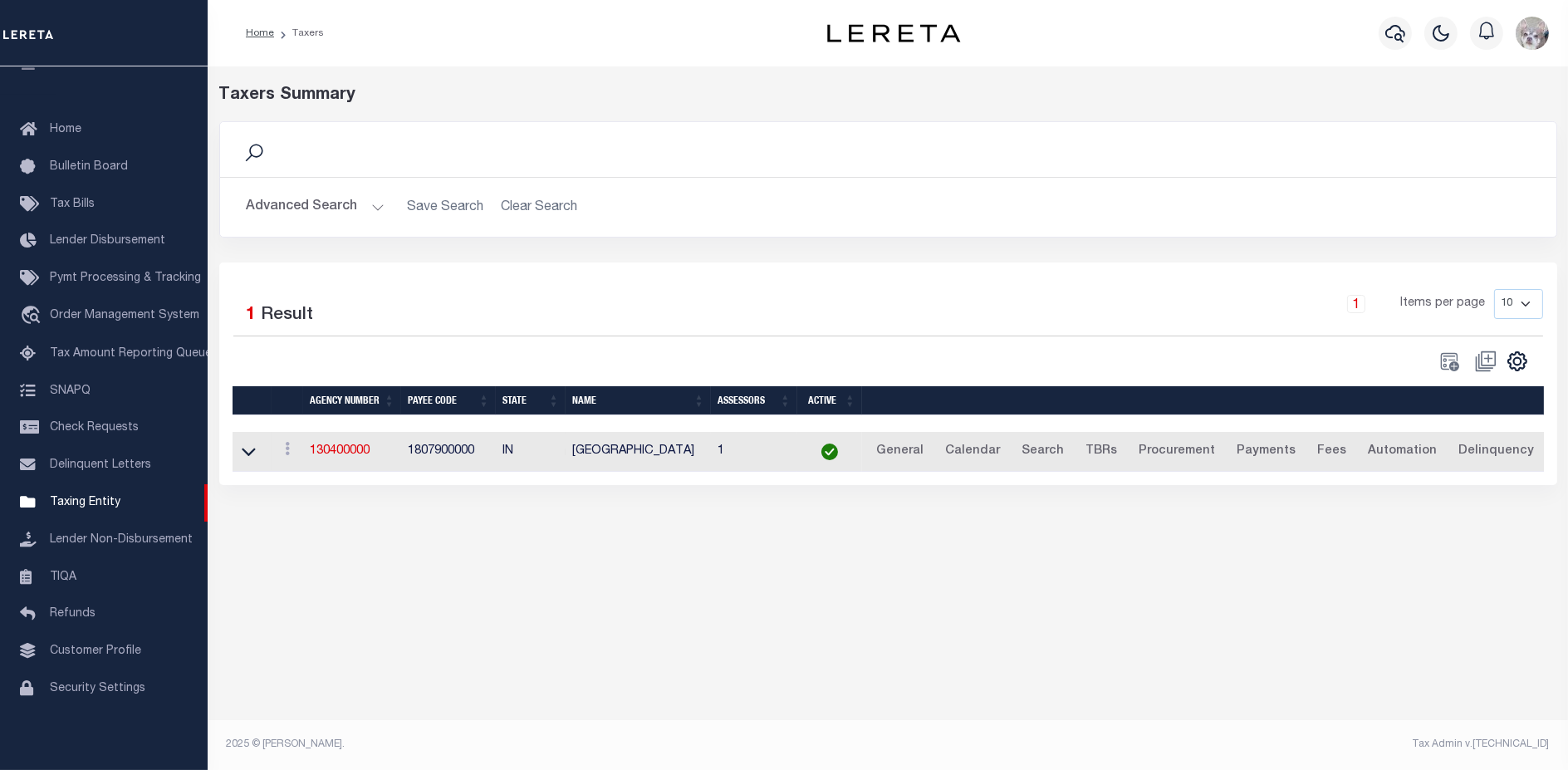
click at [290, 203] on button "Advanced Search" at bounding box center [316, 207] width 138 height 33
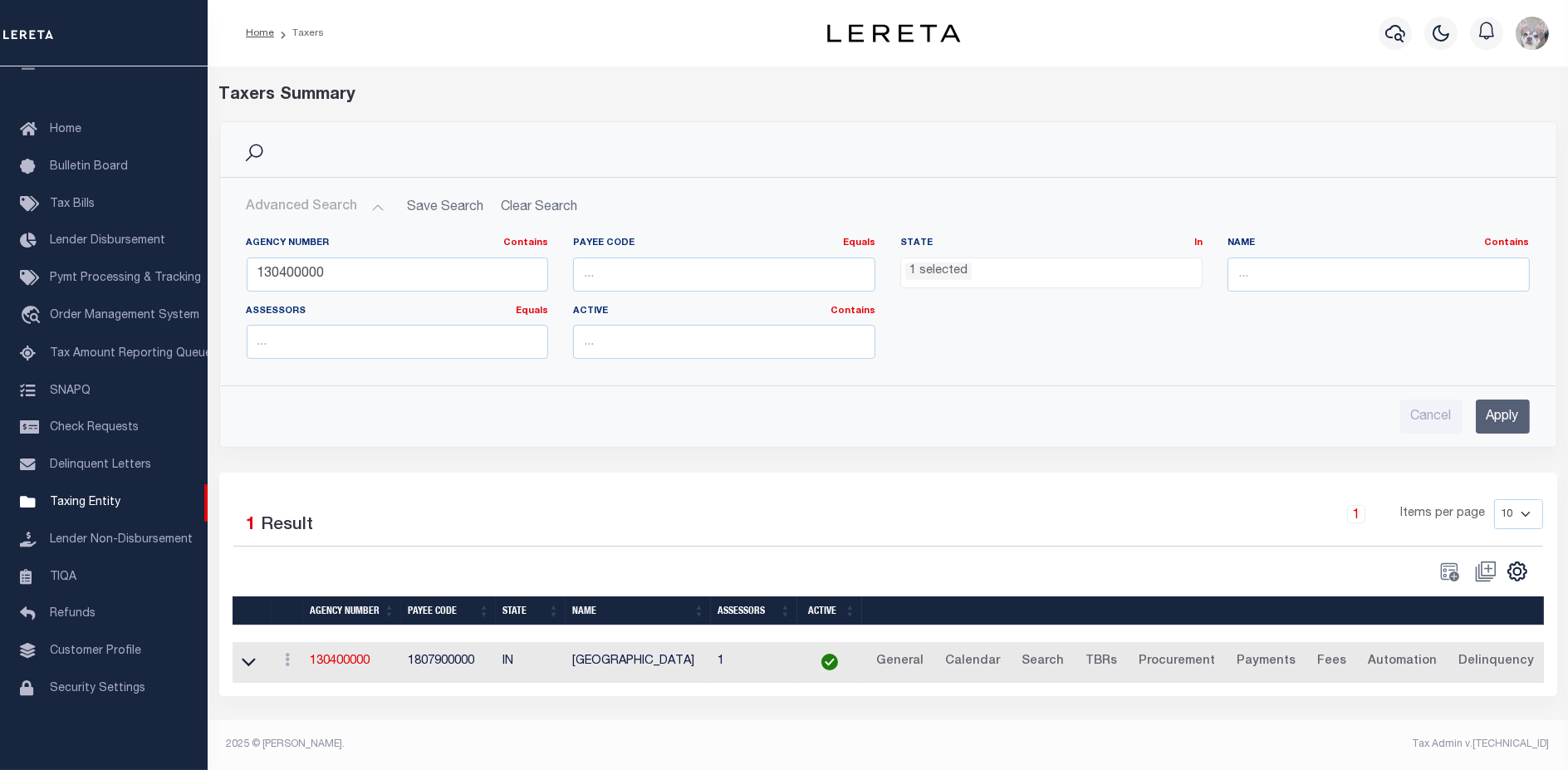
click at [939, 274] on li "1 selected" at bounding box center [938, 271] width 66 height 18
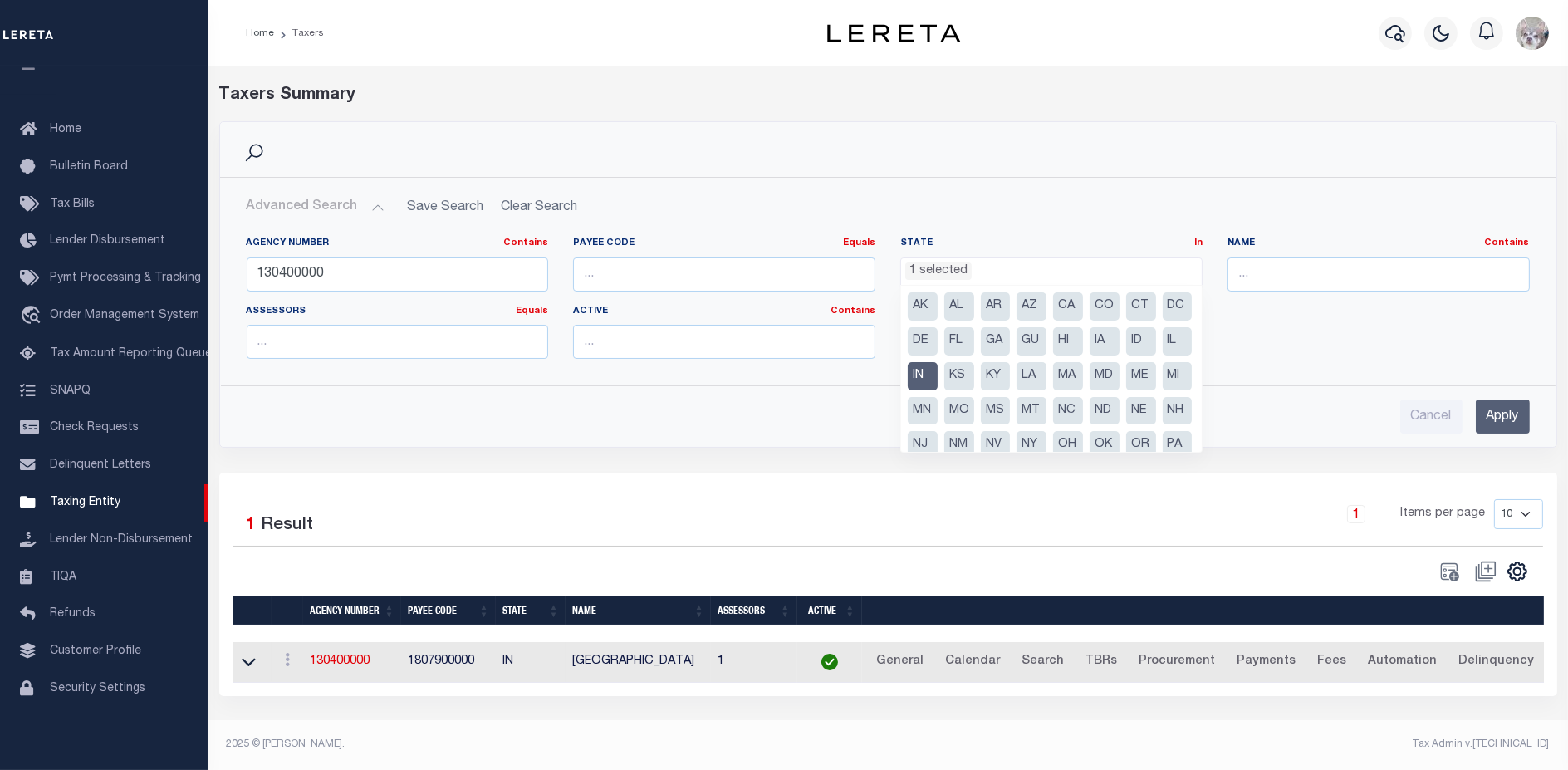
click at [938, 378] on li "IN" at bounding box center [922, 376] width 30 height 28
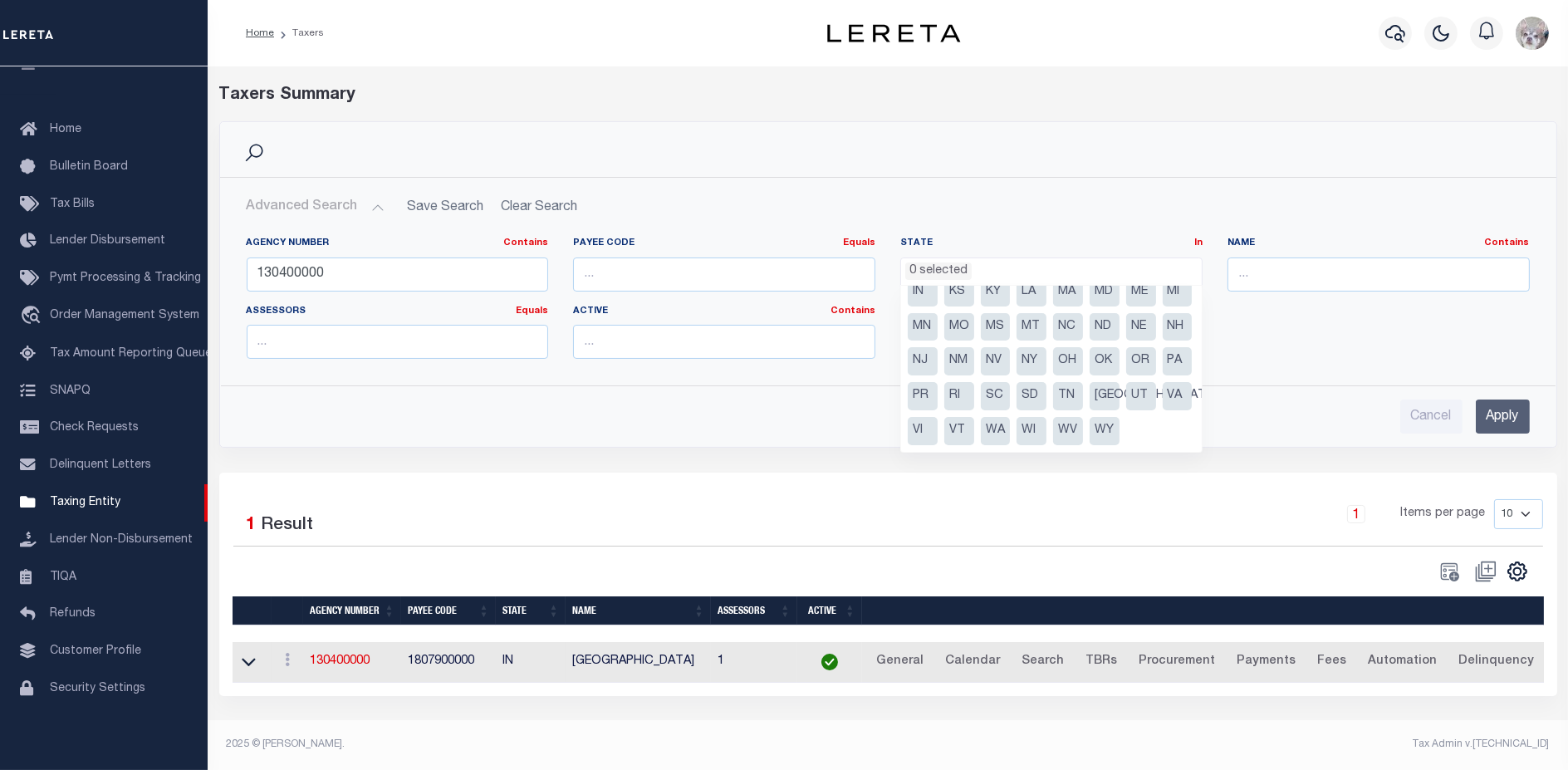
click at [1090, 400] on li "[GEOGRAPHIC_DATA]" at bounding box center [1105, 396] width 30 height 28
select select "[GEOGRAPHIC_DATA]"
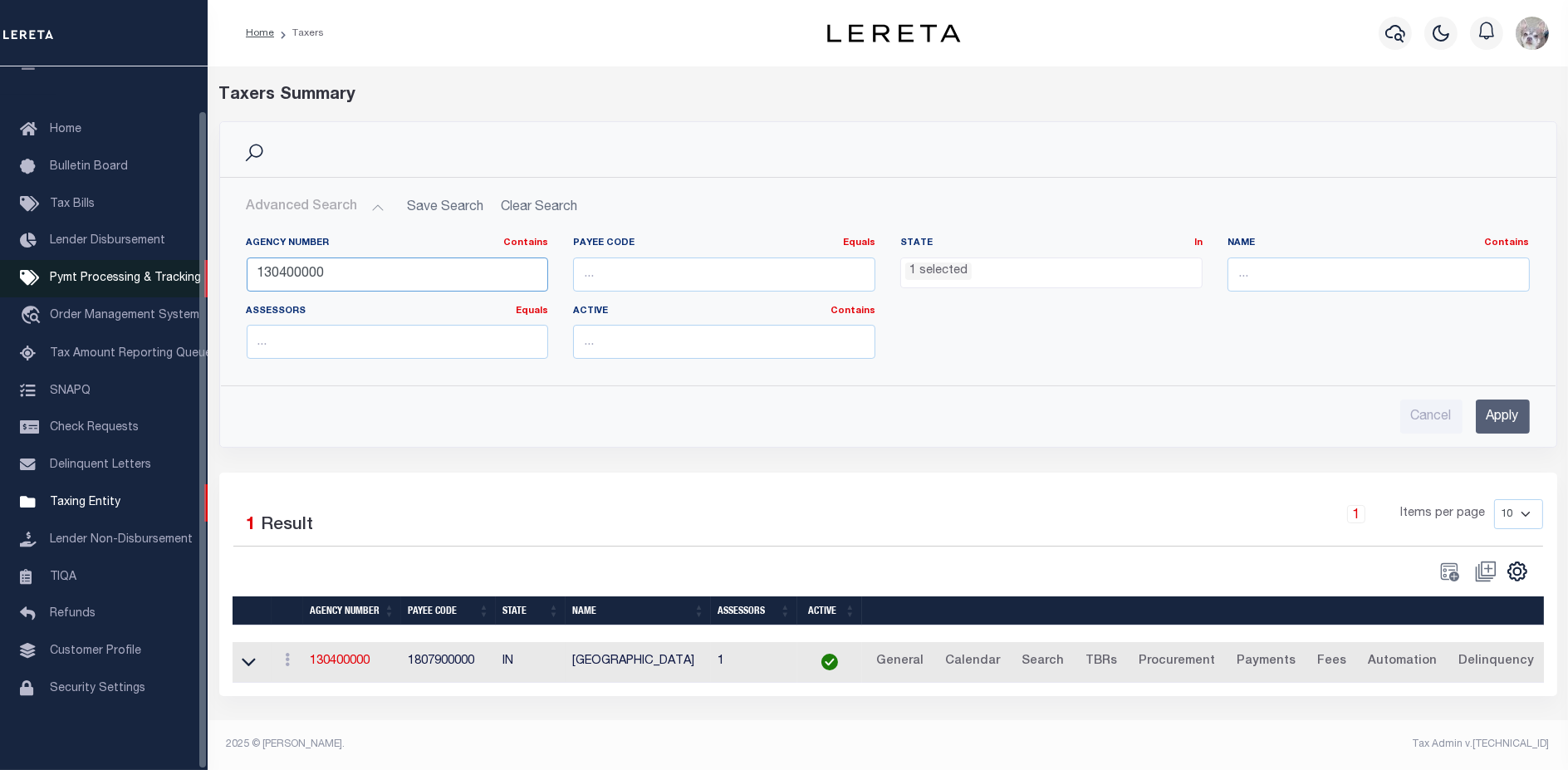
drag, startPoint x: 353, startPoint y: 277, endPoint x: 84, endPoint y: 268, distance: 269.2
click at [84, 268] on div "Home Taxers Profile" at bounding box center [784, 380] width 1568 height 759
type input "421238801"
click at [1508, 415] on input "Apply" at bounding box center [1503, 416] width 54 height 34
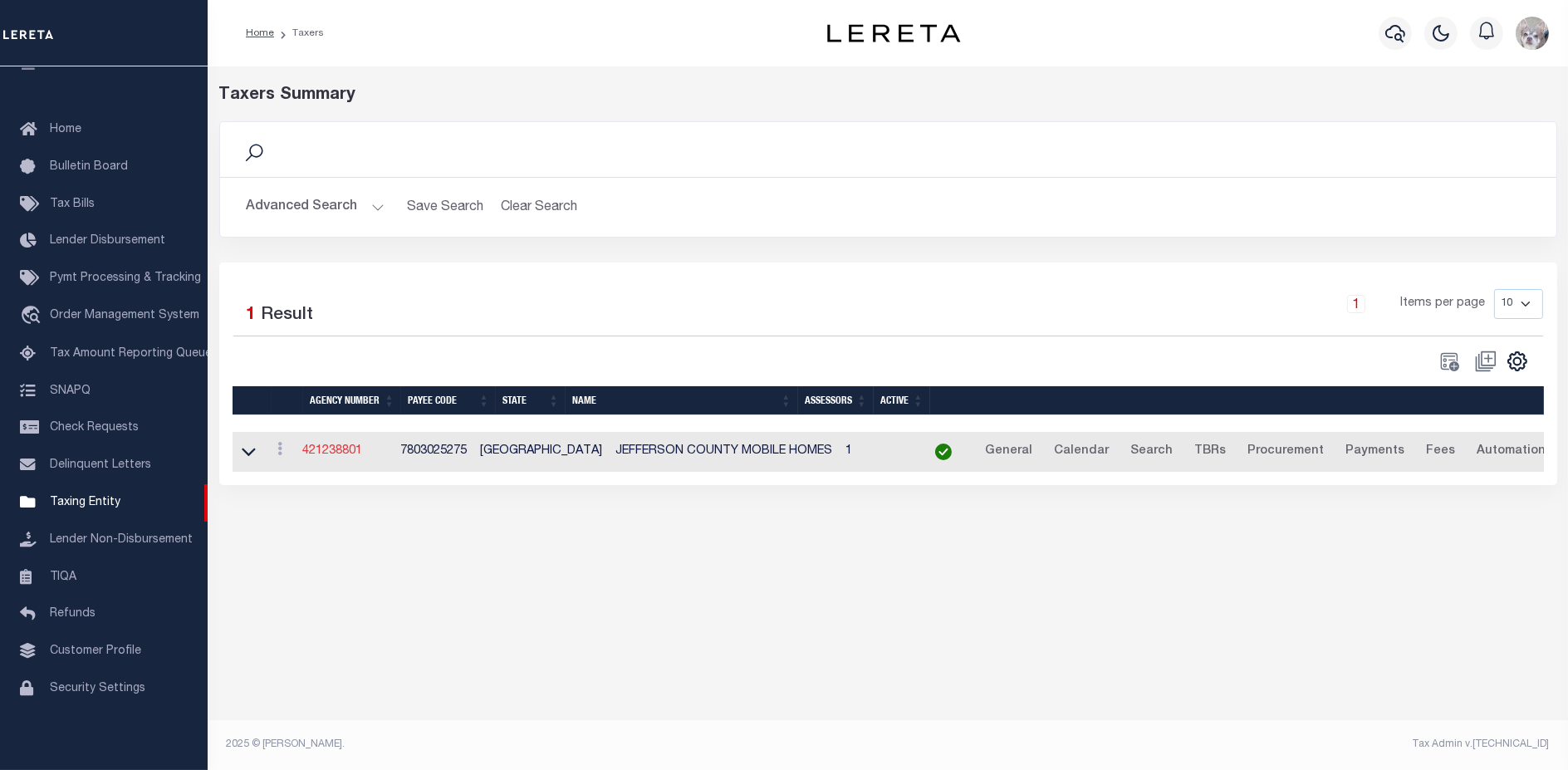
click at [346, 449] on link "421238801" at bounding box center [333, 450] width 60 height 12
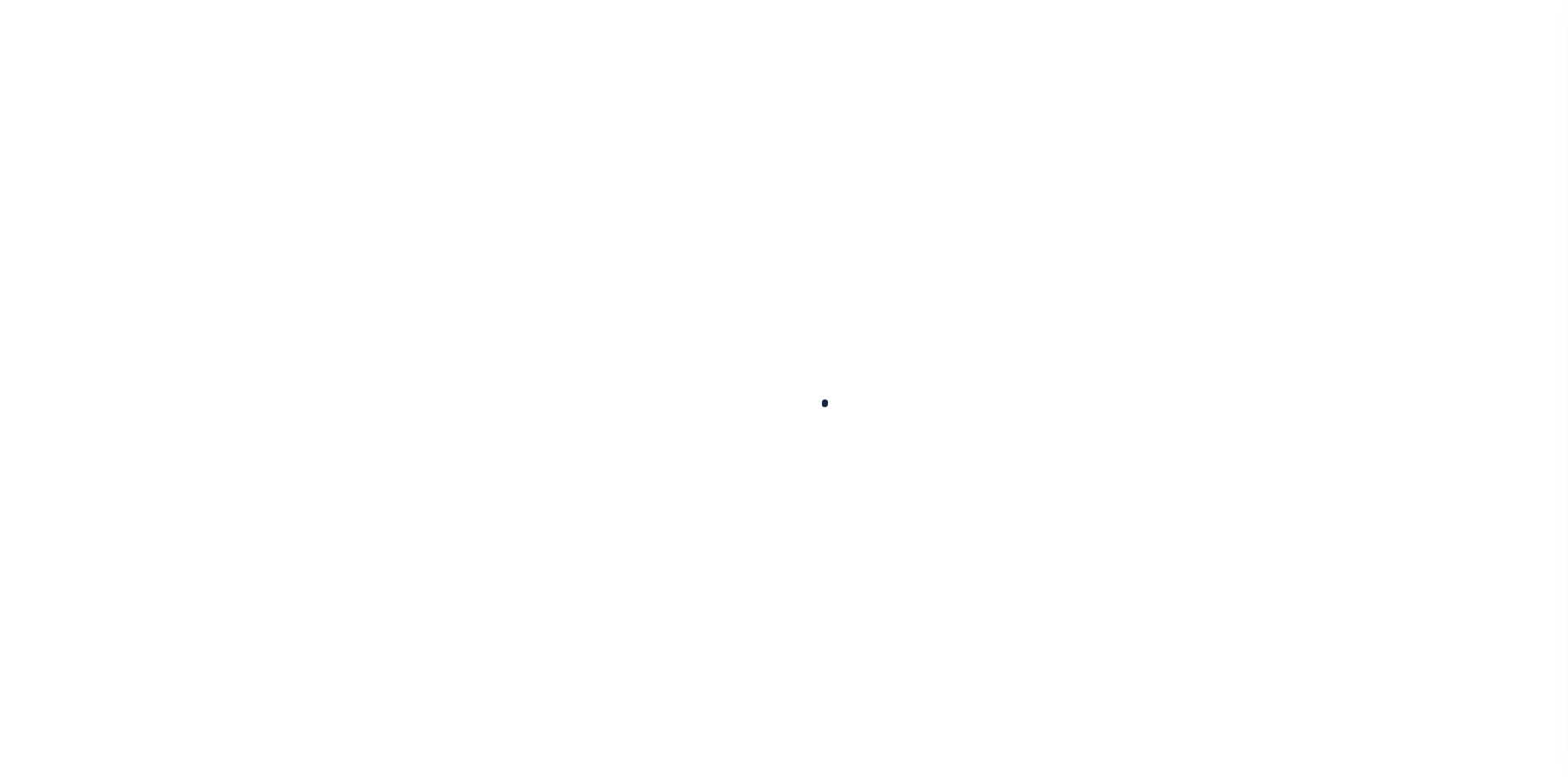
select select
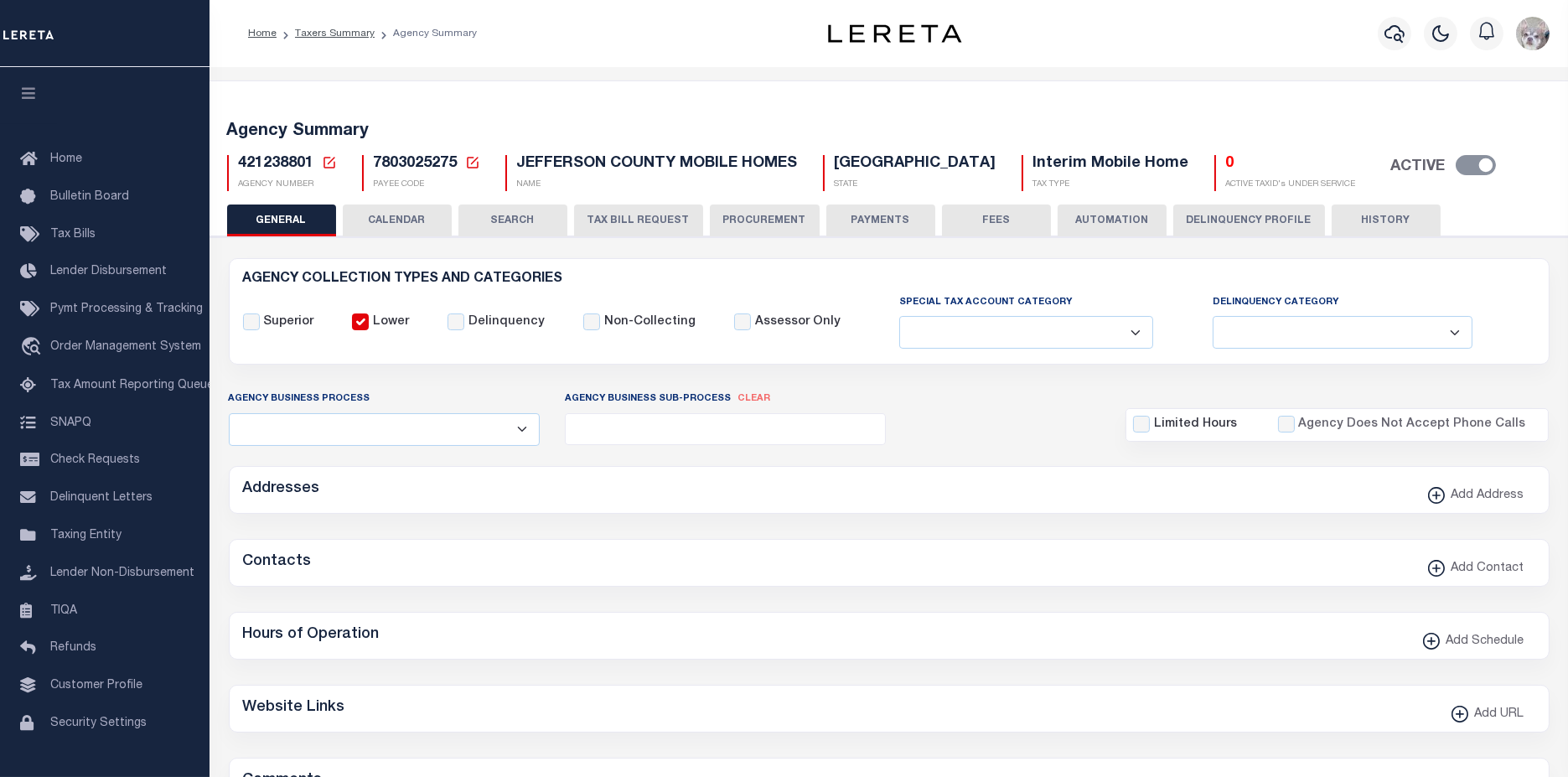
checkbox input "false"
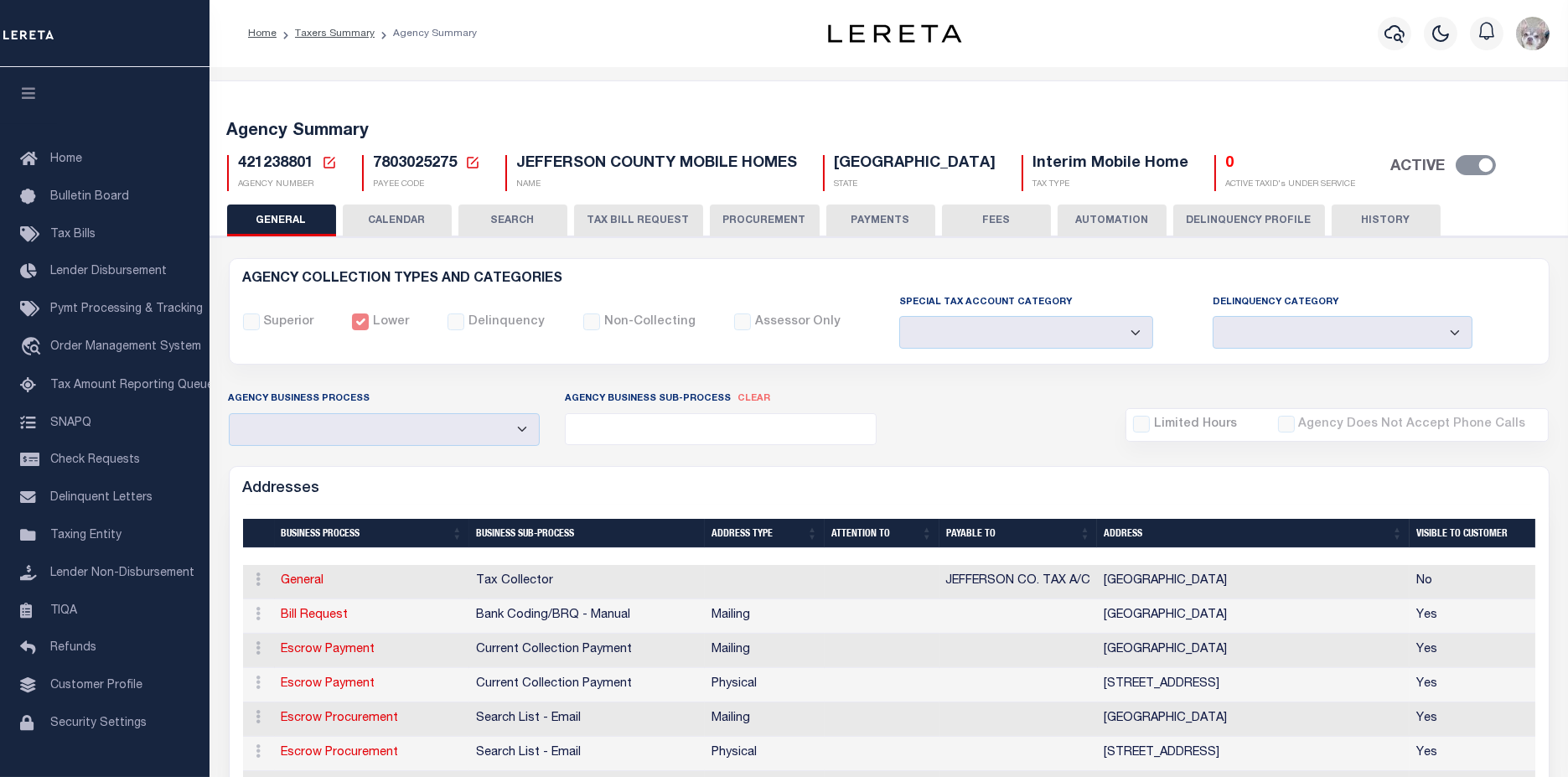
click at [751, 218] on button "PROCUREMENT" at bounding box center [765, 220] width 110 height 32
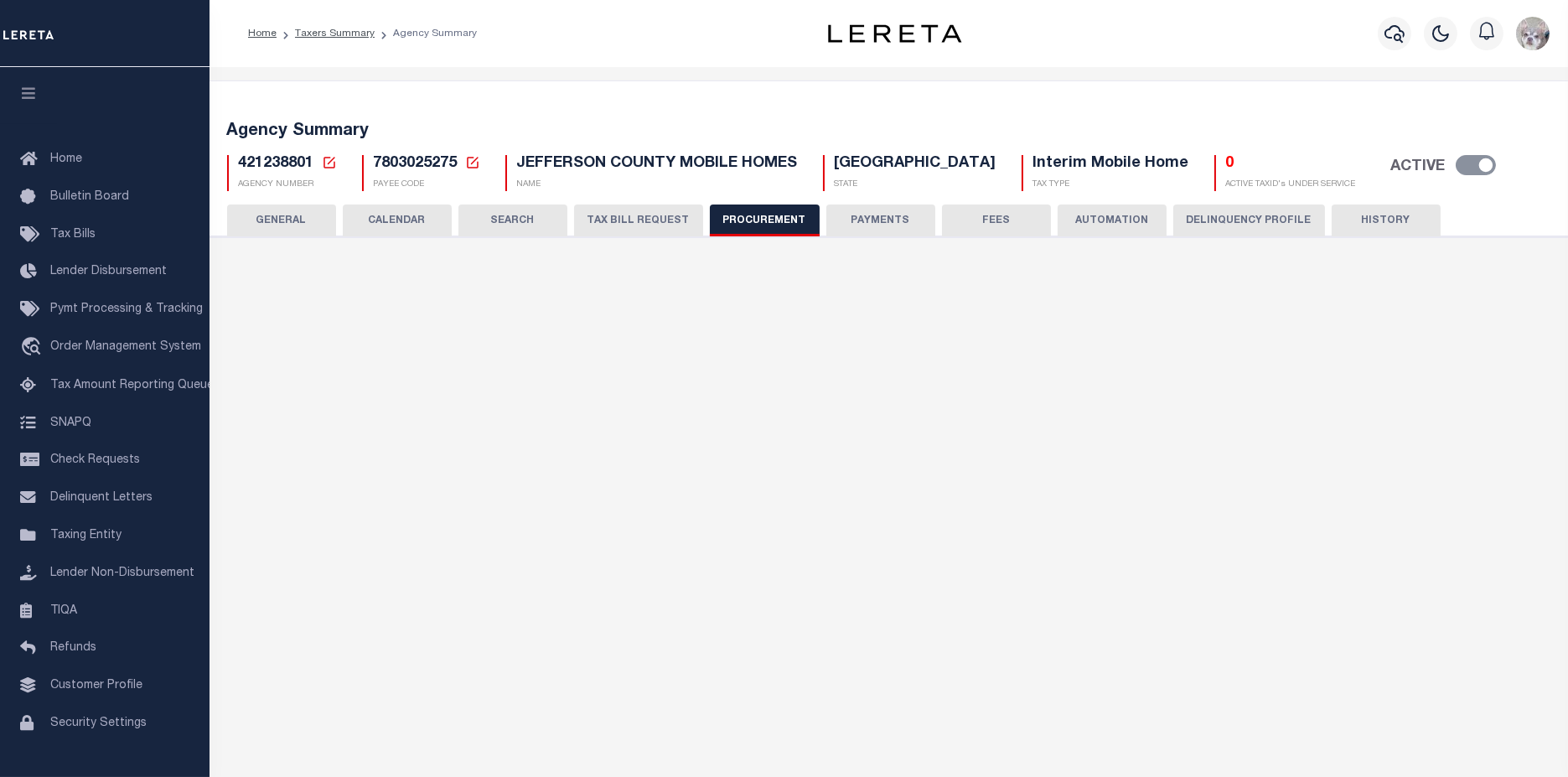
type input "$15,000"
select select "1"
select select "3"
checkbox input "true"
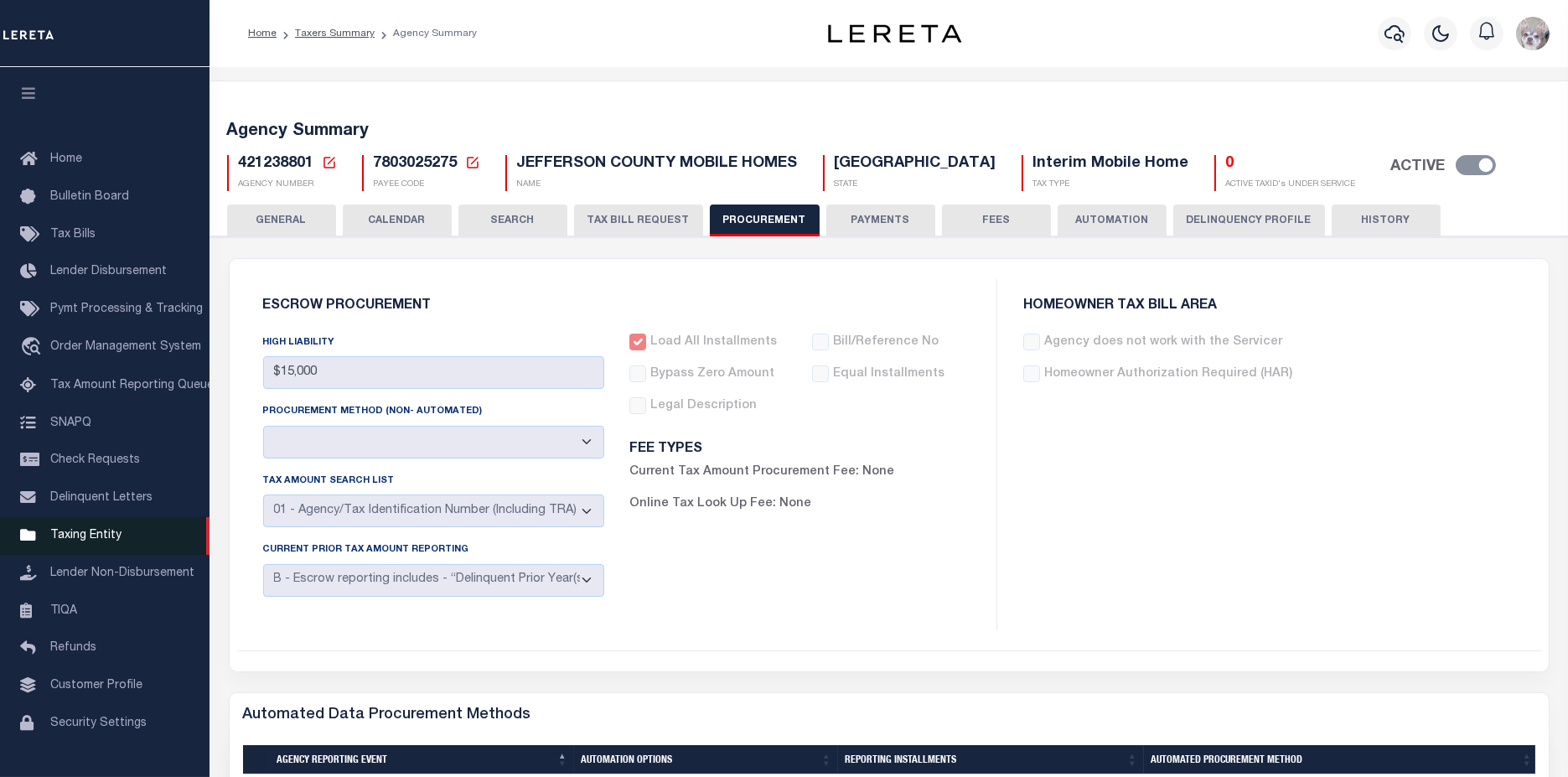
click at [82, 542] on span "Taxing Entity" at bounding box center [86, 535] width 71 height 12
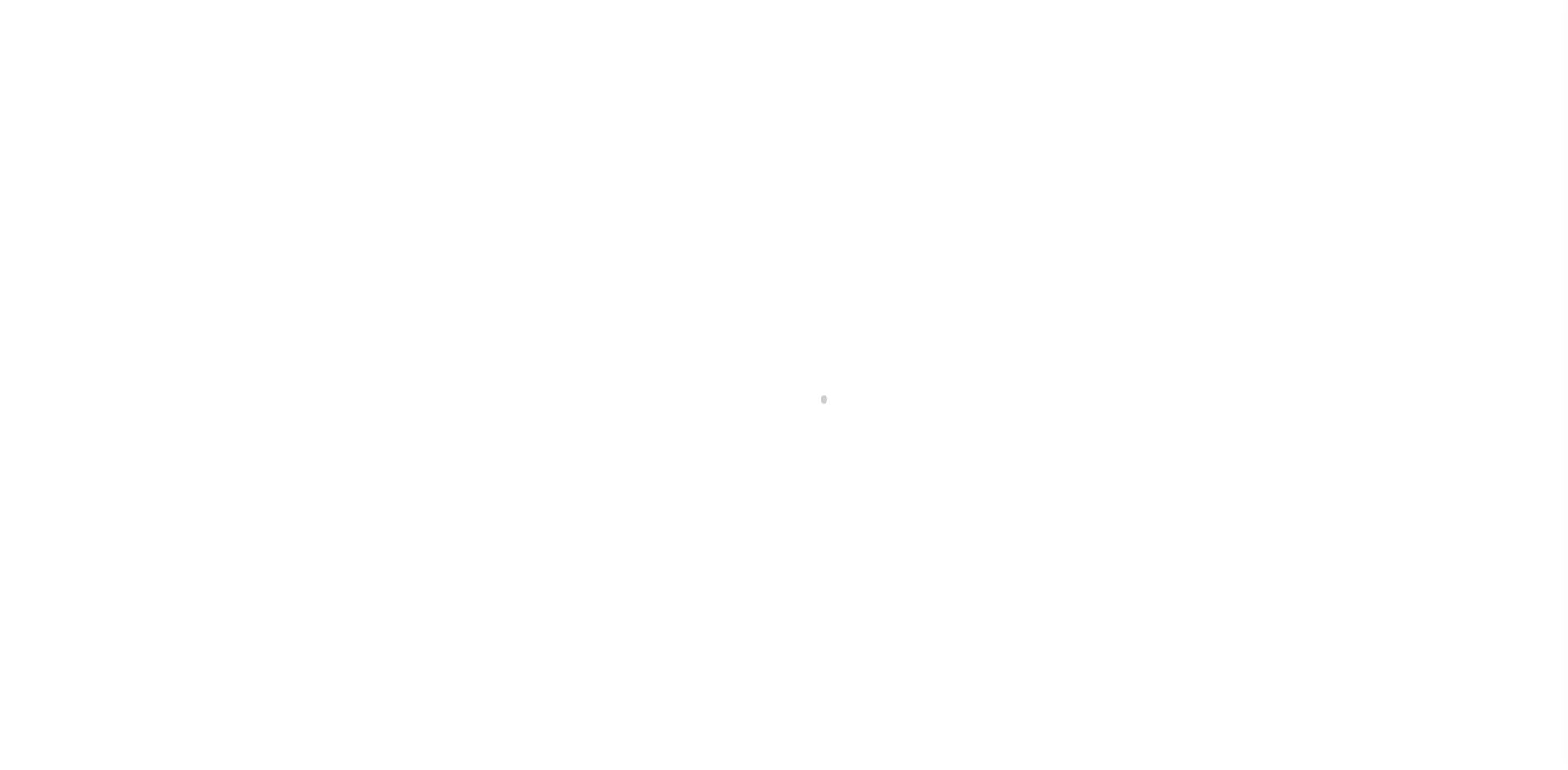
scroll to position [46, 0]
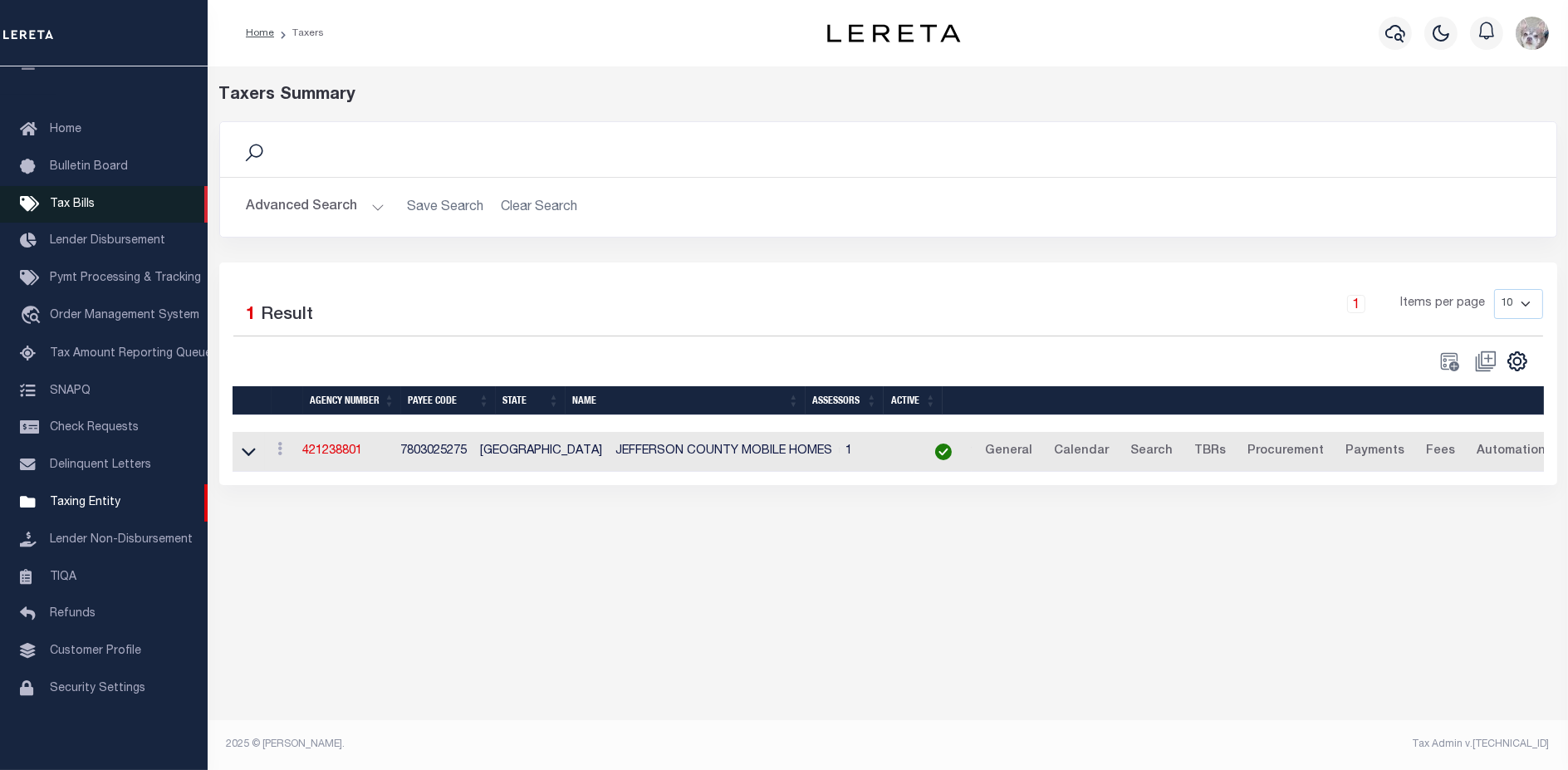
click at [75, 199] on span "Tax Bills" at bounding box center [72, 204] width 45 height 12
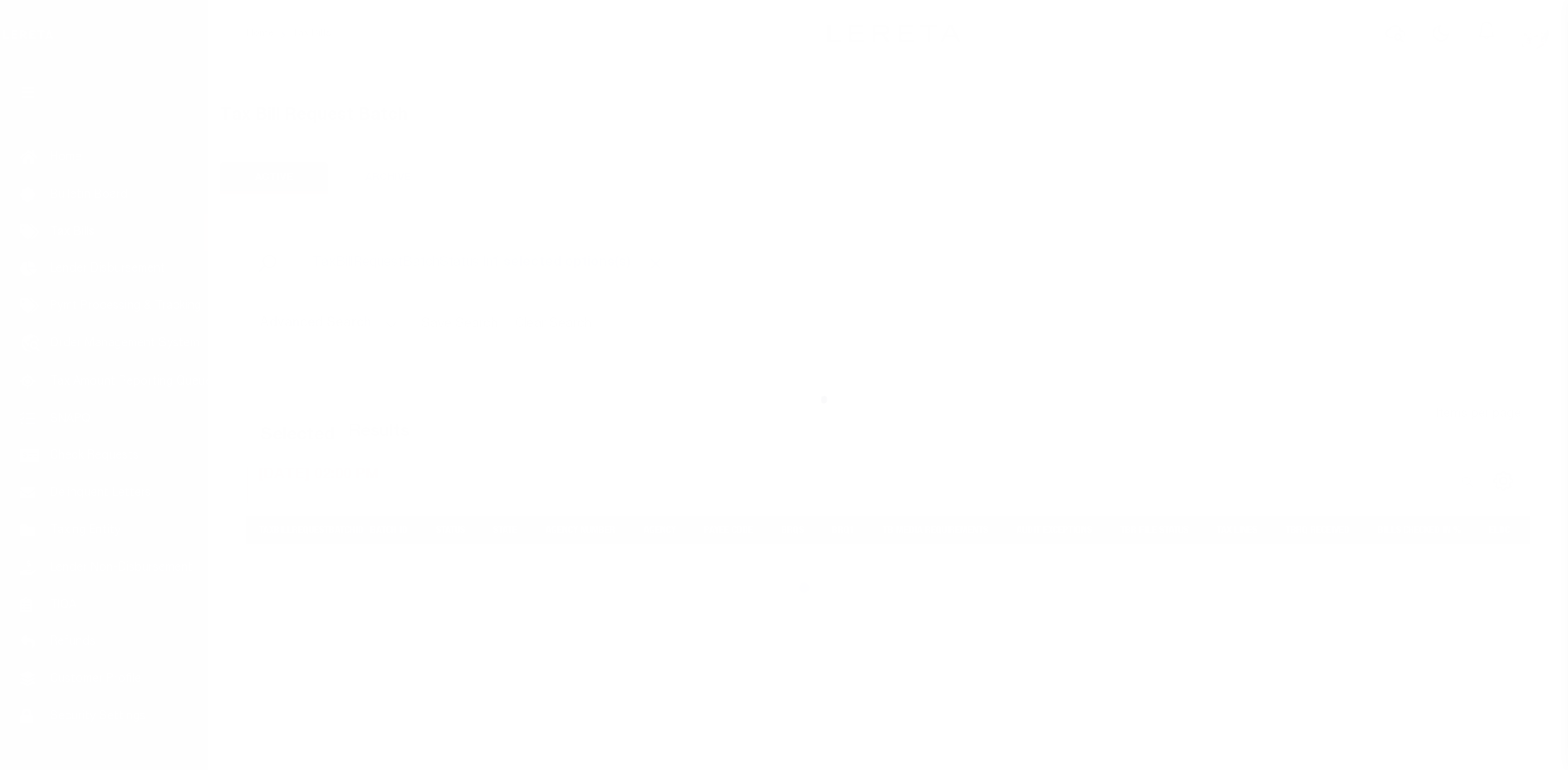
select select "[GEOGRAPHIC_DATA]"
select select
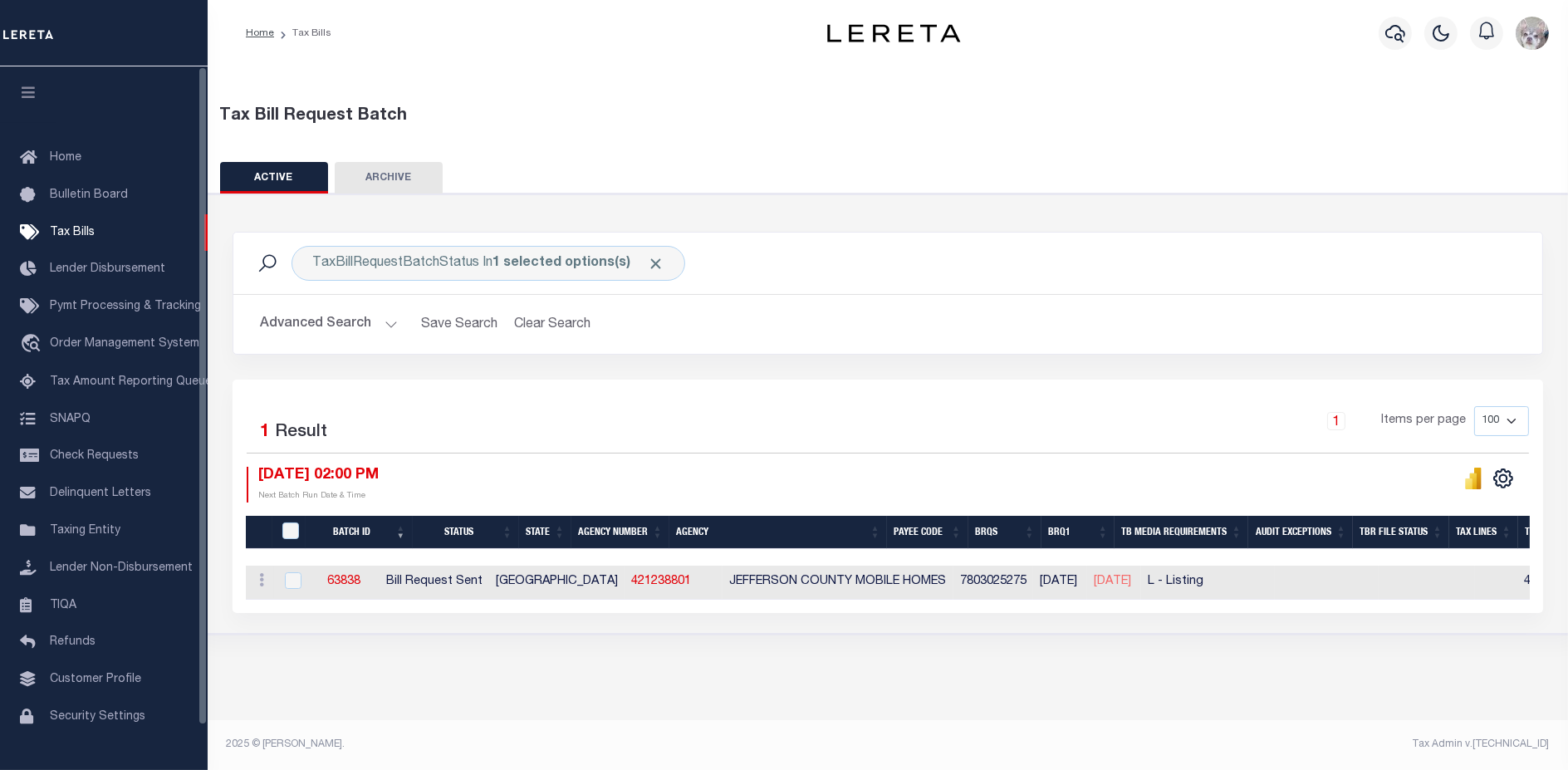
click at [295, 330] on button "Advanced Search" at bounding box center [329, 324] width 138 height 33
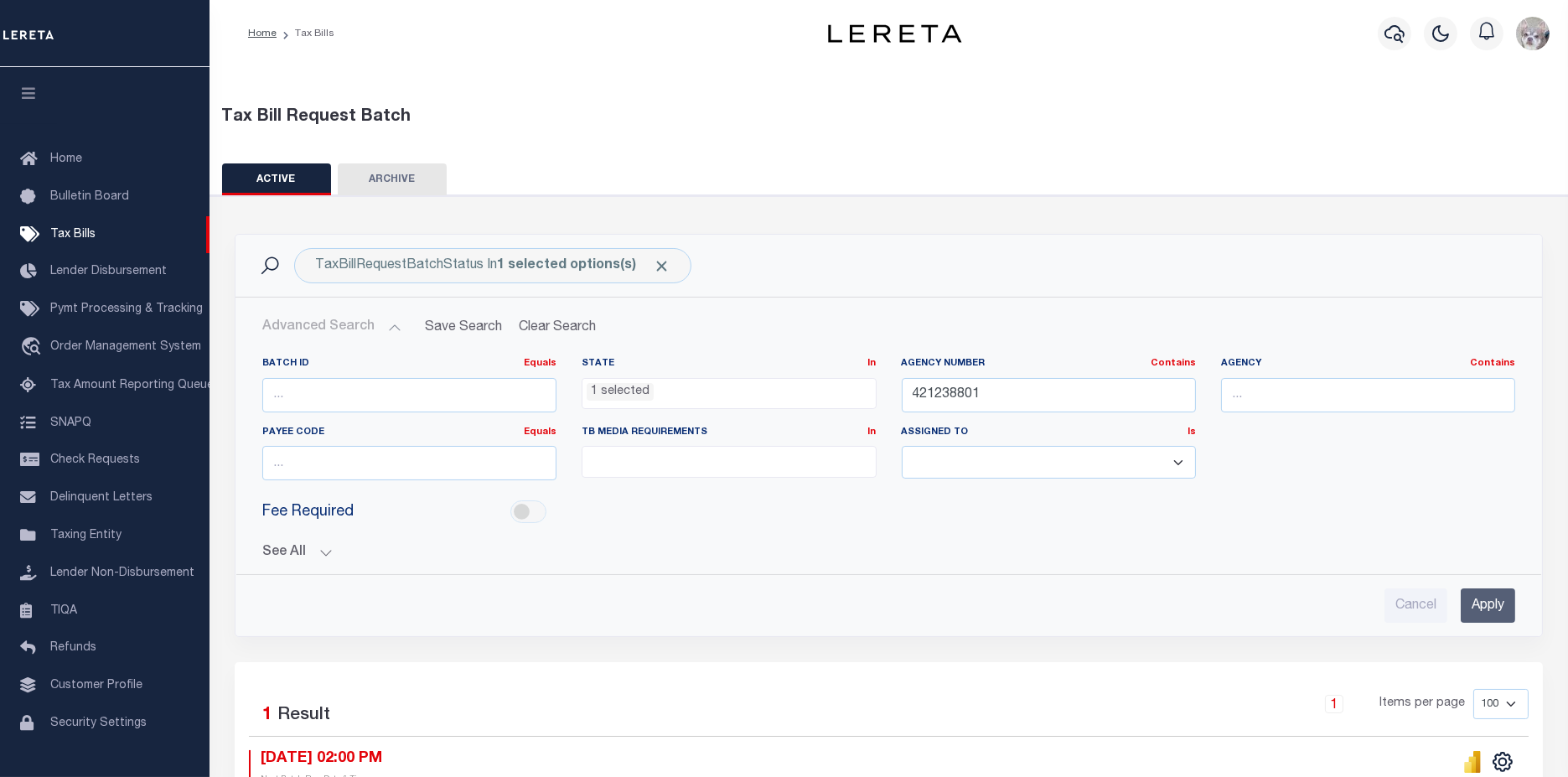
click at [627, 392] on li "1 selected" at bounding box center [620, 392] width 67 height 18
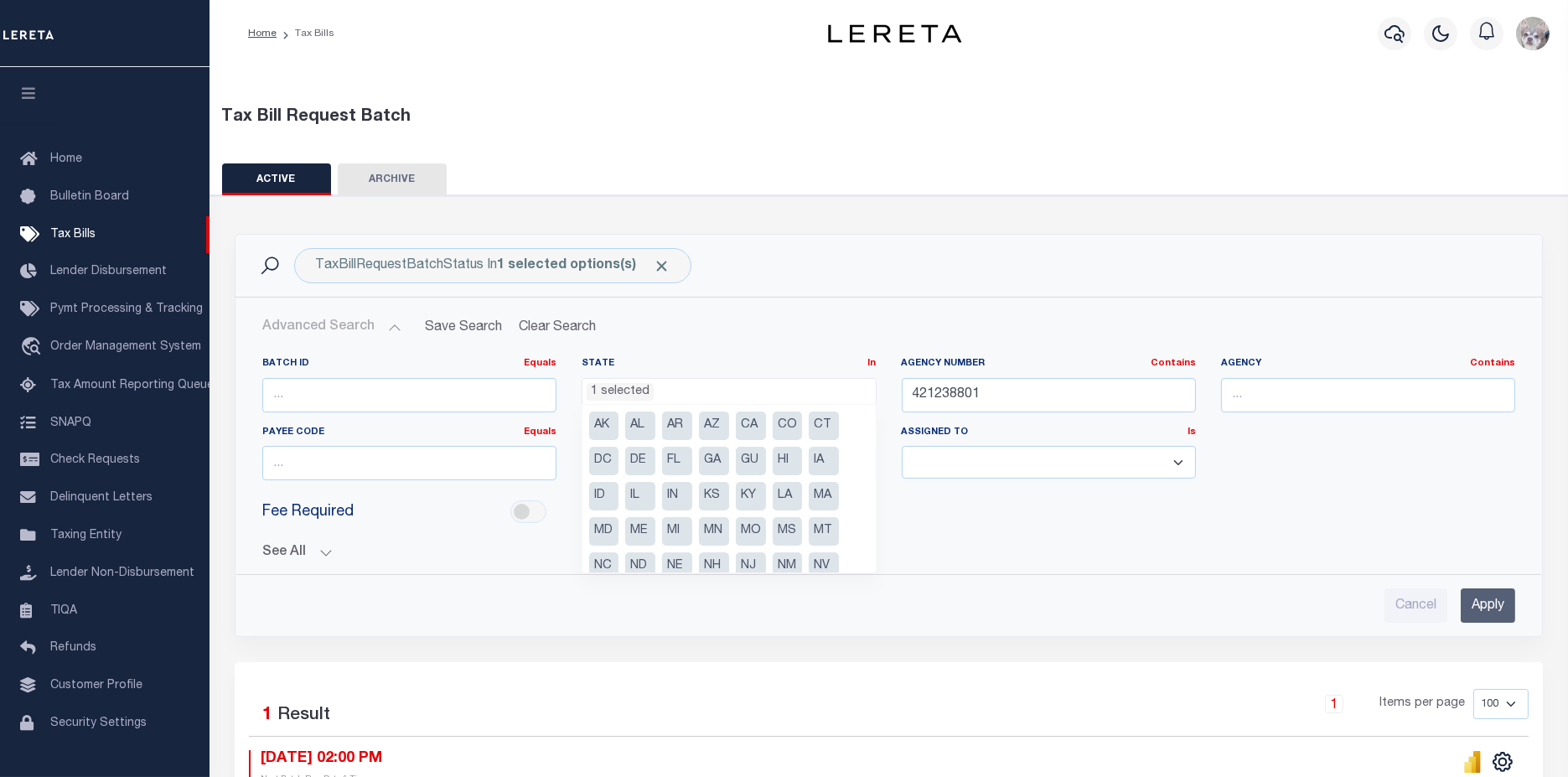
scroll to position [84, 0]
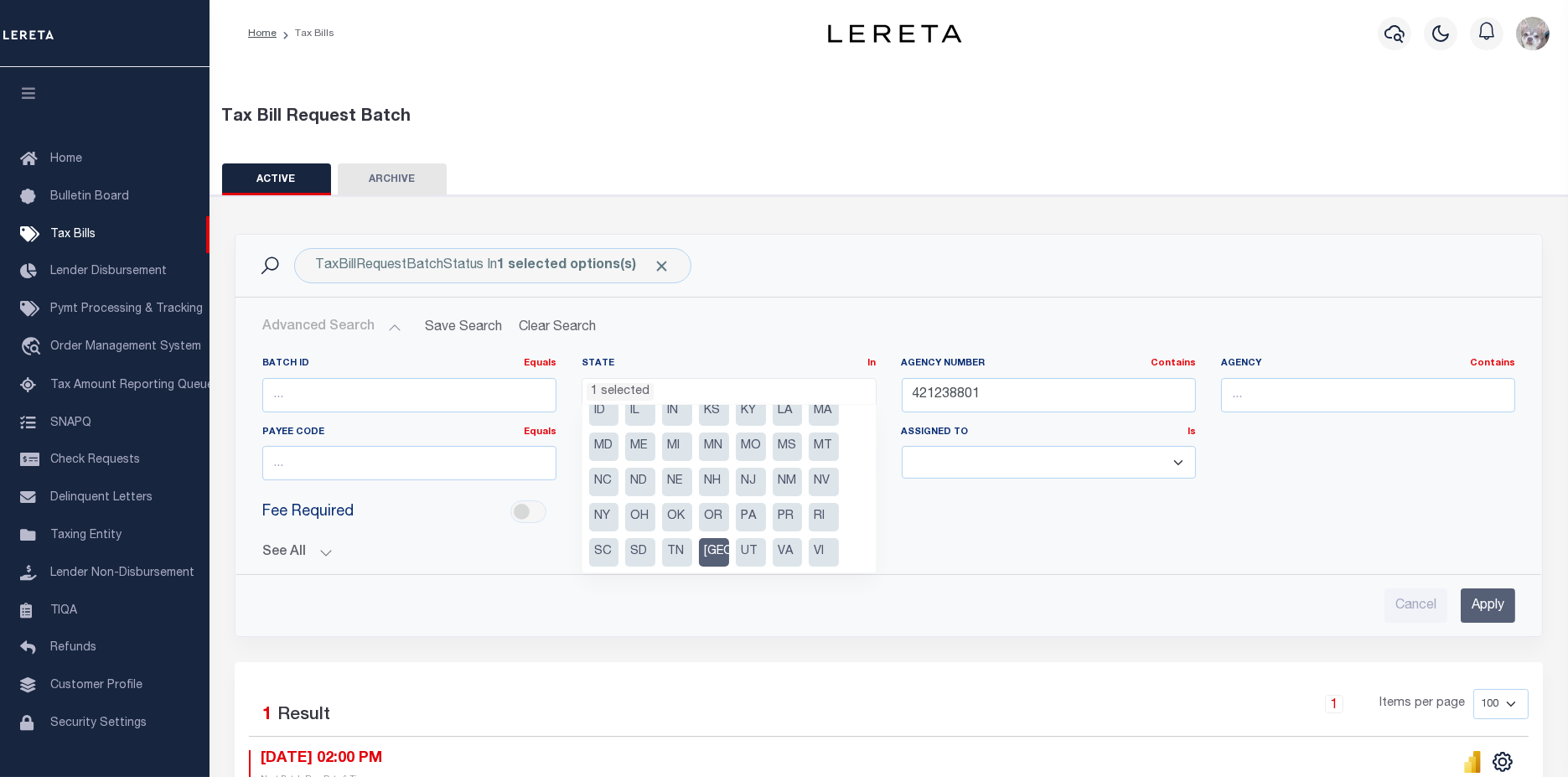
click at [722, 546] on li "[GEOGRAPHIC_DATA]" at bounding box center [714, 552] width 30 height 28
click at [710, 417] on li "MN" at bounding box center [714, 411] width 30 height 28
select select "MN"
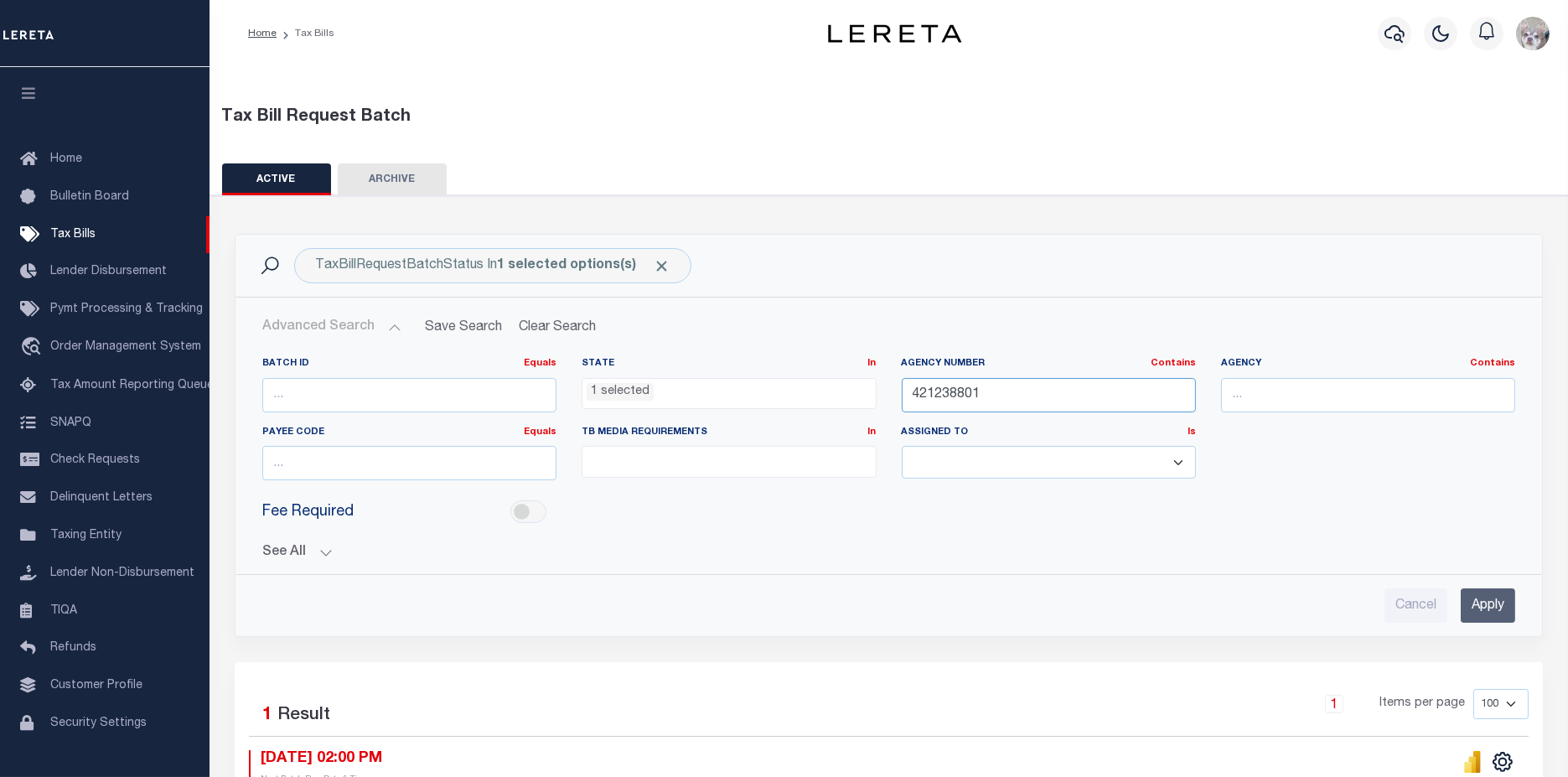
drag, startPoint x: 999, startPoint y: 397, endPoint x: 817, endPoint y: 388, distance: 182.2
click at [817, 388] on div "Batch ID Equals Equals Is Not Equal To Is Greater Than Is Less Than State In In…" at bounding box center [888, 425] width 1277 height 137
click at [422, 388] on input "number" at bounding box center [409, 394] width 294 height 34
click at [396, 388] on input "number" at bounding box center [409, 394] width 294 height 34
type input "63938"
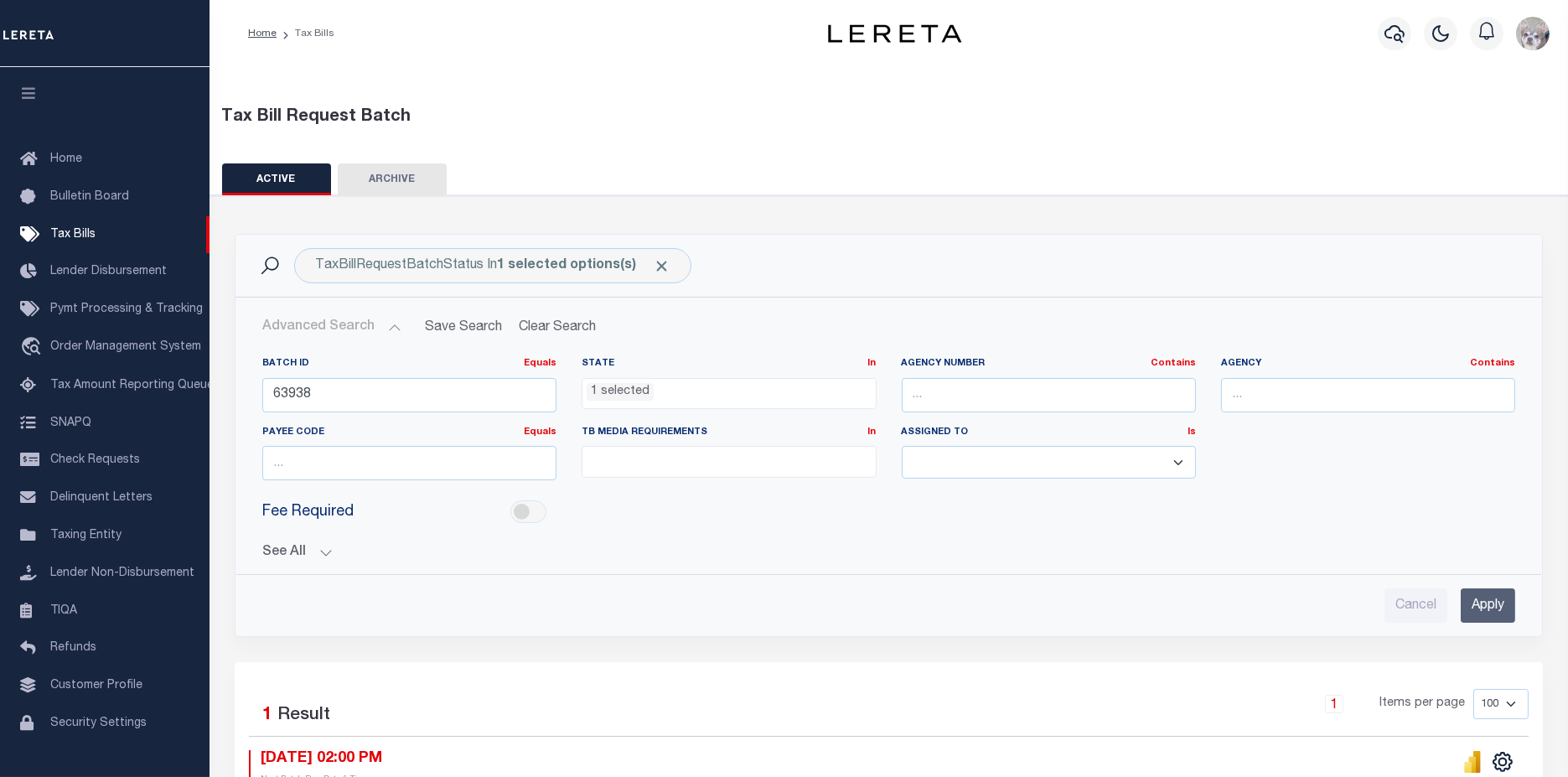
click at [1478, 605] on input "Apply" at bounding box center [1487, 605] width 54 height 34
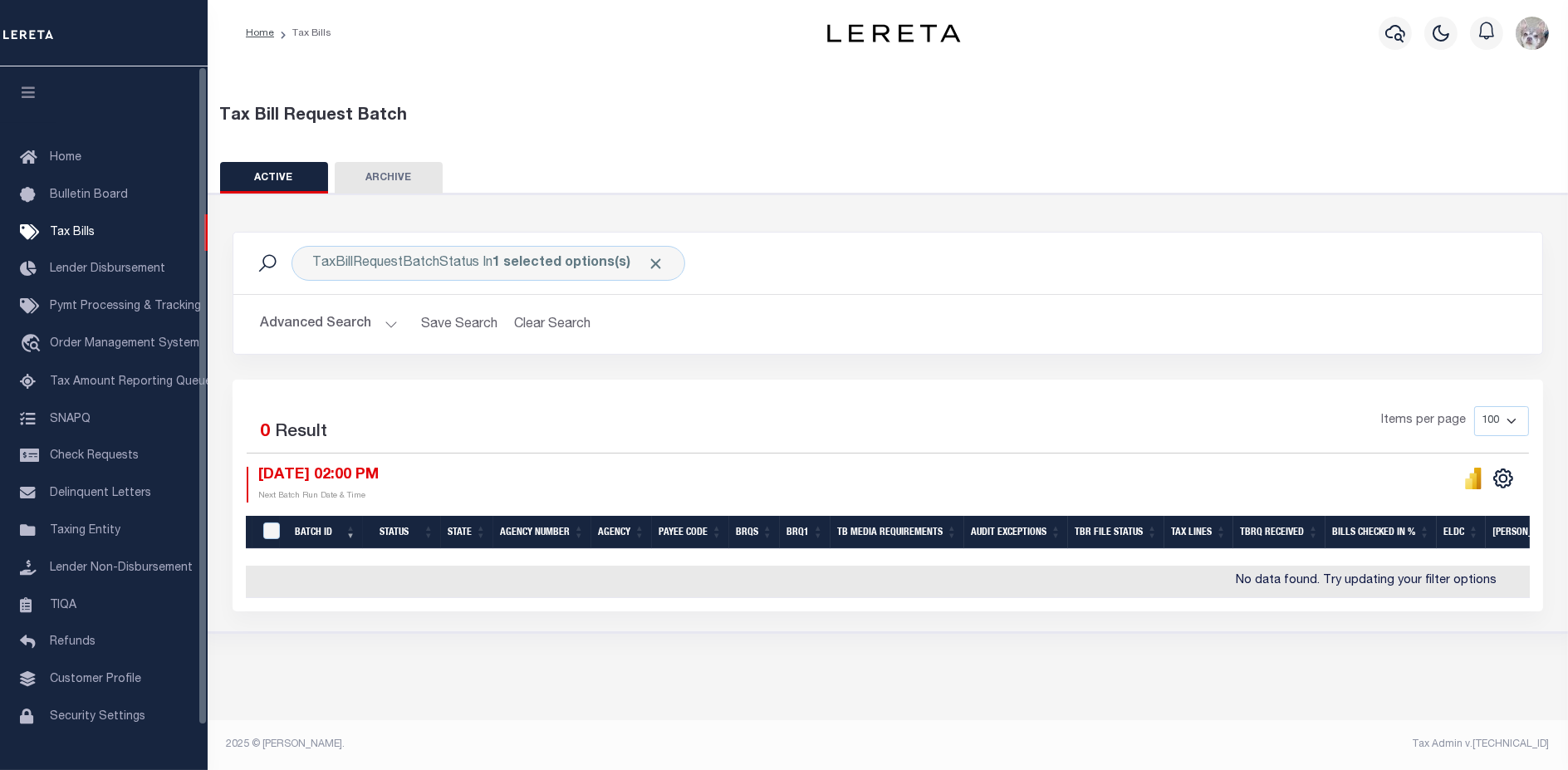
click at [325, 324] on button "Advanced Search" at bounding box center [329, 324] width 138 height 33
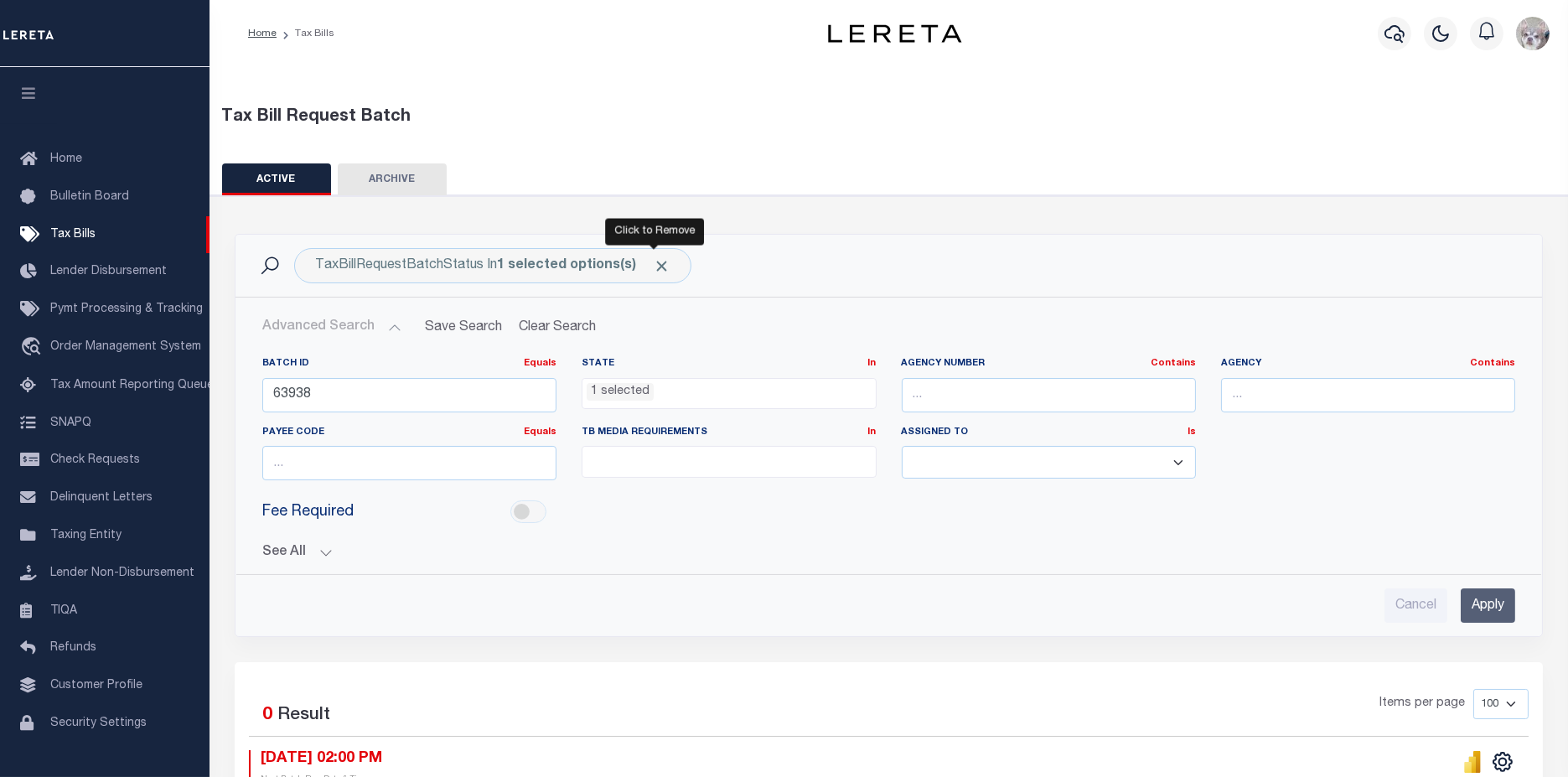
click at [658, 264] on span "Click to Remove" at bounding box center [661, 266] width 17 height 17
click at [290, 551] on button "See All" at bounding box center [888, 552] width 1253 height 16
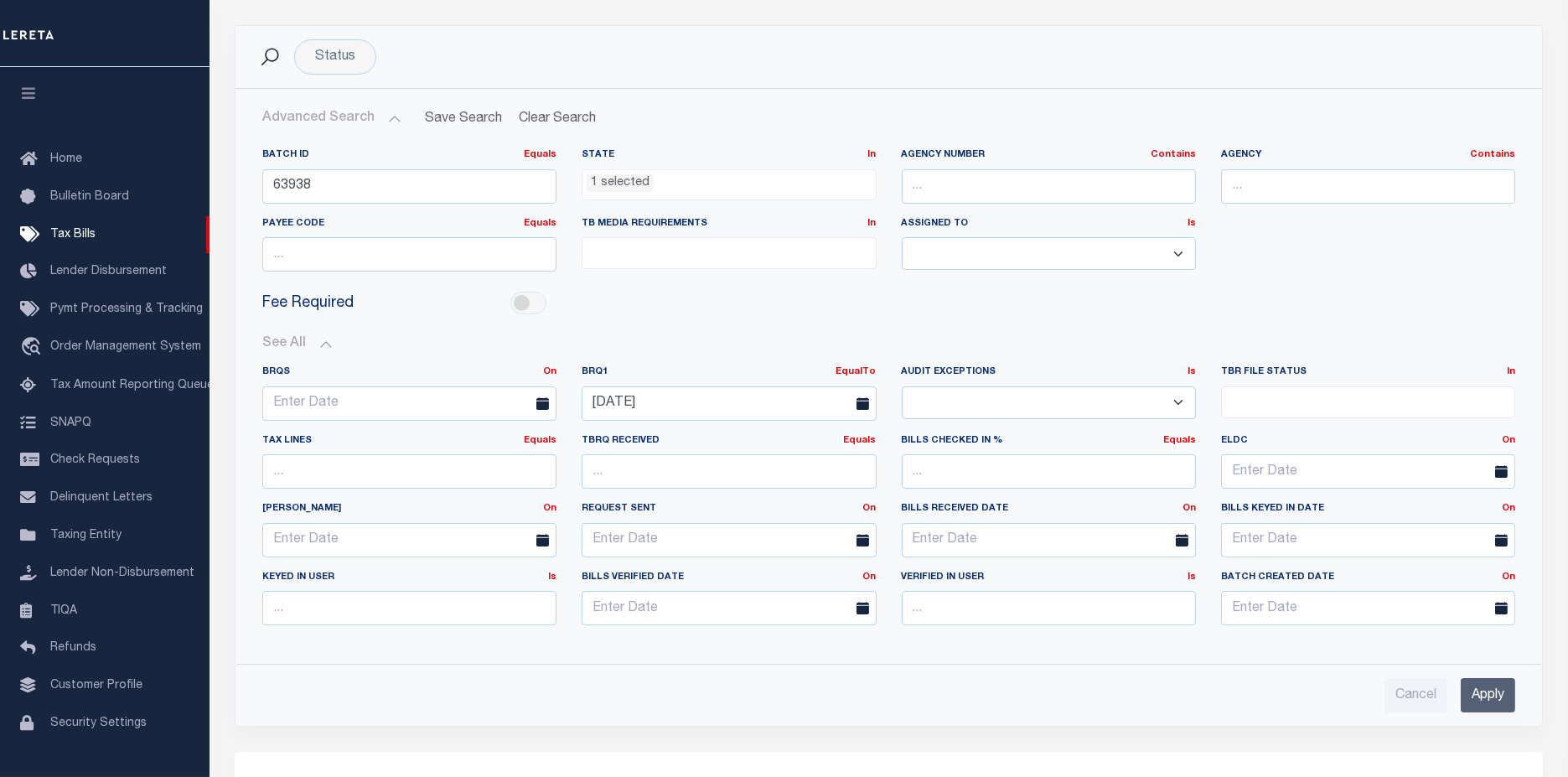
scroll to position [372, 0]
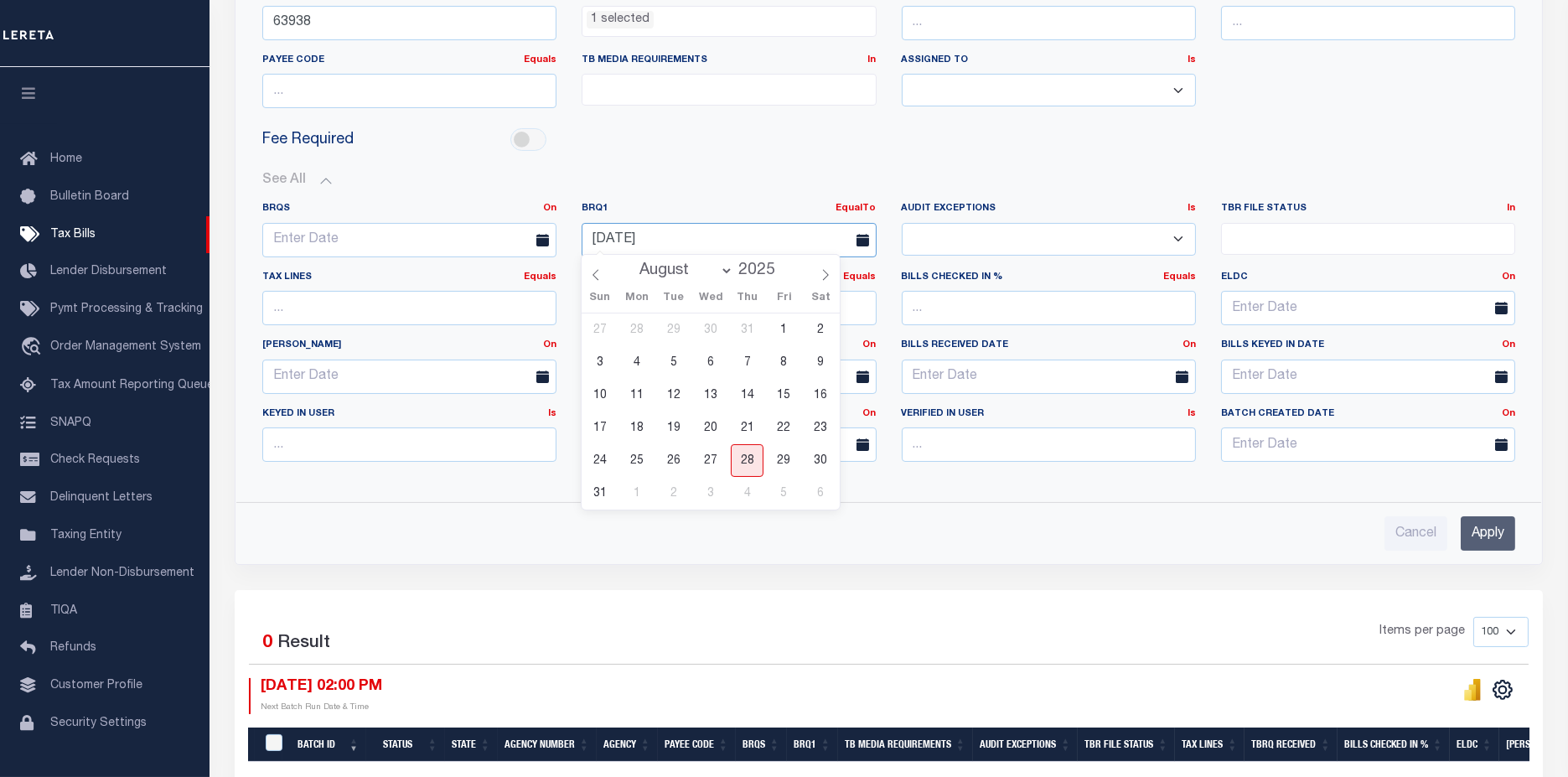
drag, startPoint x: 682, startPoint y: 232, endPoint x: 277, endPoint y: 233, distance: 405.0
click at [277, 233] on div "BRQS On On After Before Between BRQ1 EqualTo On After Before Between [DATE] Is" at bounding box center [888, 338] width 1277 height 273
click at [927, 508] on div "Cancel Apply" at bounding box center [889, 527] width 1279 height 48
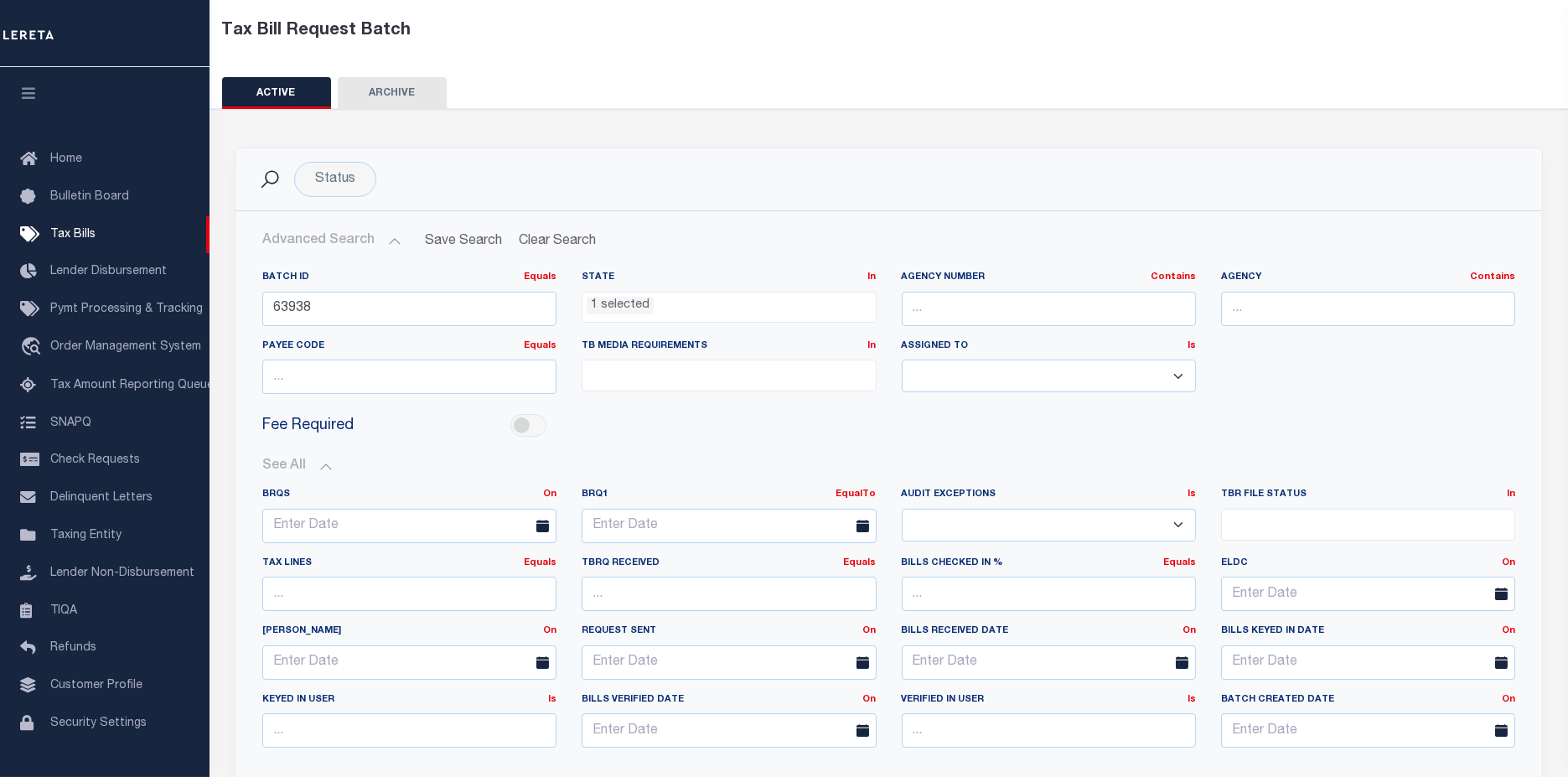
scroll to position [0, 0]
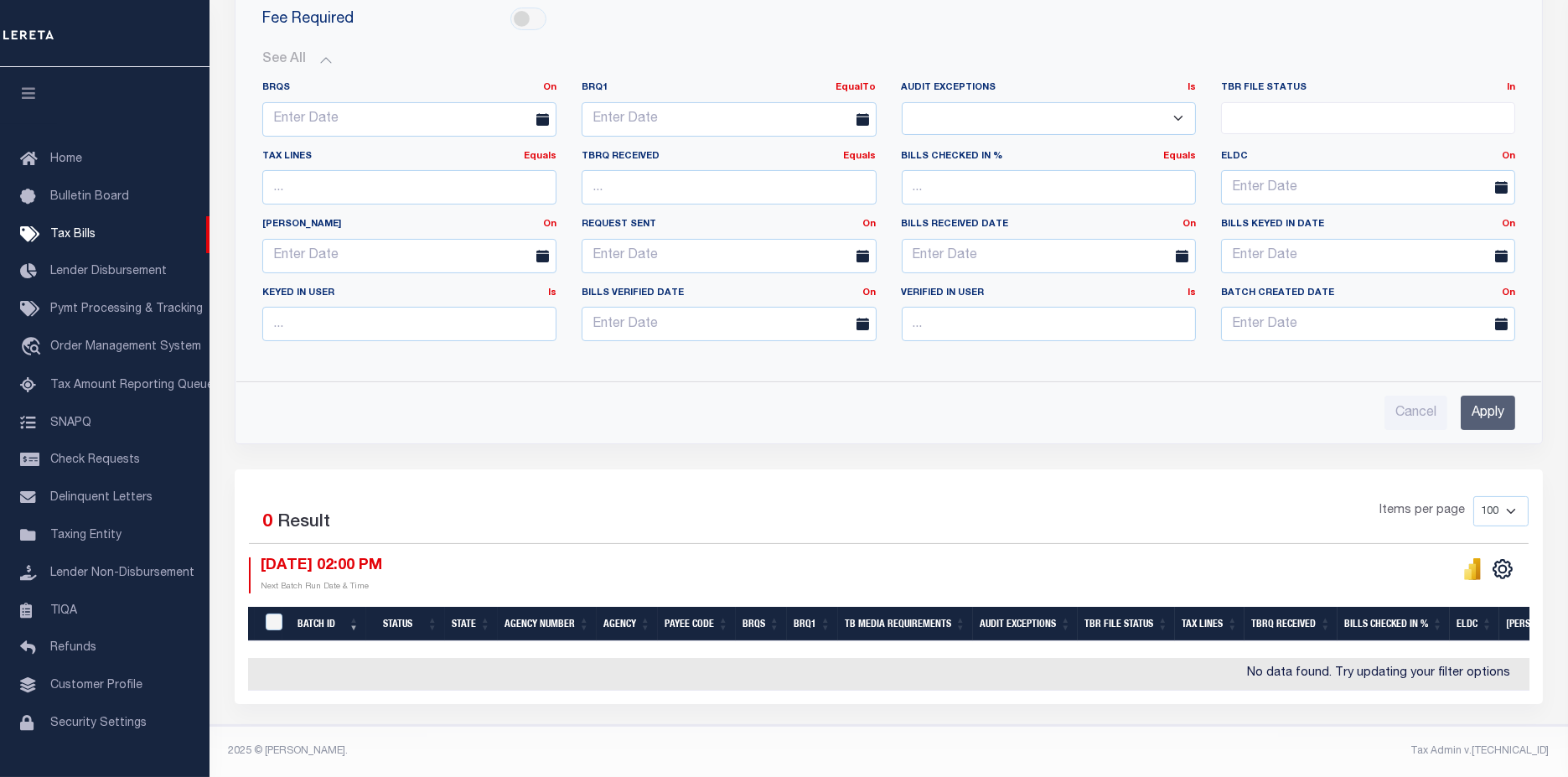
click at [1496, 408] on input "Apply" at bounding box center [1487, 412] width 54 height 34
